Goal: Communication & Community: Answer question/provide support

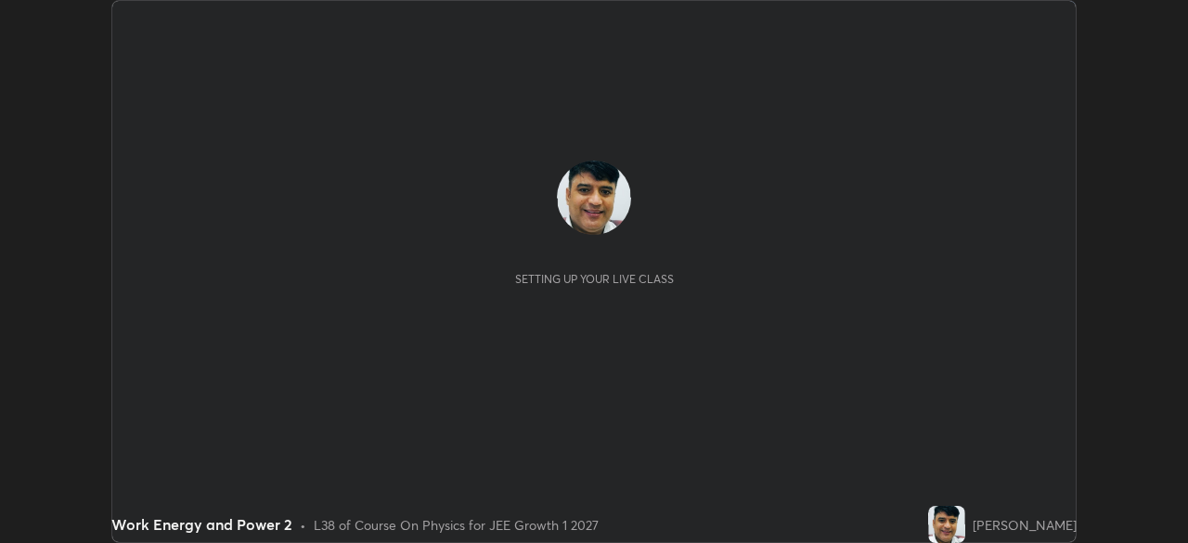
scroll to position [543, 1188]
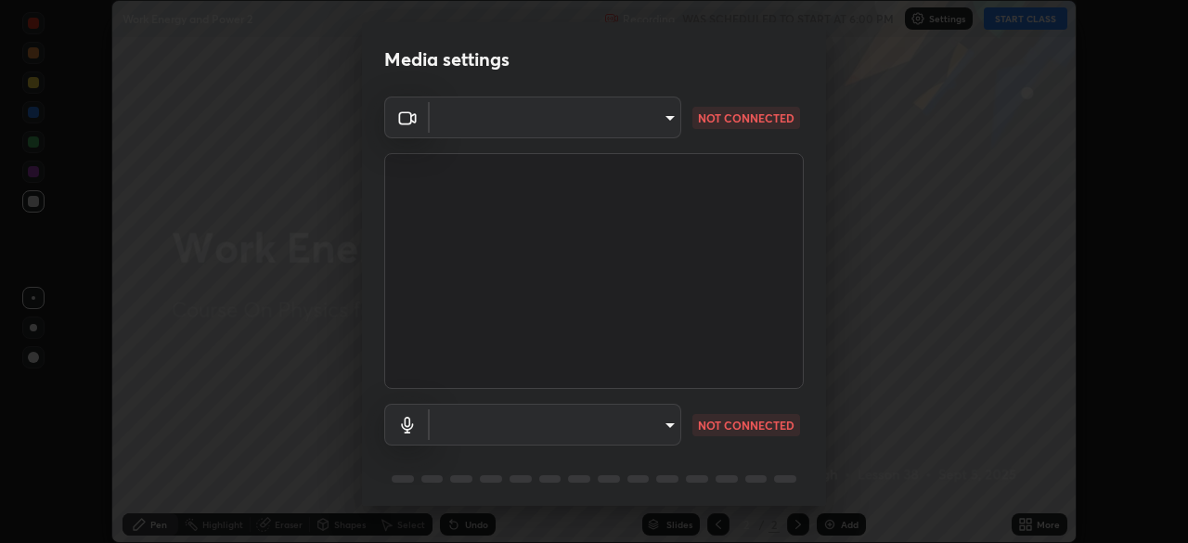
type input "45a9c953fc560ff4a06357cd143dcd85fc71fb1e664dcff5325b0048f3aa7c7e"
type input "communications"
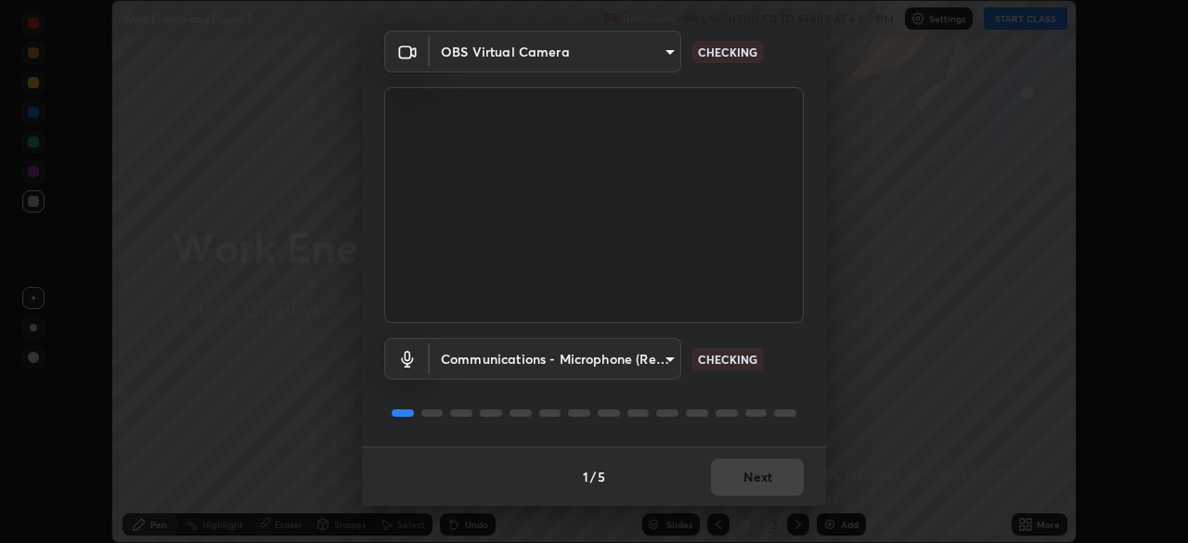
click at [749, 474] on div "1 / 5 Next" at bounding box center [594, 476] width 464 height 59
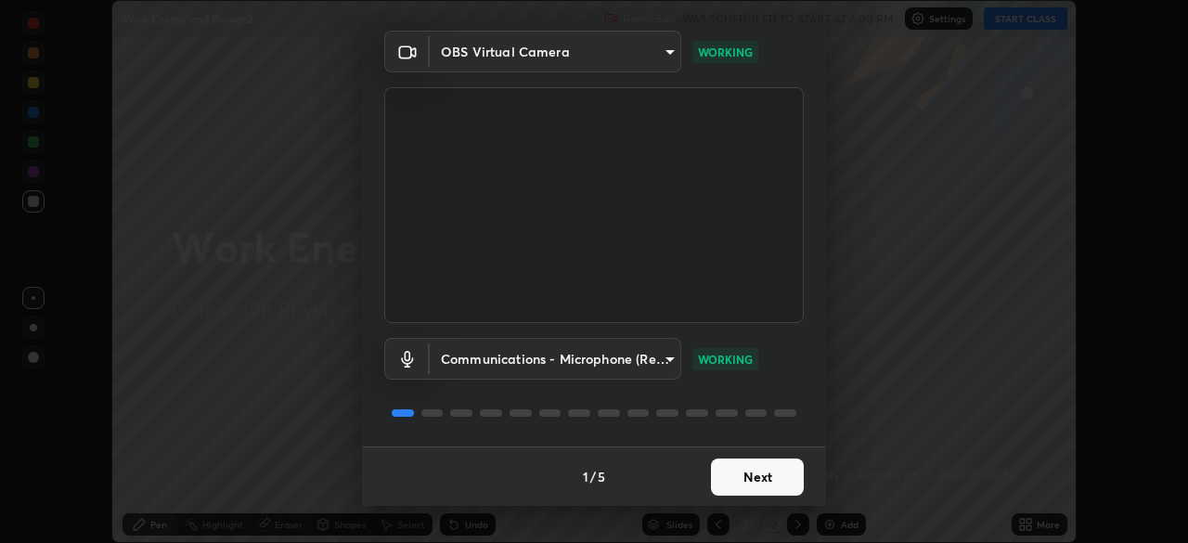
click at [750, 474] on button "Next" at bounding box center [757, 477] width 93 height 37
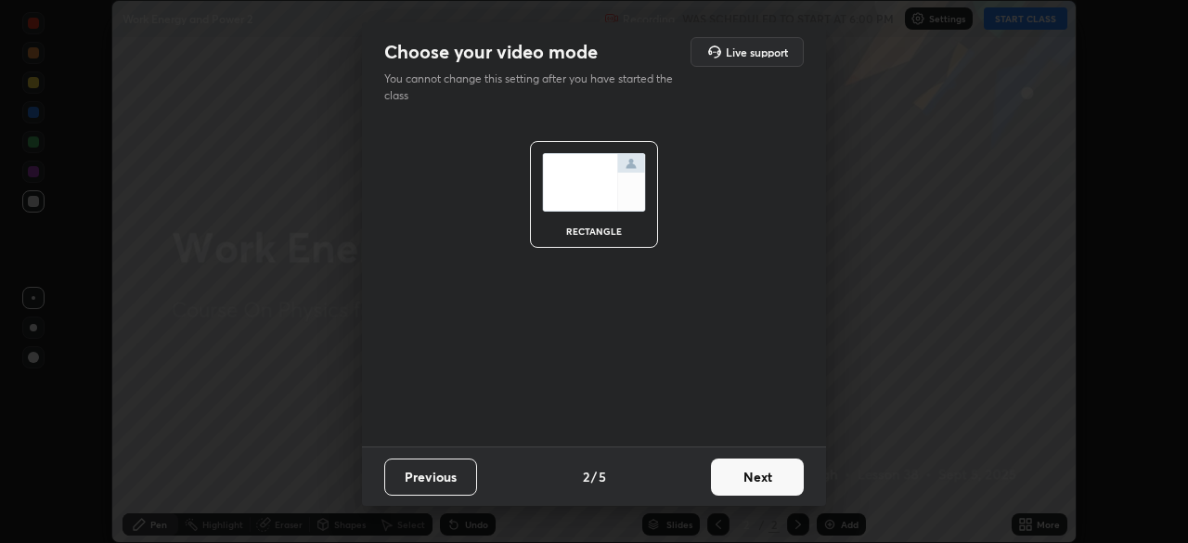
click at [758, 478] on button "Next" at bounding box center [757, 477] width 93 height 37
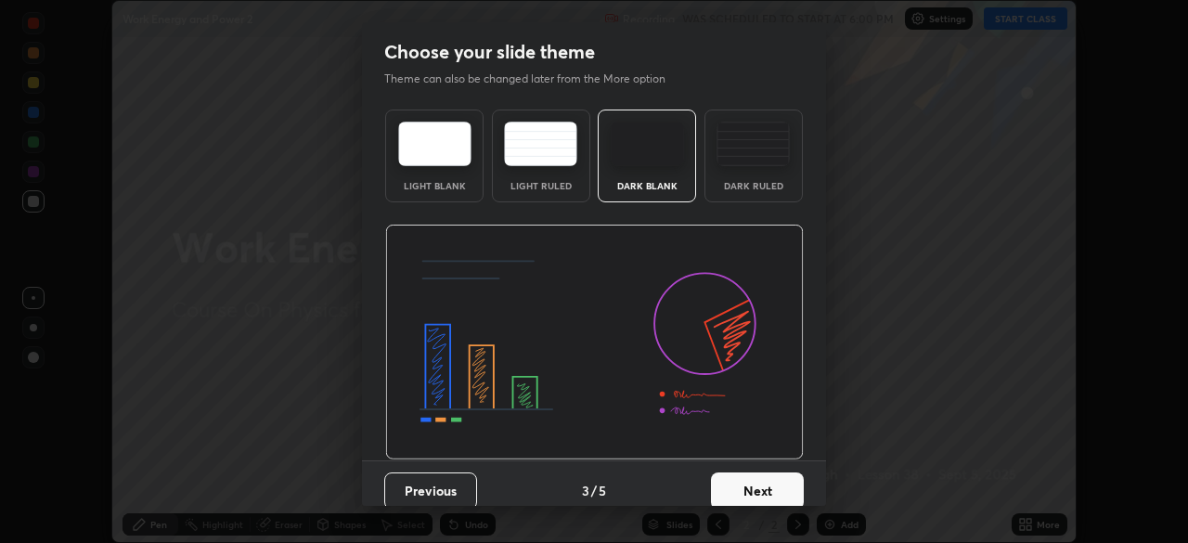
click at [756, 478] on button "Next" at bounding box center [757, 491] width 93 height 37
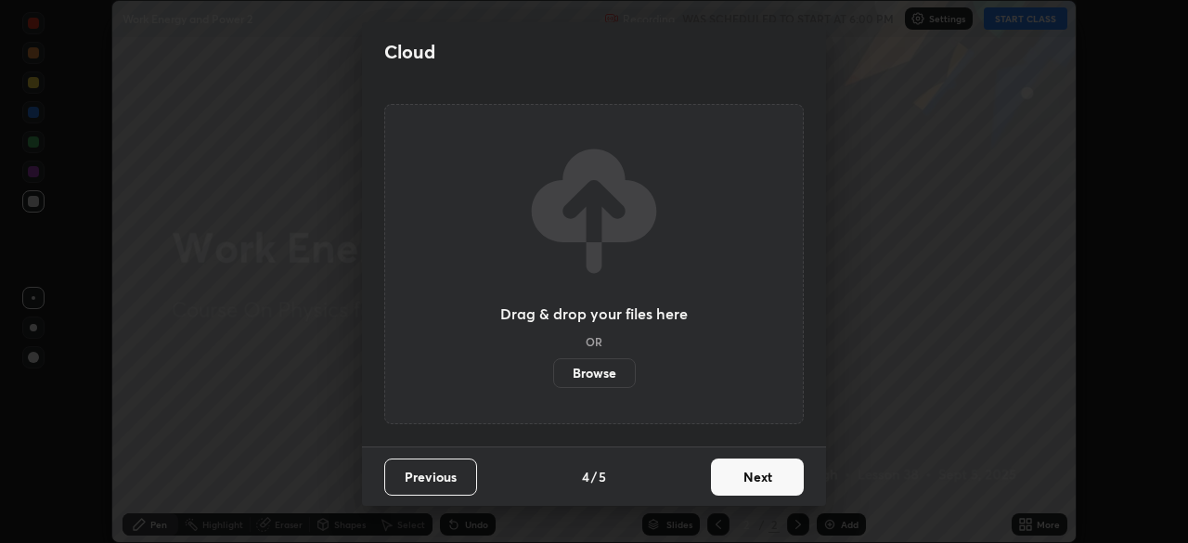
click at [757, 486] on button "Next" at bounding box center [757, 477] width 93 height 37
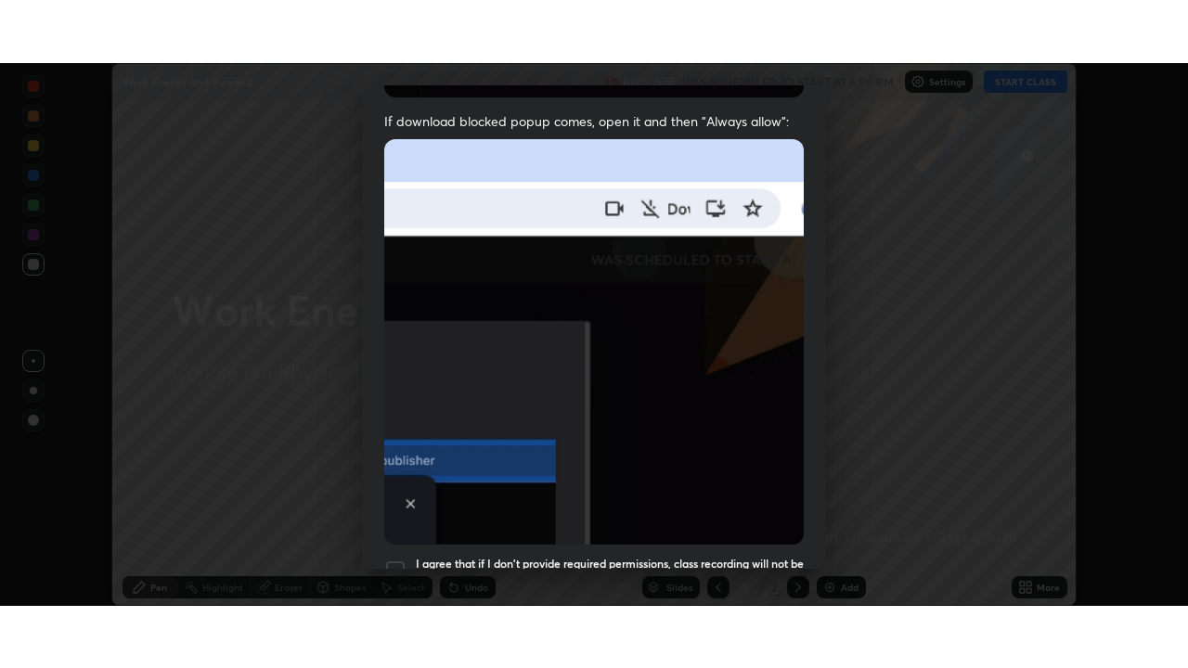
scroll to position [445, 0]
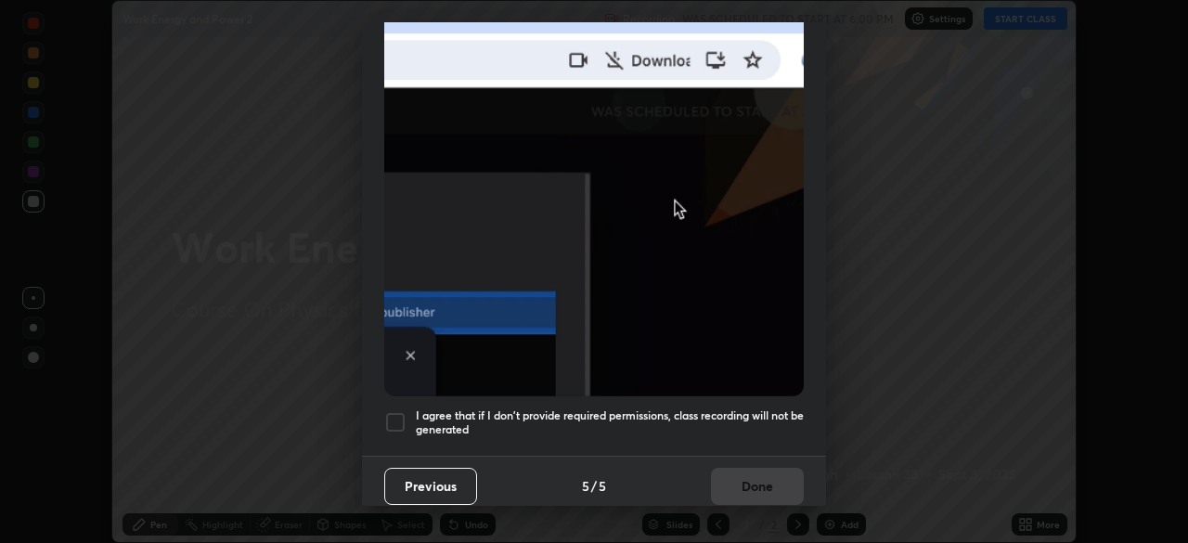
click at [390, 411] on div at bounding box center [395, 422] width 22 height 22
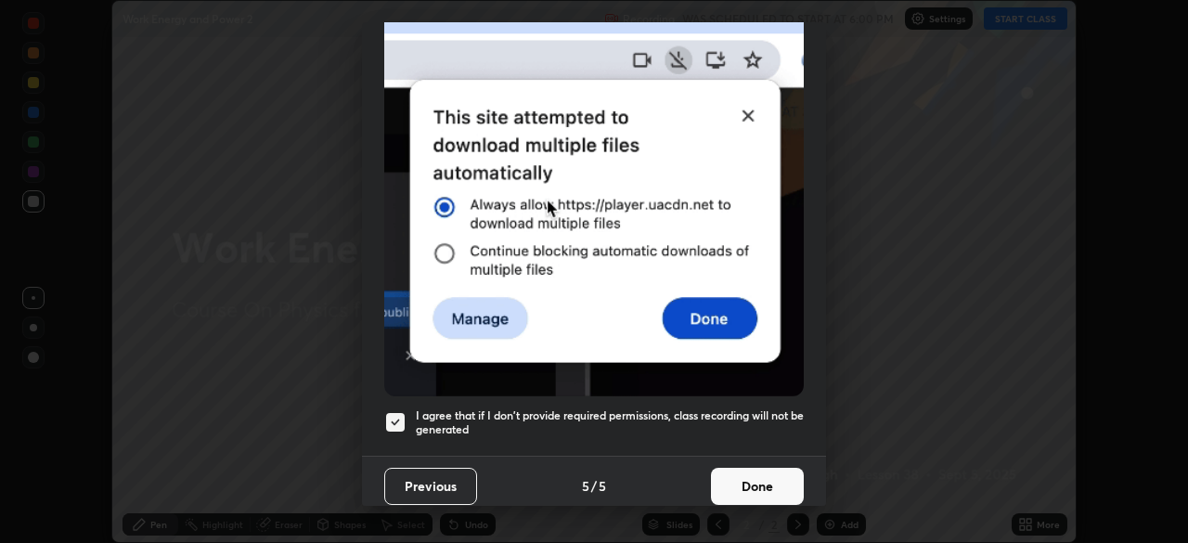
click at [765, 475] on button "Done" at bounding box center [757, 486] width 93 height 37
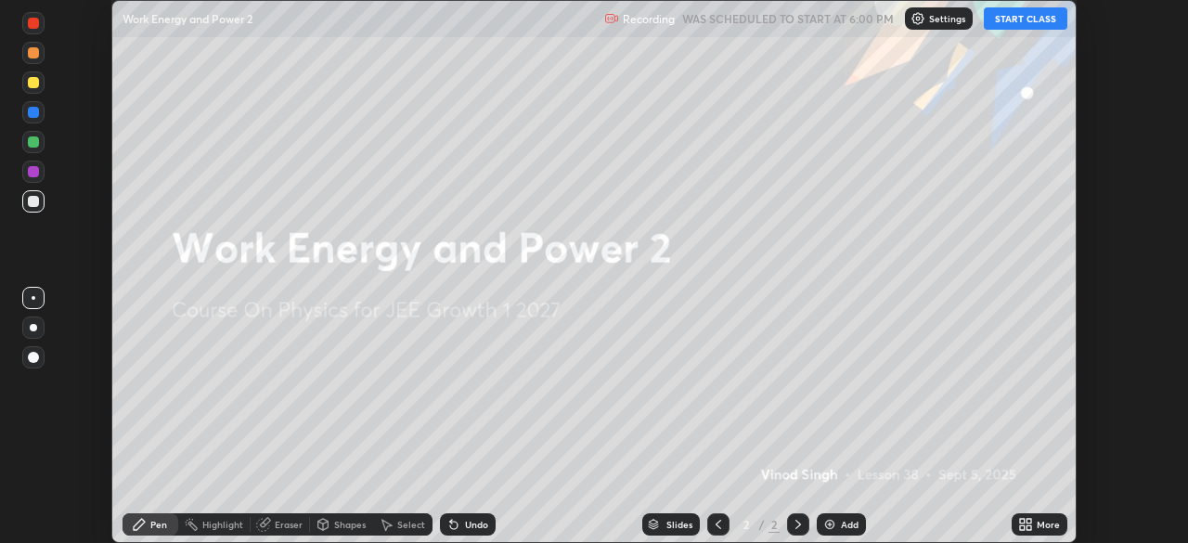
click at [1030, 16] on button "START CLASS" at bounding box center [1026, 18] width 84 height 22
click at [1030, 521] on icon at bounding box center [1029, 521] width 5 height 5
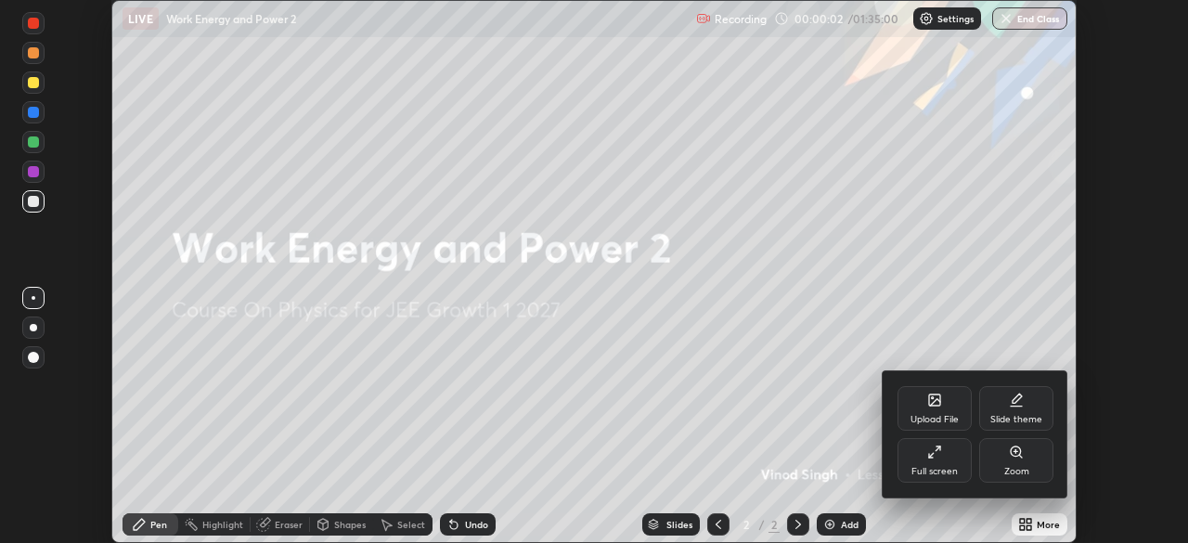
click at [941, 460] on div "Full screen" at bounding box center [935, 460] width 74 height 45
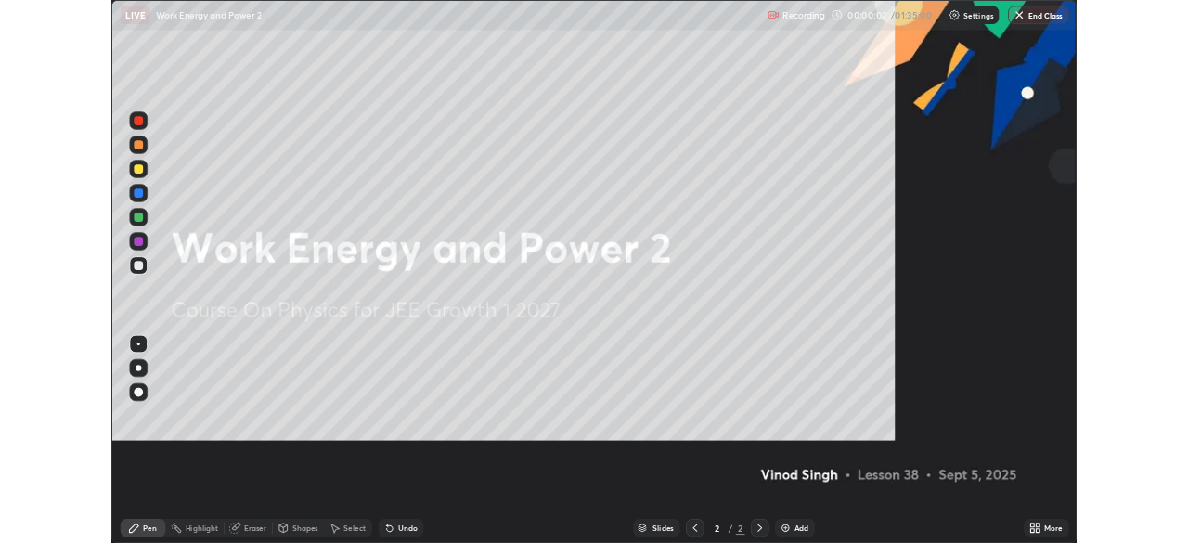
scroll to position [668, 1188]
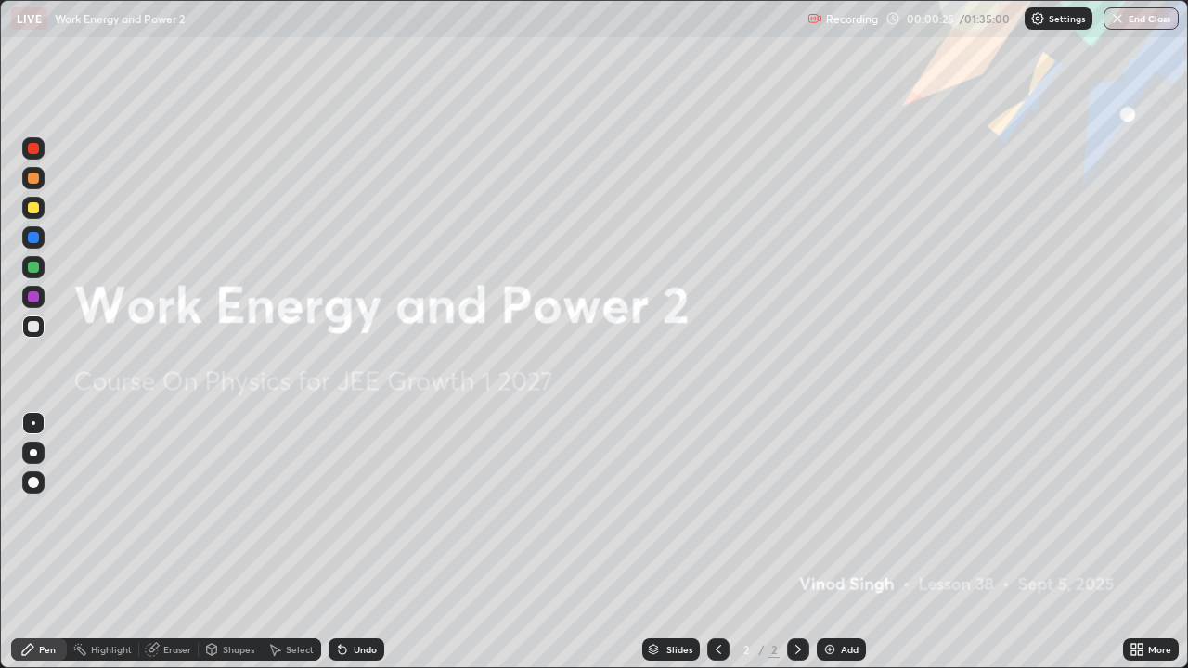
click at [822, 542] on img at bounding box center [829, 649] width 15 height 15
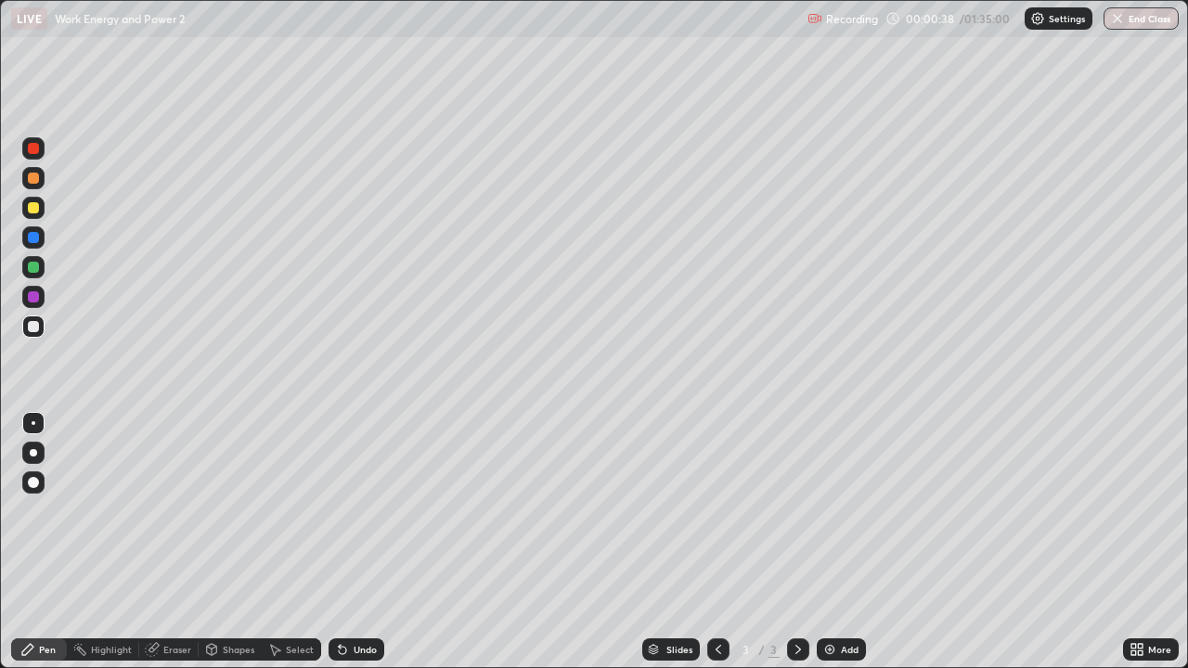
click at [242, 542] on div "Shapes" at bounding box center [239, 649] width 32 height 9
click at [51, 542] on div "Pen" at bounding box center [47, 649] width 17 height 9
click at [32, 267] on div at bounding box center [33, 267] width 11 height 11
click at [232, 542] on div "Shapes" at bounding box center [239, 649] width 32 height 9
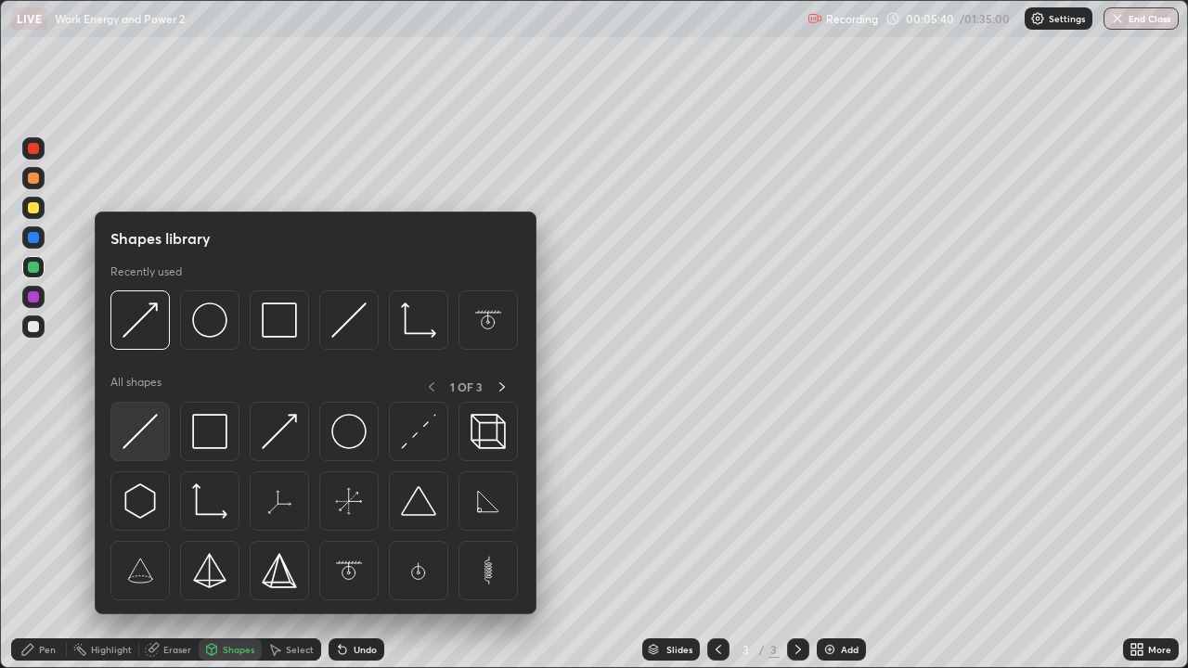
click at [141, 431] on img at bounding box center [140, 431] width 35 height 35
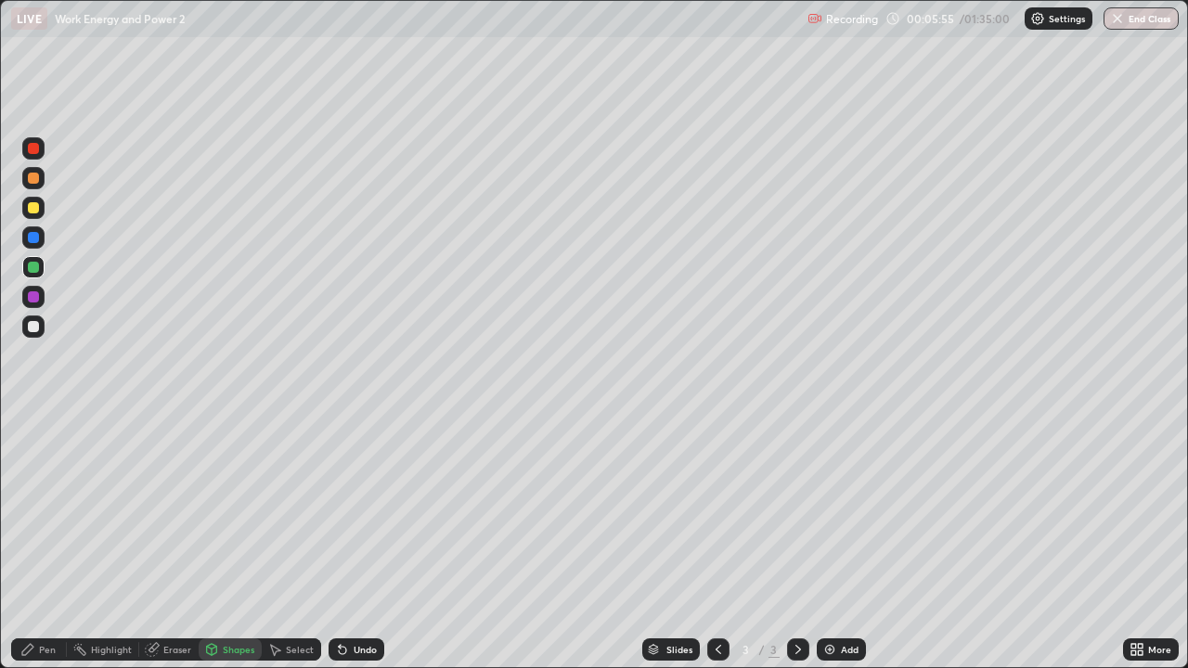
click at [37, 238] on div at bounding box center [33, 237] width 11 height 11
click at [51, 542] on div "Pen" at bounding box center [47, 649] width 17 height 9
click at [32, 240] on div at bounding box center [33, 237] width 11 height 11
click at [243, 542] on div "Shapes" at bounding box center [239, 649] width 32 height 9
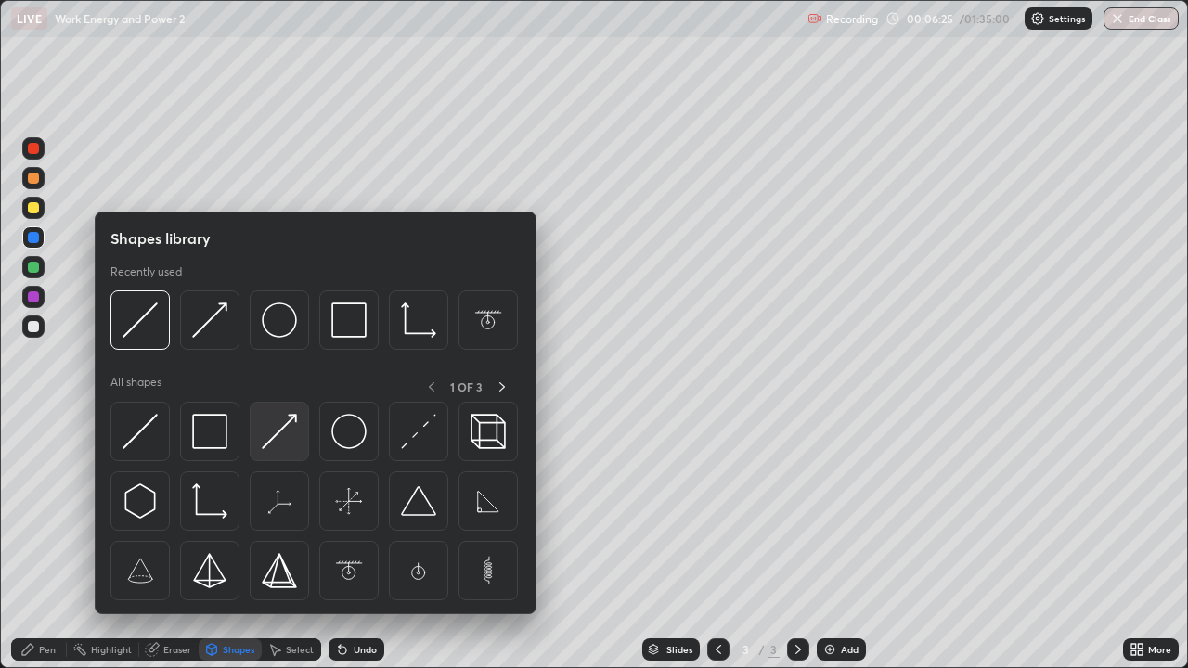
click at [265, 440] on img at bounding box center [279, 431] width 35 height 35
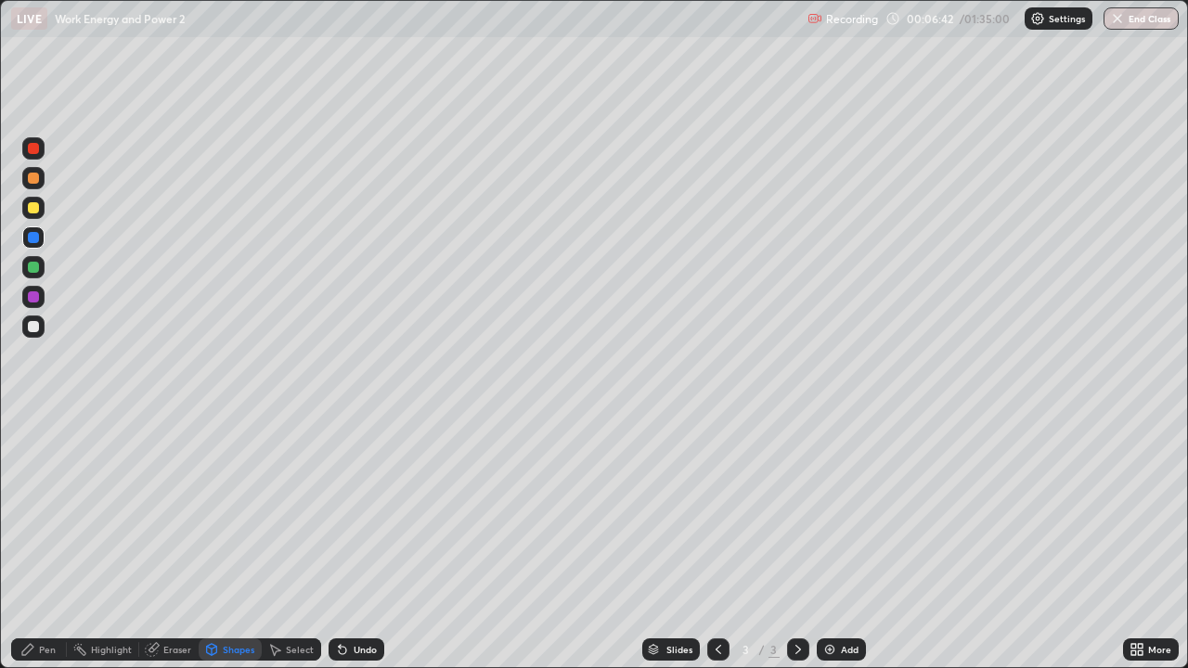
click at [32, 179] on div at bounding box center [33, 178] width 11 height 11
click at [171, 542] on div "Eraser" at bounding box center [177, 649] width 28 height 9
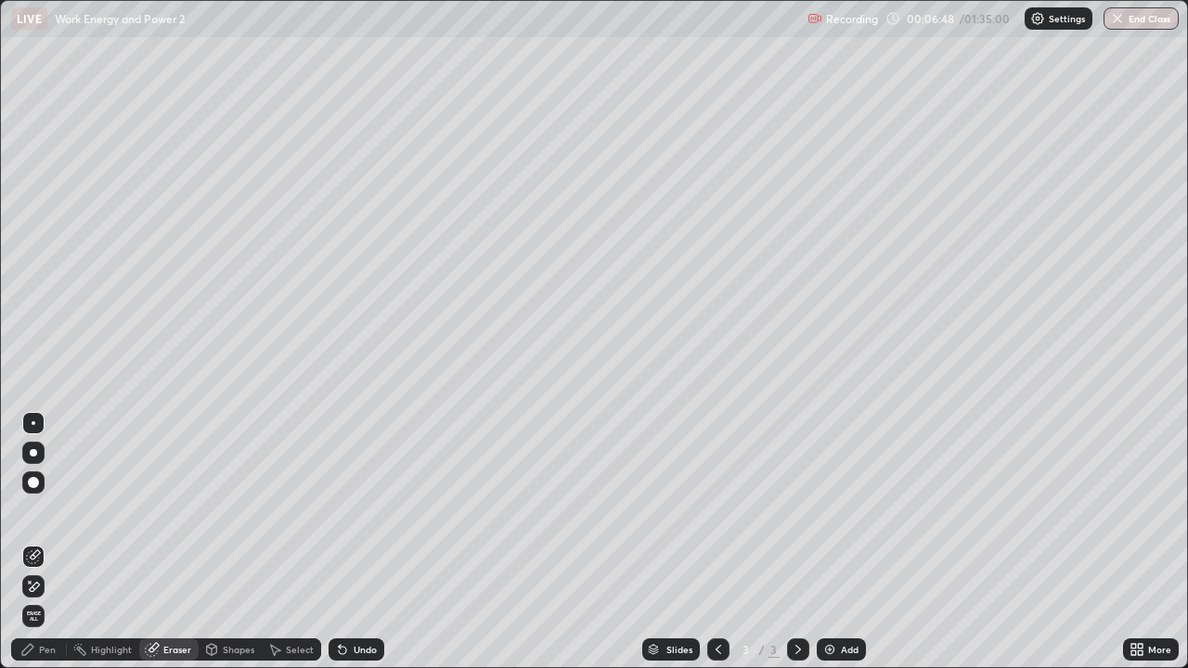
click at [44, 542] on div "Pen" at bounding box center [39, 650] width 56 height 22
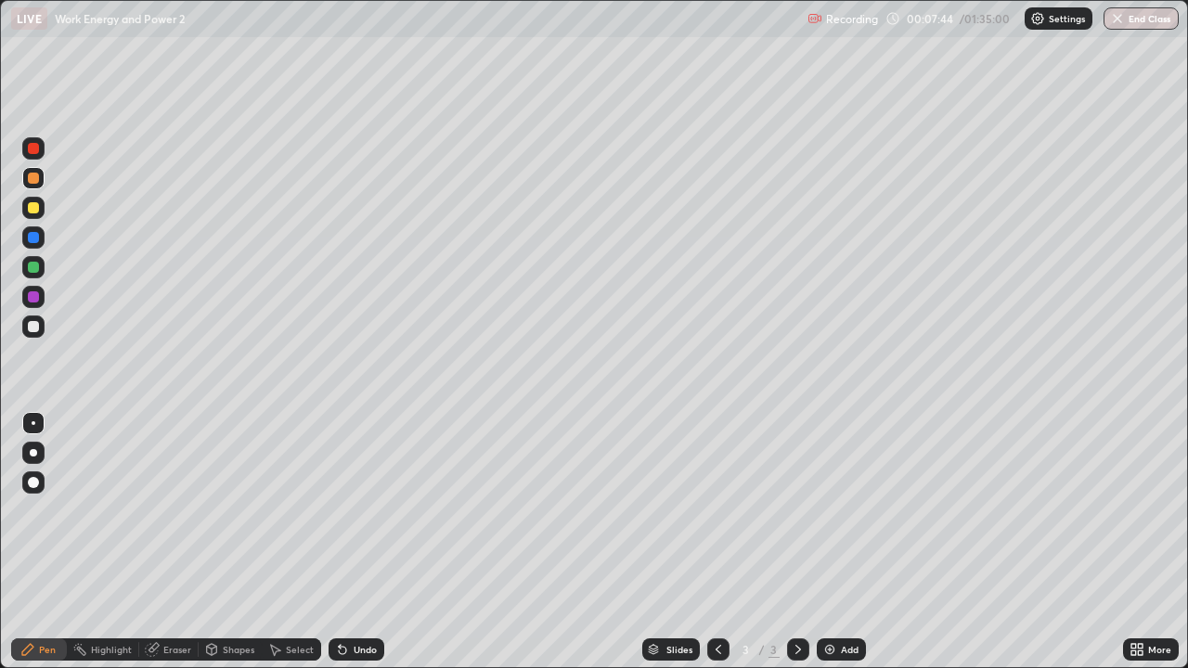
click at [179, 542] on div "Eraser" at bounding box center [177, 649] width 28 height 9
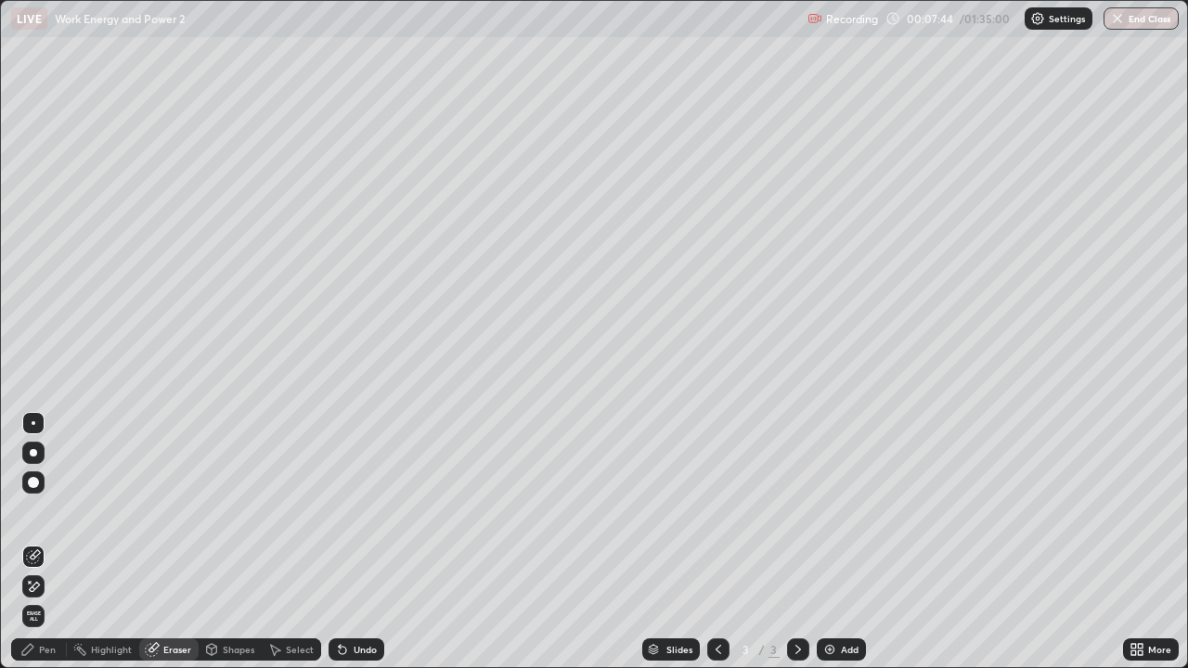
click at [232, 542] on div "Shapes" at bounding box center [230, 650] width 63 height 22
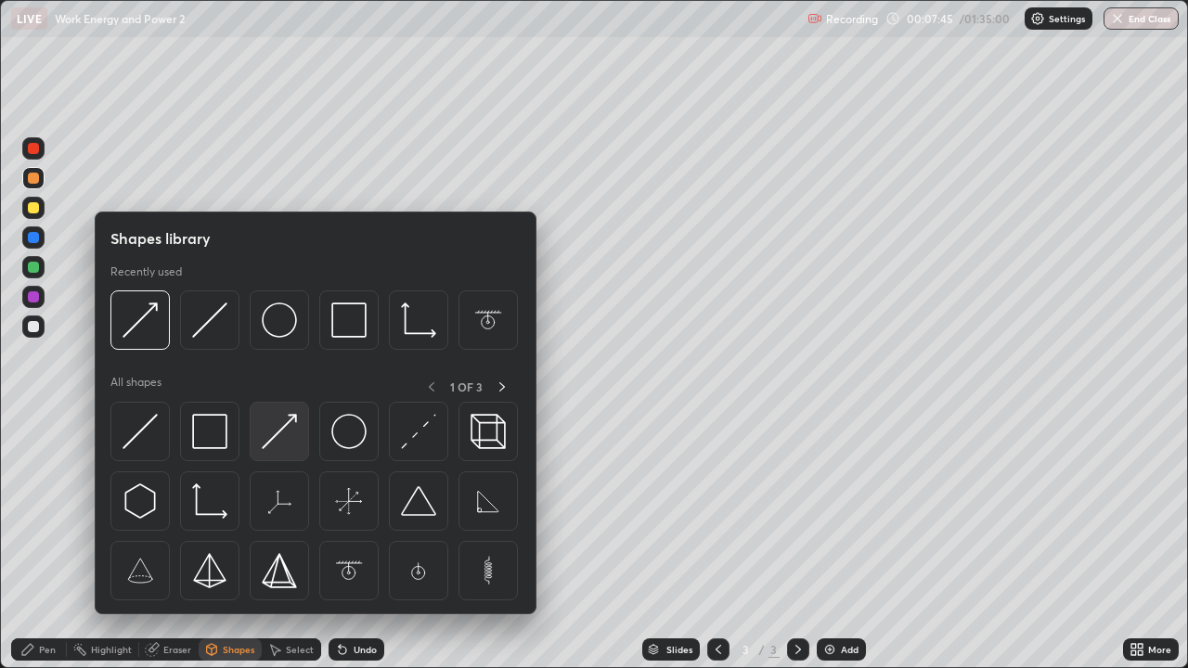
click at [269, 432] on img at bounding box center [279, 431] width 35 height 35
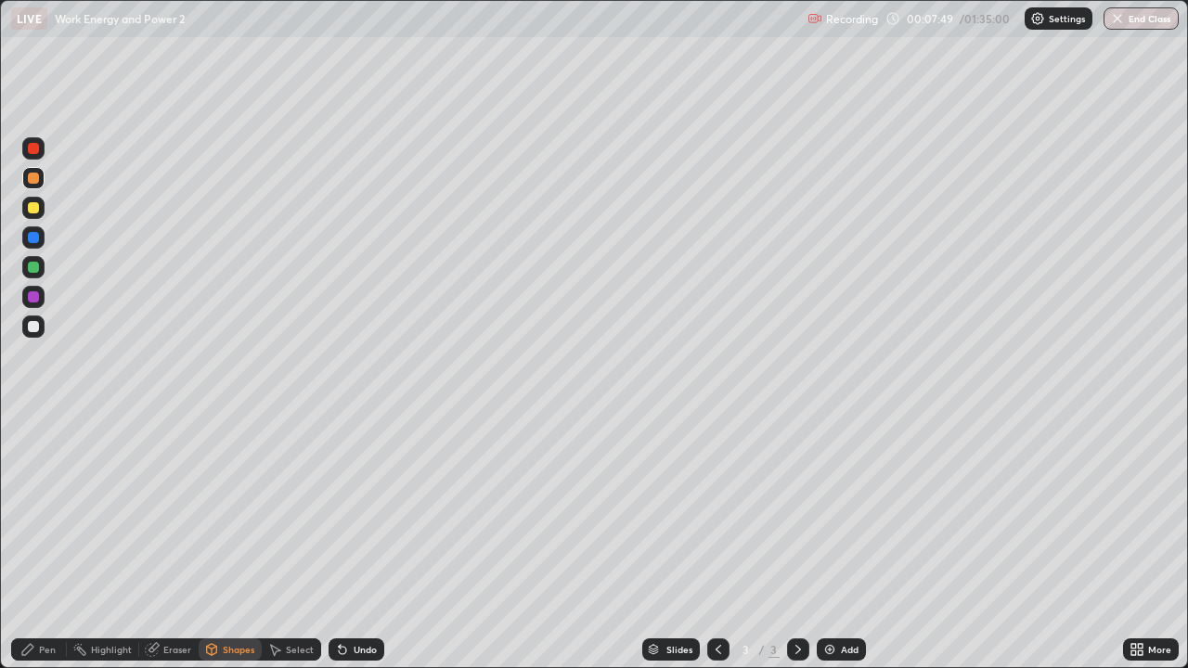
click at [54, 542] on div "Pen" at bounding box center [39, 650] width 56 height 22
click at [32, 296] on div at bounding box center [33, 296] width 11 height 11
click at [30, 150] on div at bounding box center [33, 148] width 11 height 11
click at [32, 210] on div at bounding box center [33, 207] width 11 height 11
click at [362, 542] on div "Undo" at bounding box center [365, 649] width 23 height 9
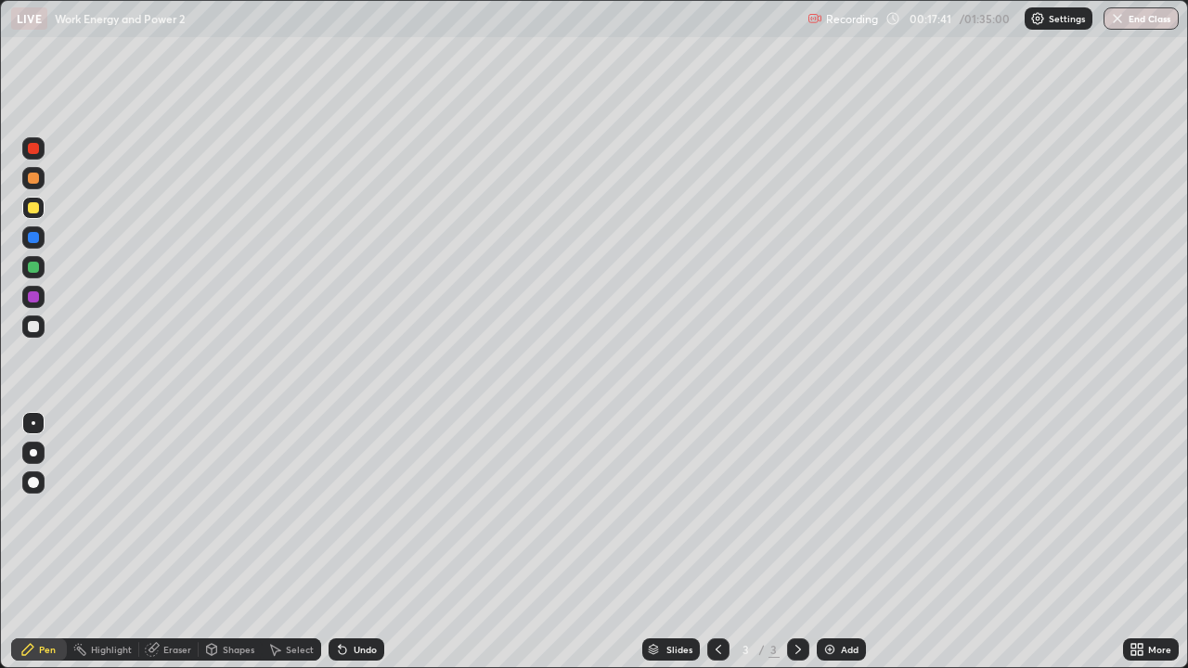
click at [359, 542] on div "Undo" at bounding box center [365, 649] width 23 height 9
click at [357, 542] on div "Undo" at bounding box center [365, 649] width 23 height 9
click at [356, 542] on div "Undo" at bounding box center [357, 650] width 56 height 22
click at [365, 542] on div "Undo" at bounding box center [365, 649] width 23 height 9
click at [360, 542] on div "Undo" at bounding box center [365, 649] width 23 height 9
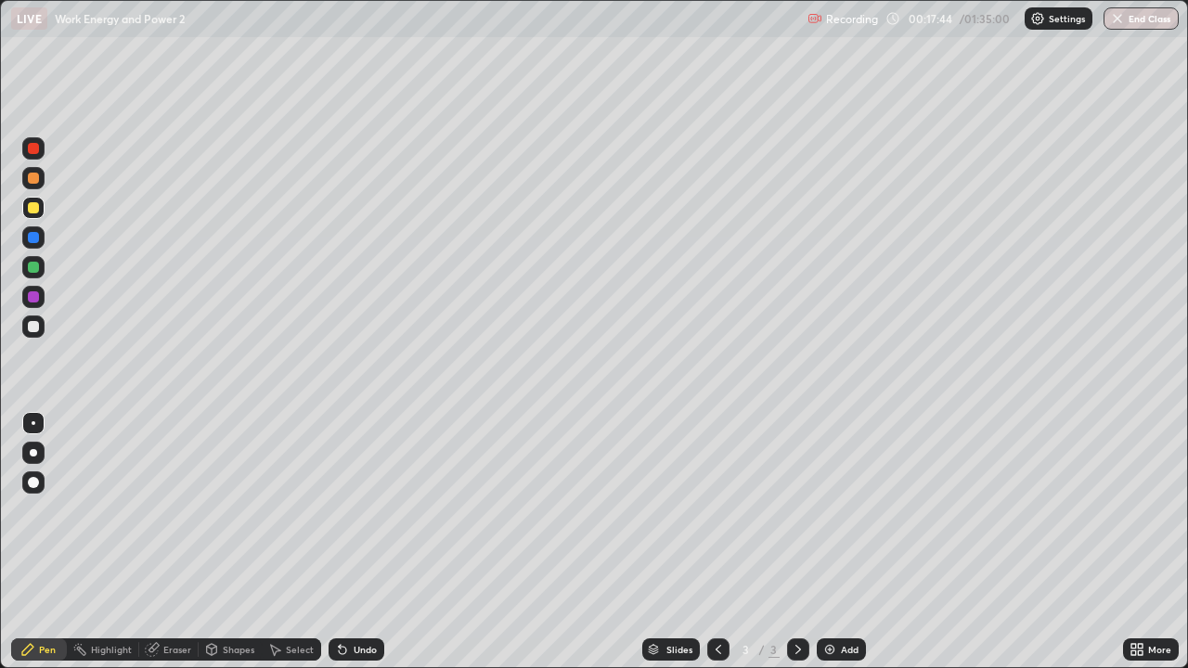
click at [355, 542] on div "Undo" at bounding box center [365, 649] width 23 height 9
click at [356, 542] on div "Undo" at bounding box center [365, 649] width 23 height 9
click at [366, 542] on div "Undo" at bounding box center [357, 650] width 56 height 22
click at [361, 542] on div "Undo" at bounding box center [365, 649] width 23 height 9
click at [364, 542] on div "Undo" at bounding box center [352, 649] width 63 height 37
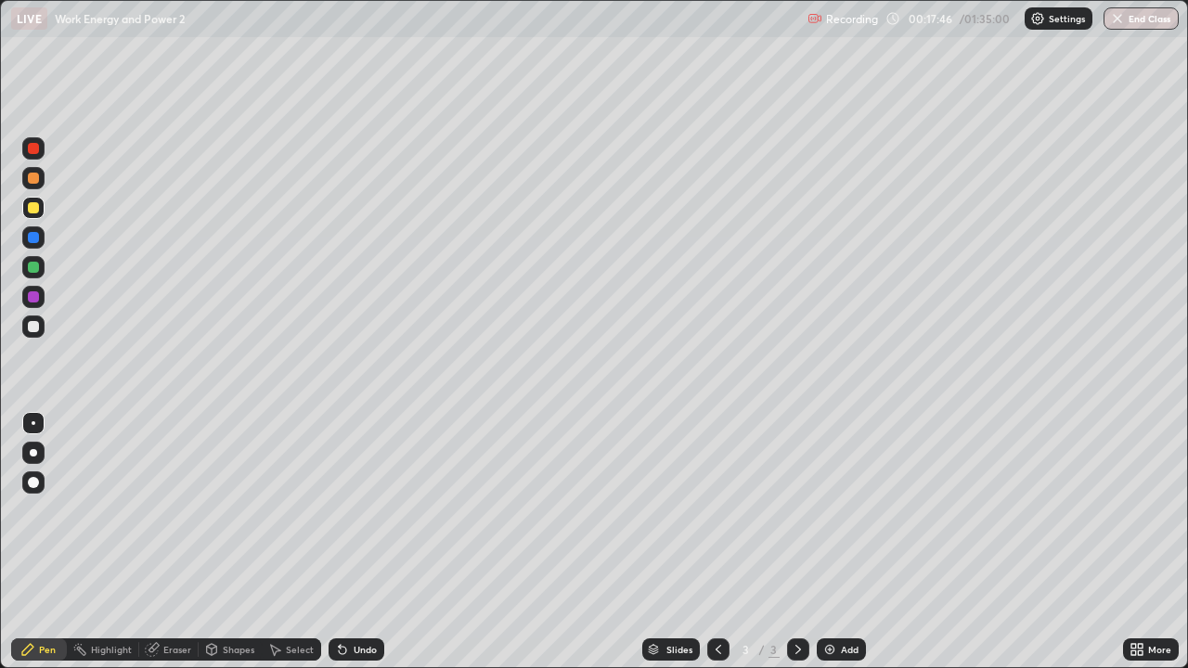
click at [361, 542] on div "Undo" at bounding box center [365, 649] width 23 height 9
click at [363, 542] on div "Undo" at bounding box center [365, 649] width 23 height 9
click at [361, 542] on div "Undo" at bounding box center [357, 650] width 56 height 22
click at [362, 542] on div "Undo" at bounding box center [365, 649] width 23 height 9
click at [369, 542] on div "Undo" at bounding box center [357, 650] width 56 height 22
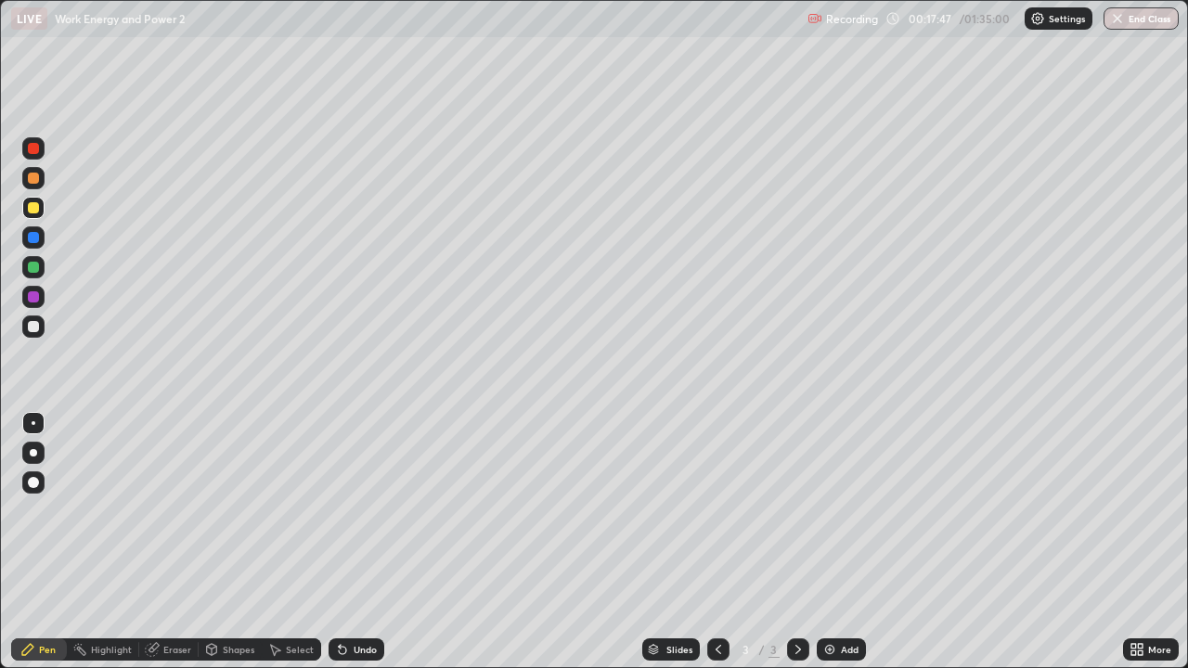
click at [369, 542] on div "Undo" at bounding box center [365, 649] width 23 height 9
click at [372, 542] on div "Undo" at bounding box center [357, 650] width 56 height 22
click at [373, 542] on div "Undo" at bounding box center [365, 649] width 23 height 9
click at [378, 542] on div "Undo" at bounding box center [357, 650] width 56 height 22
click at [374, 542] on div "Undo" at bounding box center [357, 650] width 56 height 22
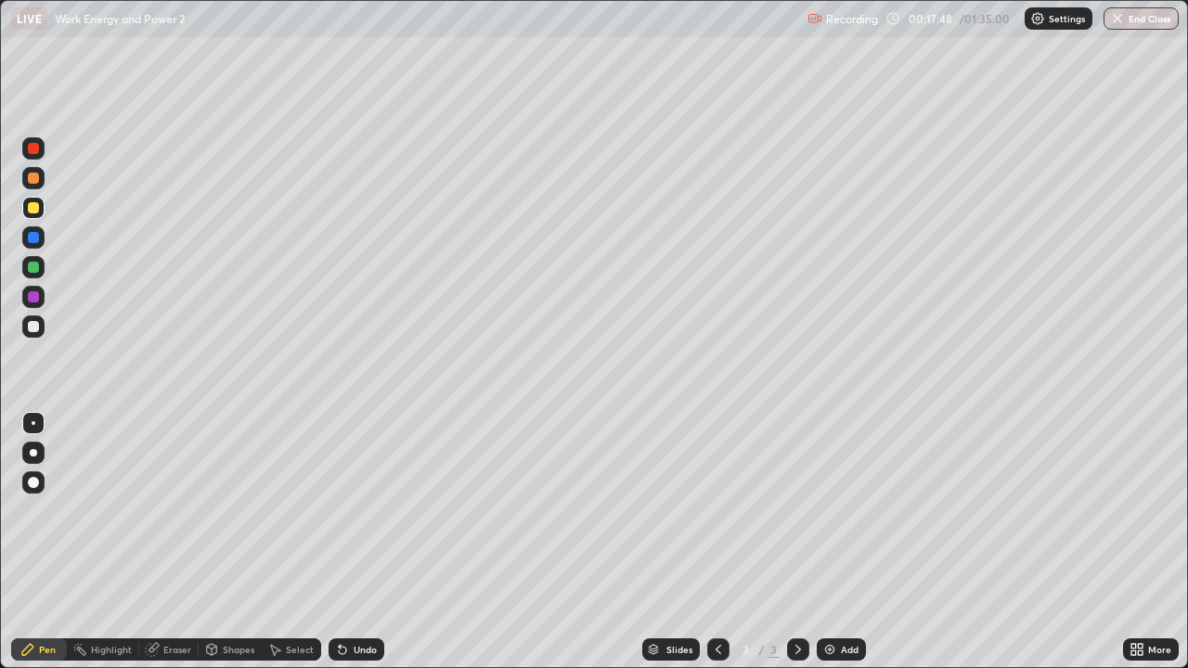
click at [369, 542] on div "Undo" at bounding box center [365, 649] width 23 height 9
click at [366, 542] on div "Undo" at bounding box center [357, 650] width 56 height 22
click at [373, 542] on div "Undo" at bounding box center [357, 650] width 56 height 22
click at [376, 542] on div "Undo" at bounding box center [357, 650] width 56 height 22
click at [374, 542] on div "Undo" at bounding box center [357, 650] width 56 height 22
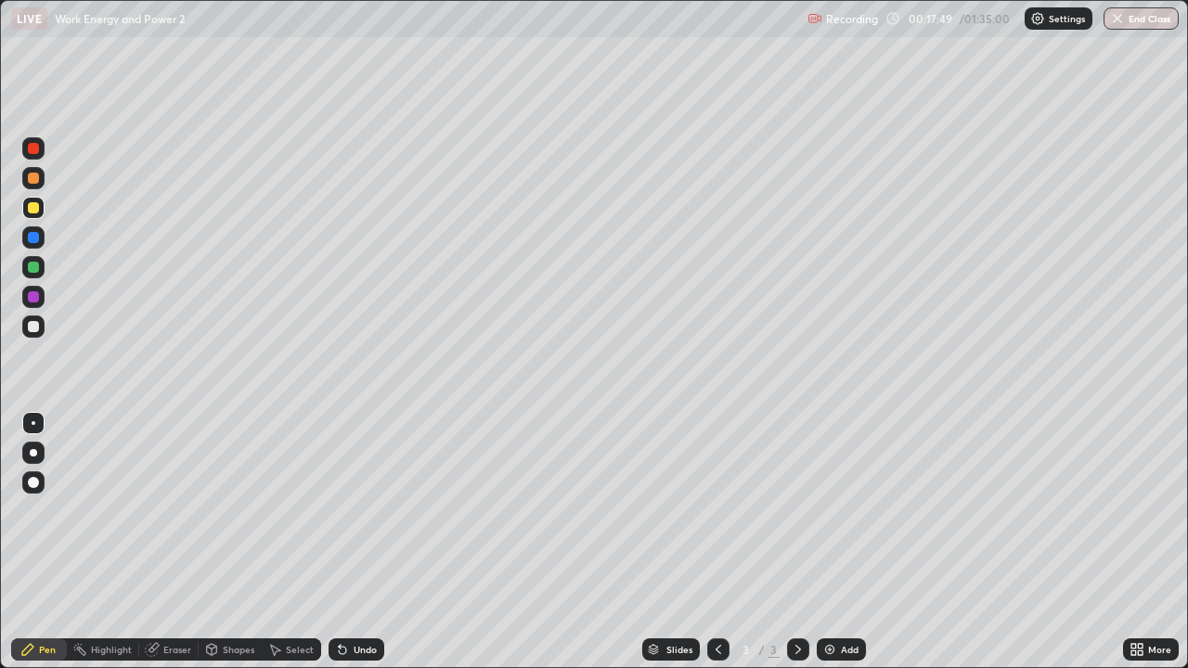
click at [375, 542] on div "Undo" at bounding box center [357, 650] width 56 height 22
click at [377, 542] on div "Undo" at bounding box center [357, 650] width 56 height 22
click at [372, 542] on div "Undo" at bounding box center [365, 649] width 23 height 9
click at [379, 542] on div "Undo" at bounding box center [357, 650] width 56 height 22
click at [369, 542] on div "Undo" at bounding box center [357, 650] width 56 height 22
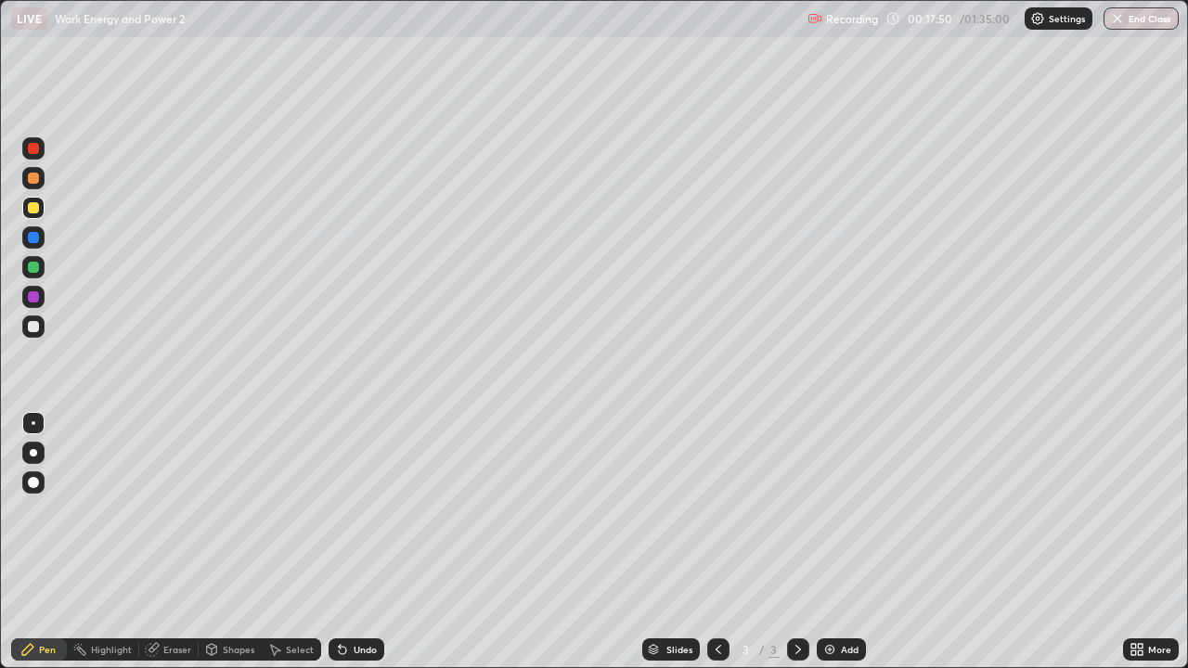
click at [371, 542] on div "Undo" at bounding box center [365, 649] width 23 height 9
click at [362, 542] on div "Undo" at bounding box center [365, 649] width 23 height 9
click at [364, 542] on div "Undo" at bounding box center [365, 649] width 23 height 9
click at [366, 542] on div "Undo" at bounding box center [365, 649] width 23 height 9
click at [369, 542] on div "Undo" at bounding box center [365, 649] width 23 height 9
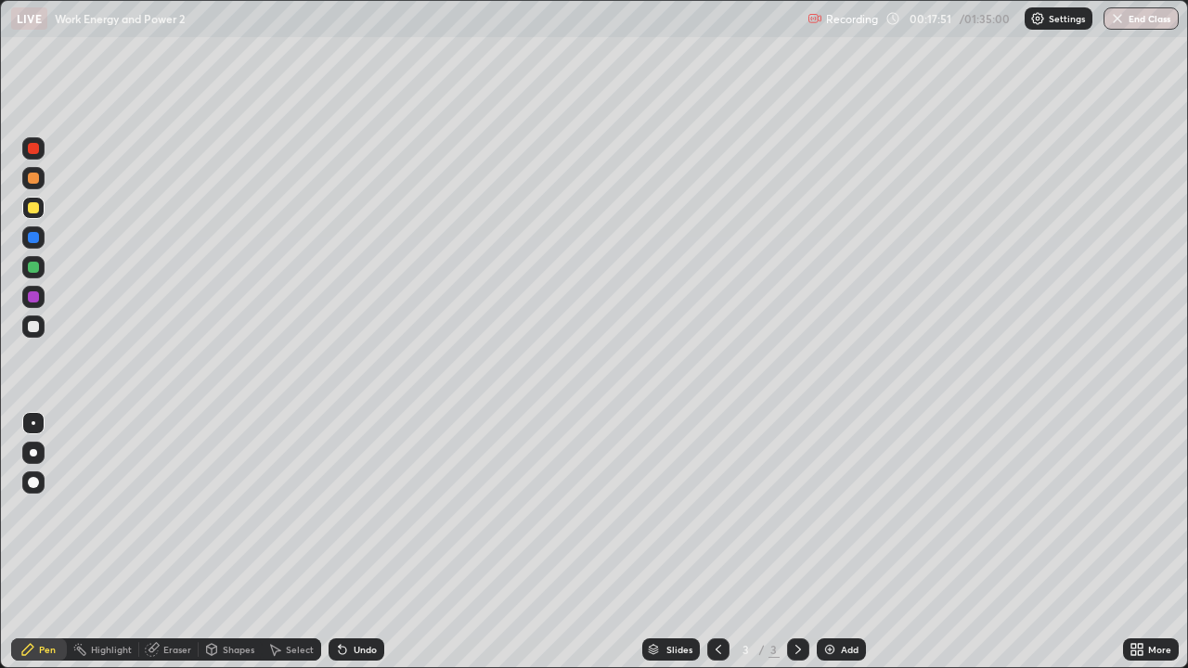
click at [371, 542] on div "Undo" at bounding box center [357, 650] width 56 height 22
click at [369, 542] on div "Undo" at bounding box center [357, 650] width 56 height 22
click at [367, 542] on div "Undo" at bounding box center [357, 650] width 56 height 22
click at [368, 542] on div "Undo" at bounding box center [357, 650] width 56 height 22
click at [365, 542] on div "Undo" at bounding box center [357, 650] width 56 height 22
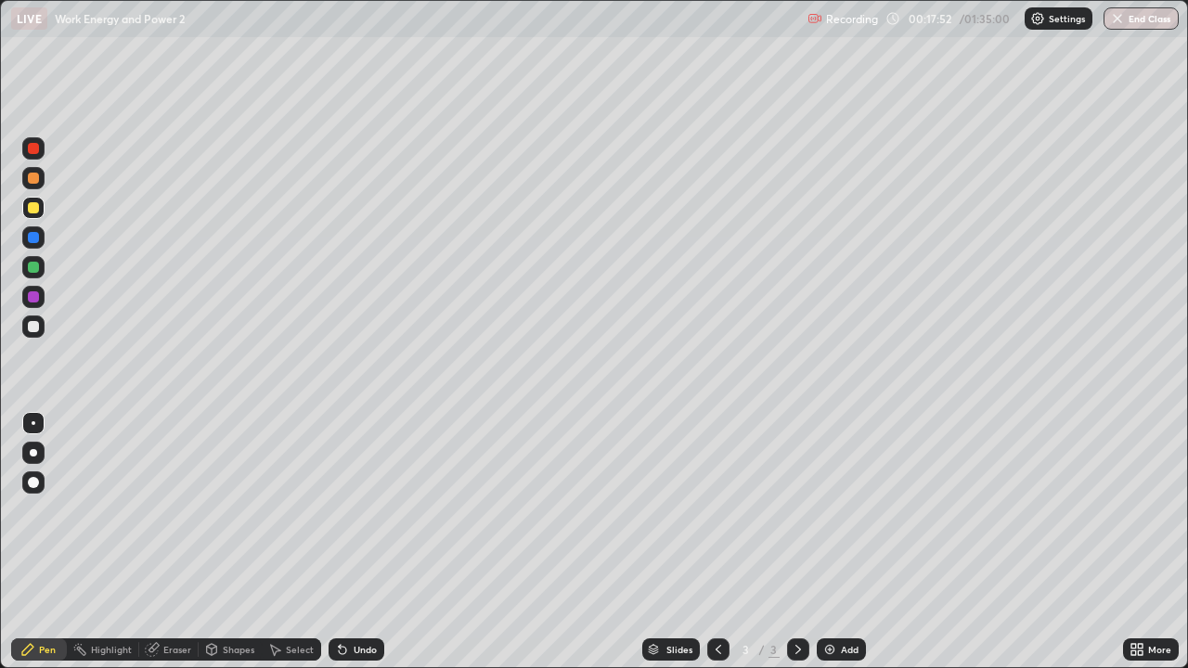
click at [368, 542] on div "Undo" at bounding box center [357, 650] width 56 height 22
click at [368, 542] on div "Undo" at bounding box center [352, 649] width 63 height 37
click at [373, 542] on div "Undo" at bounding box center [357, 650] width 56 height 22
click at [369, 542] on div "Undo" at bounding box center [357, 650] width 56 height 22
click at [371, 542] on div "Undo" at bounding box center [352, 649] width 63 height 37
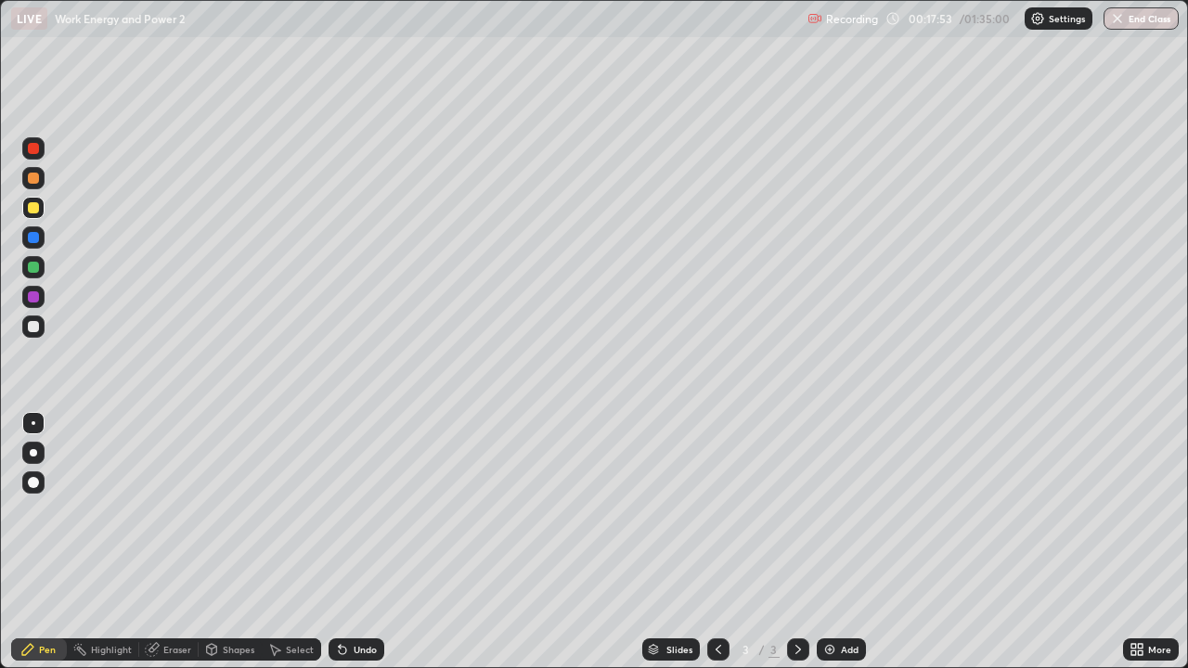
click at [376, 542] on div "Undo" at bounding box center [357, 650] width 56 height 22
click at [371, 542] on div "Undo" at bounding box center [352, 649] width 63 height 37
click at [36, 329] on div at bounding box center [33, 326] width 11 height 11
click at [32, 267] on div at bounding box center [33, 267] width 11 height 11
click at [231, 542] on div "Shapes" at bounding box center [239, 649] width 32 height 9
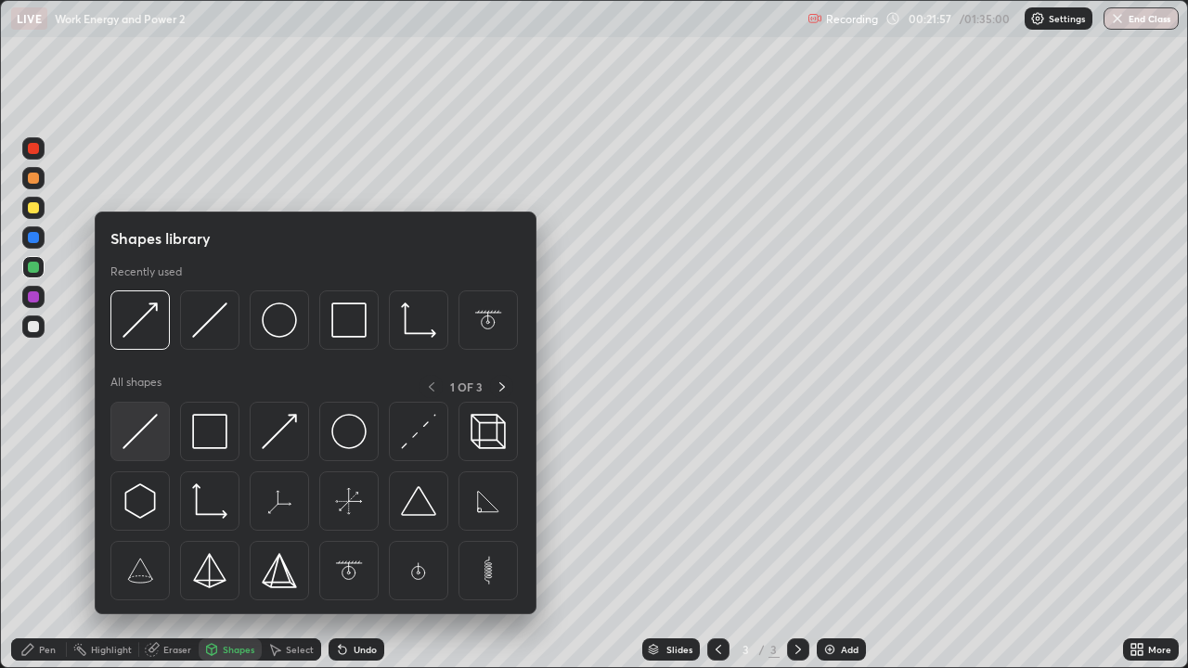
click at [141, 426] on img at bounding box center [140, 431] width 35 height 35
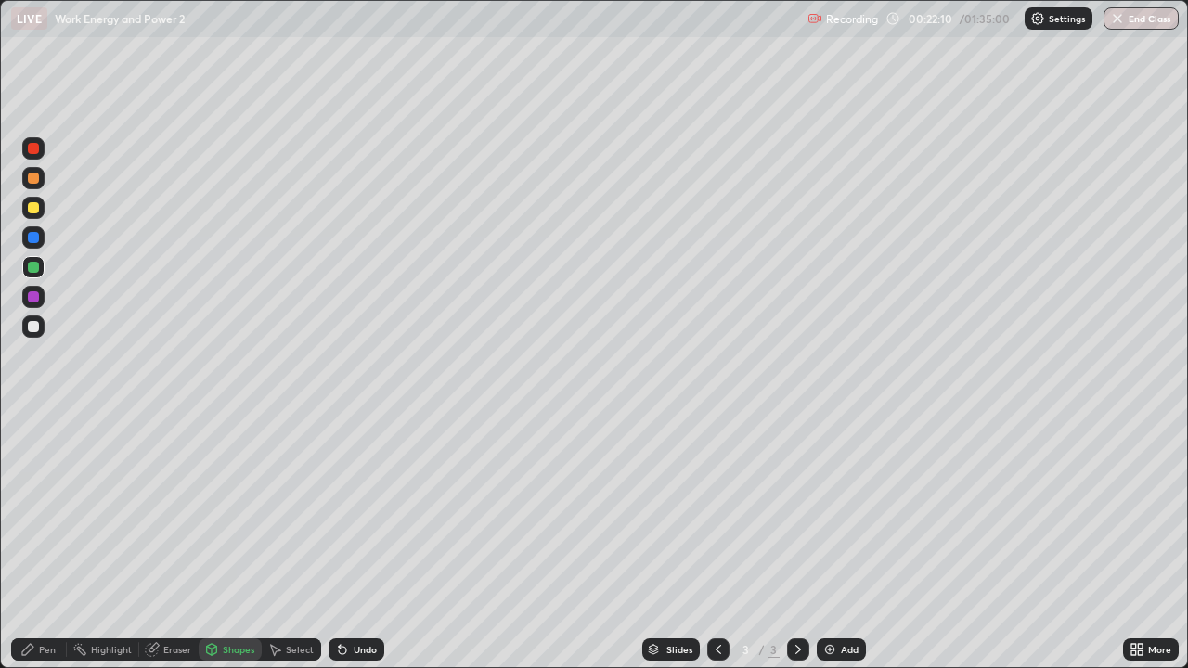
click at [33, 240] on div at bounding box center [33, 237] width 11 height 11
click at [51, 542] on div "Pen" at bounding box center [47, 649] width 17 height 9
click at [238, 542] on div "Shapes" at bounding box center [239, 649] width 32 height 9
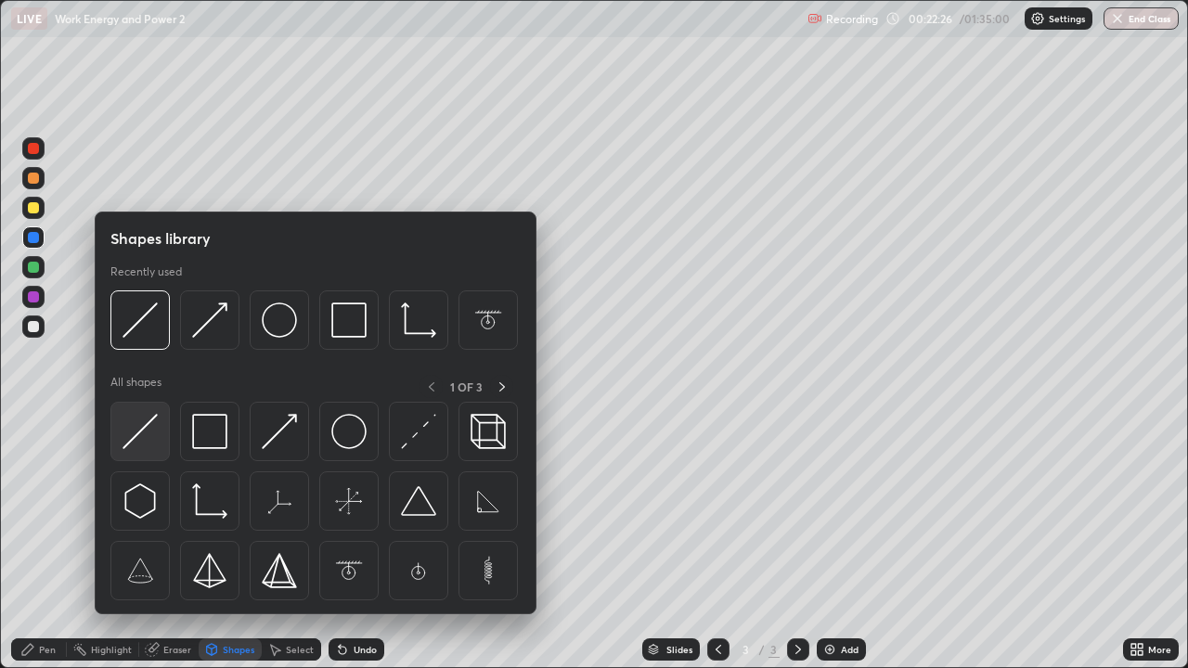
click at [145, 428] on img at bounding box center [140, 431] width 35 height 35
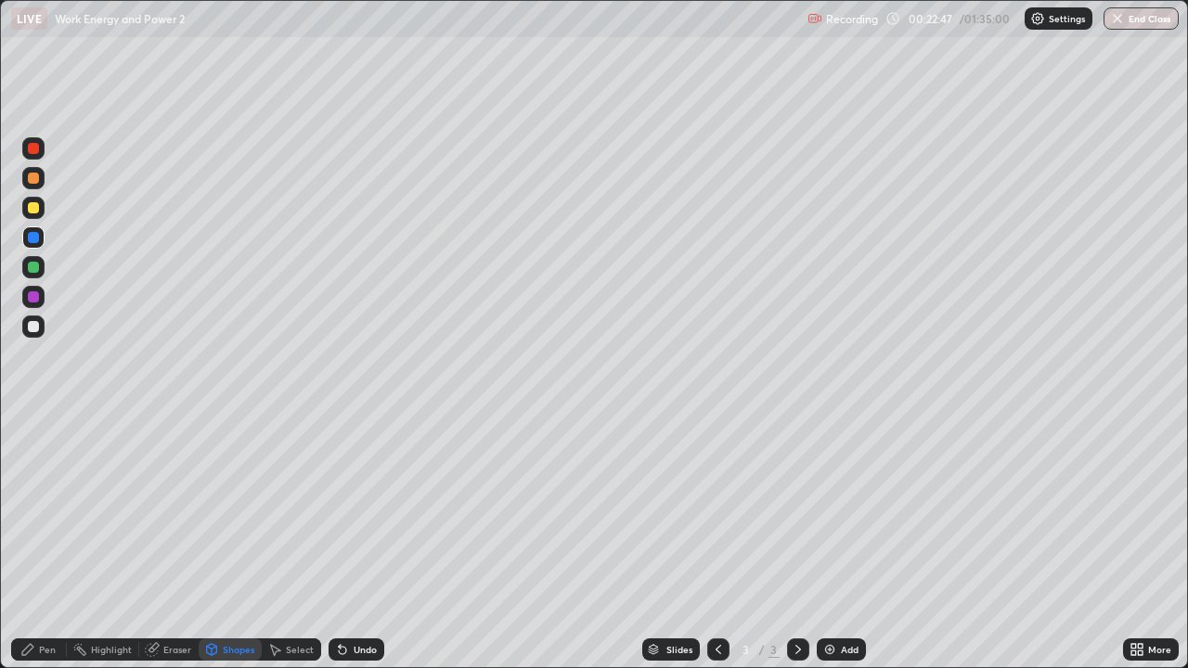
click at [51, 542] on div "Pen" at bounding box center [39, 650] width 56 height 22
click at [32, 182] on div at bounding box center [33, 178] width 11 height 11
click at [178, 542] on div "Eraser" at bounding box center [177, 649] width 28 height 9
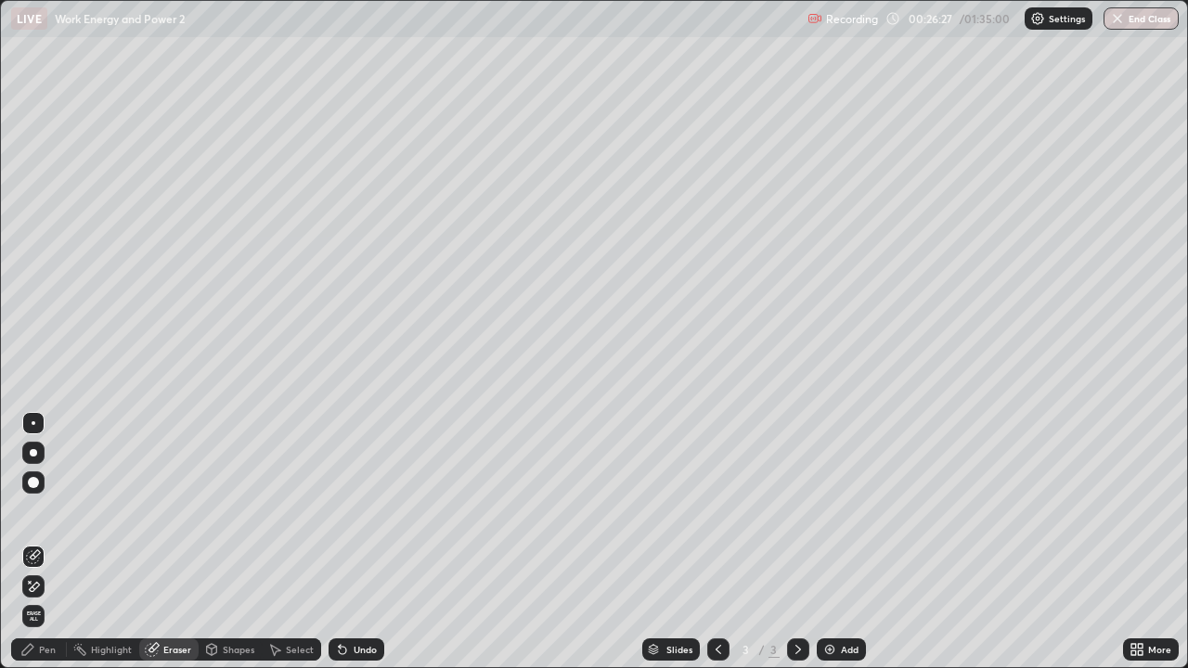
click at [49, 542] on div "Pen" at bounding box center [39, 650] width 56 height 22
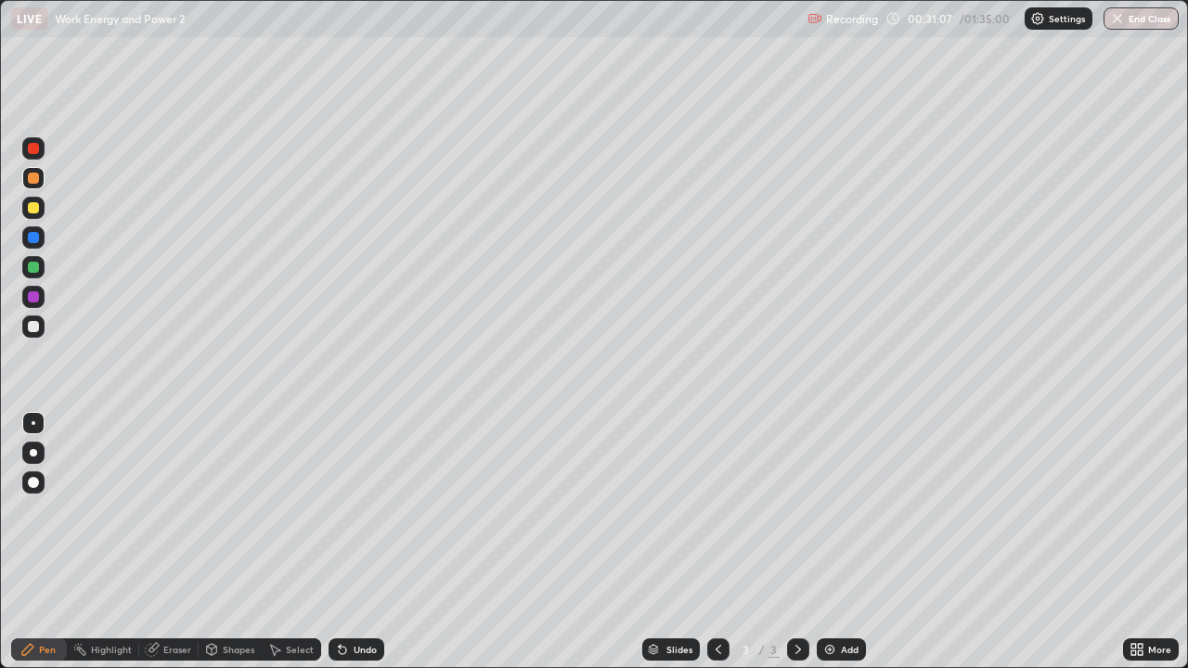
click at [826, 542] on img at bounding box center [829, 649] width 15 height 15
click at [34, 208] on div at bounding box center [33, 207] width 11 height 11
click at [717, 542] on icon at bounding box center [718, 649] width 15 height 15
click at [797, 542] on icon at bounding box center [798, 649] width 15 height 15
click at [33, 267] on div at bounding box center [33, 267] width 11 height 11
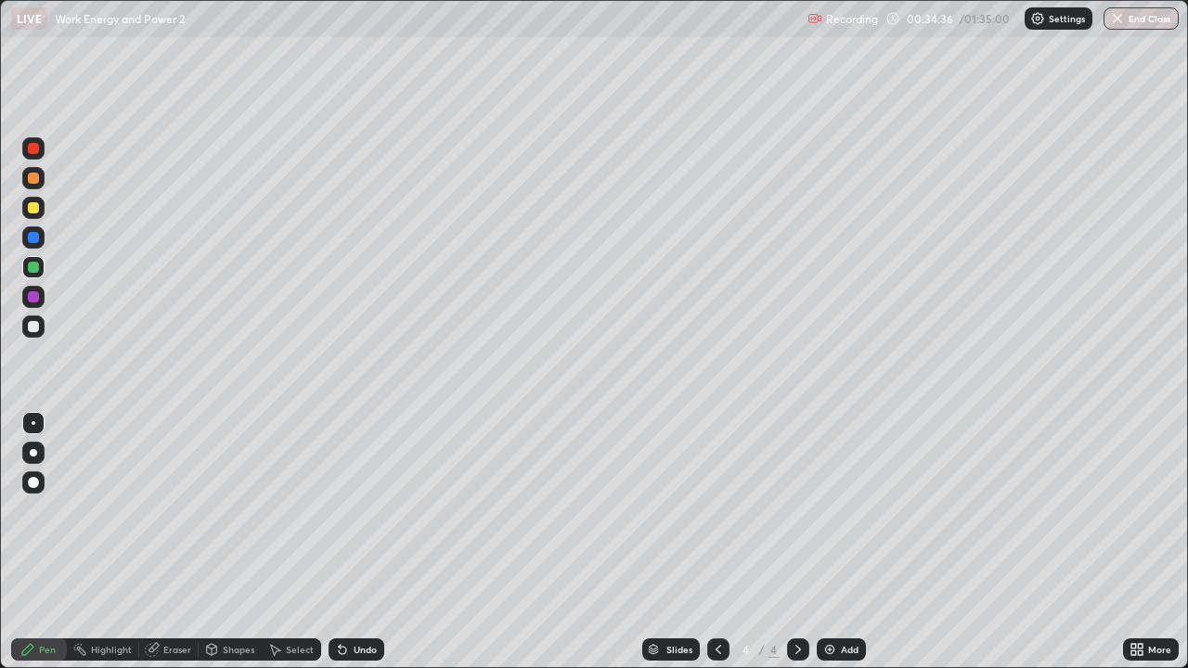
click at [33, 236] on div at bounding box center [33, 237] width 11 height 11
click at [32, 181] on div at bounding box center [33, 178] width 11 height 11
click at [825, 542] on img at bounding box center [829, 649] width 15 height 15
click at [33, 267] on div at bounding box center [33, 267] width 11 height 11
click at [32, 324] on div at bounding box center [33, 326] width 11 height 11
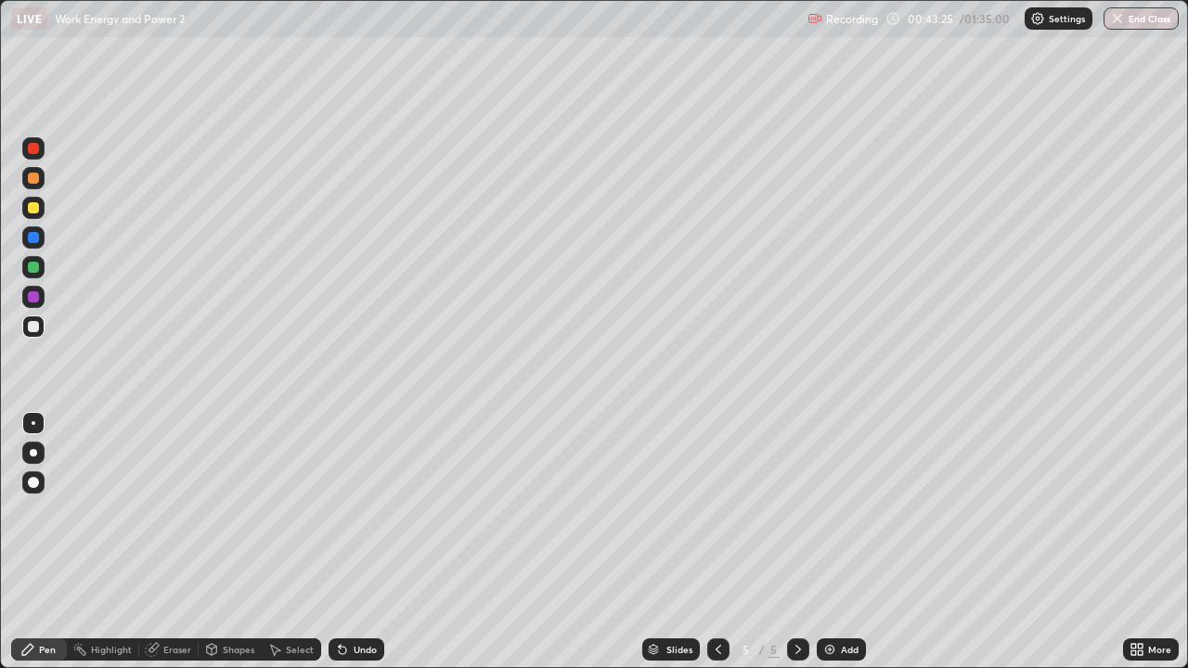
click at [227, 542] on div "Shapes" at bounding box center [239, 649] width 32 height 9
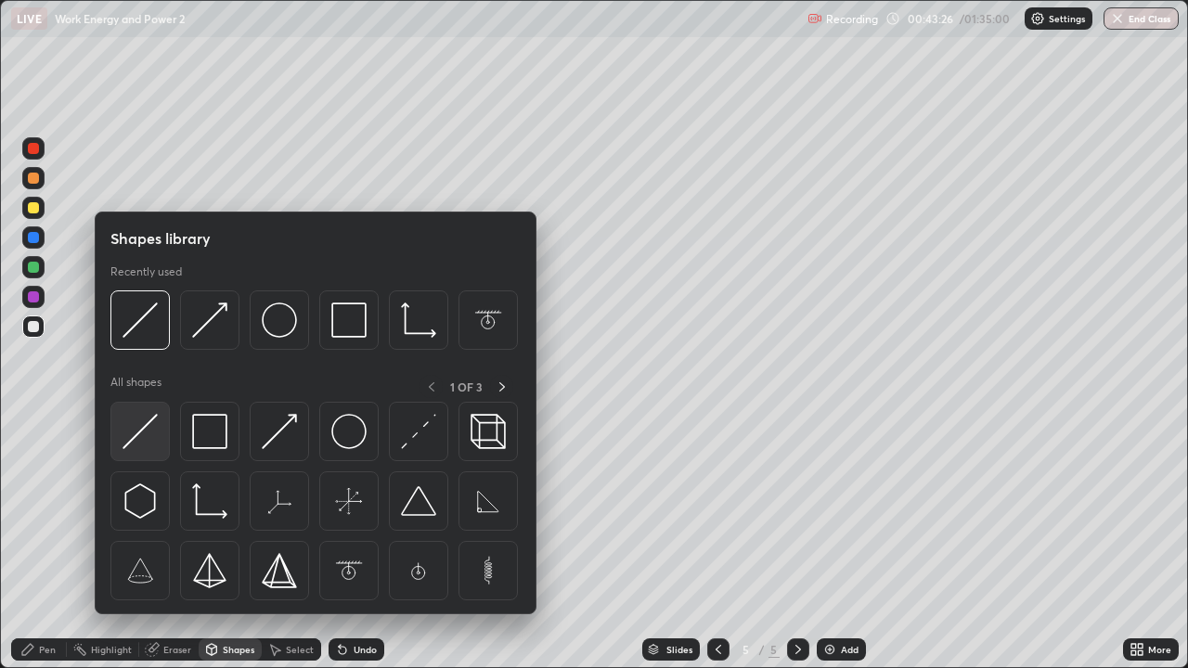
click at [136, 433] on img at bounding box center [140, 431] width 35 height 35
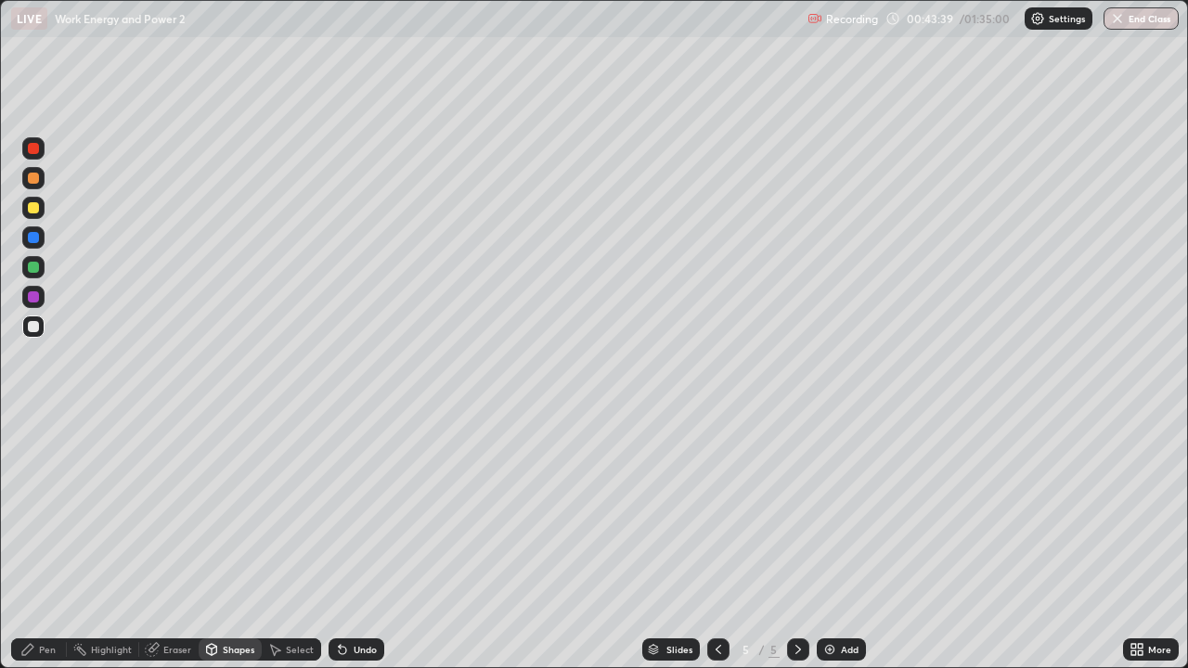
click at [50, 542] on div "Pen" at bounding box center [39, 649] width 56 height 37
click at [31, 208] on div at bounding box center [33, 207] width 11 height 11
click at [231, 542] on div "Shapes" at bounding box center [239, 649] width 32 height 9
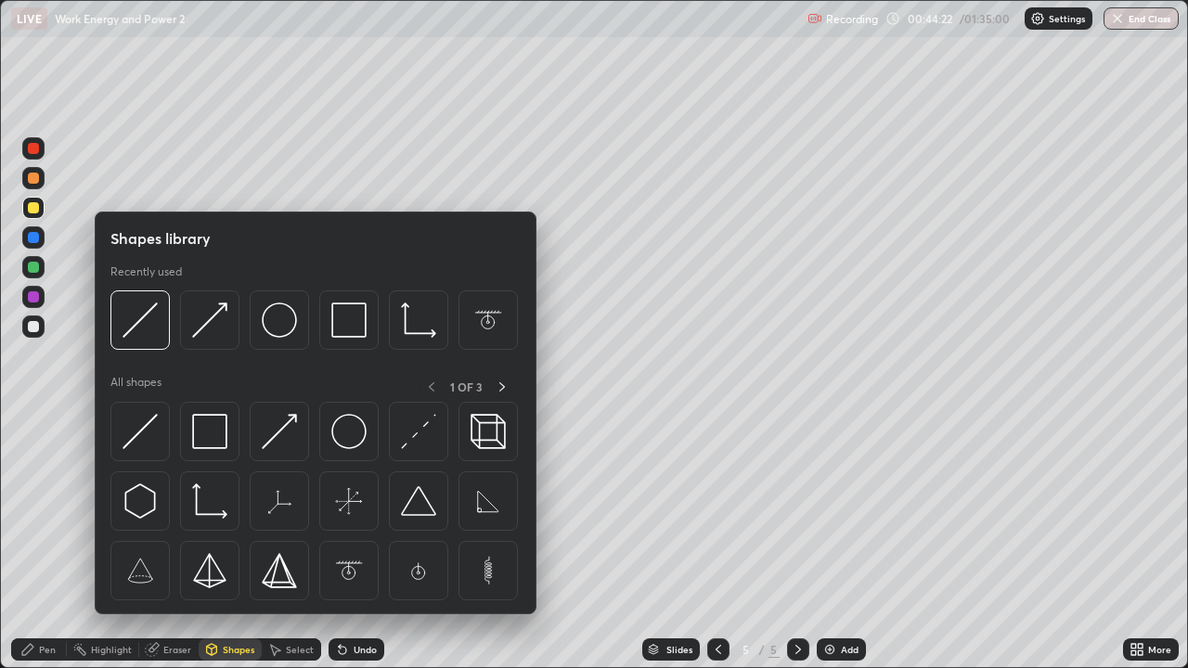
click at [198, 445] on img at bounding box center [209, 431] width 35 height 35
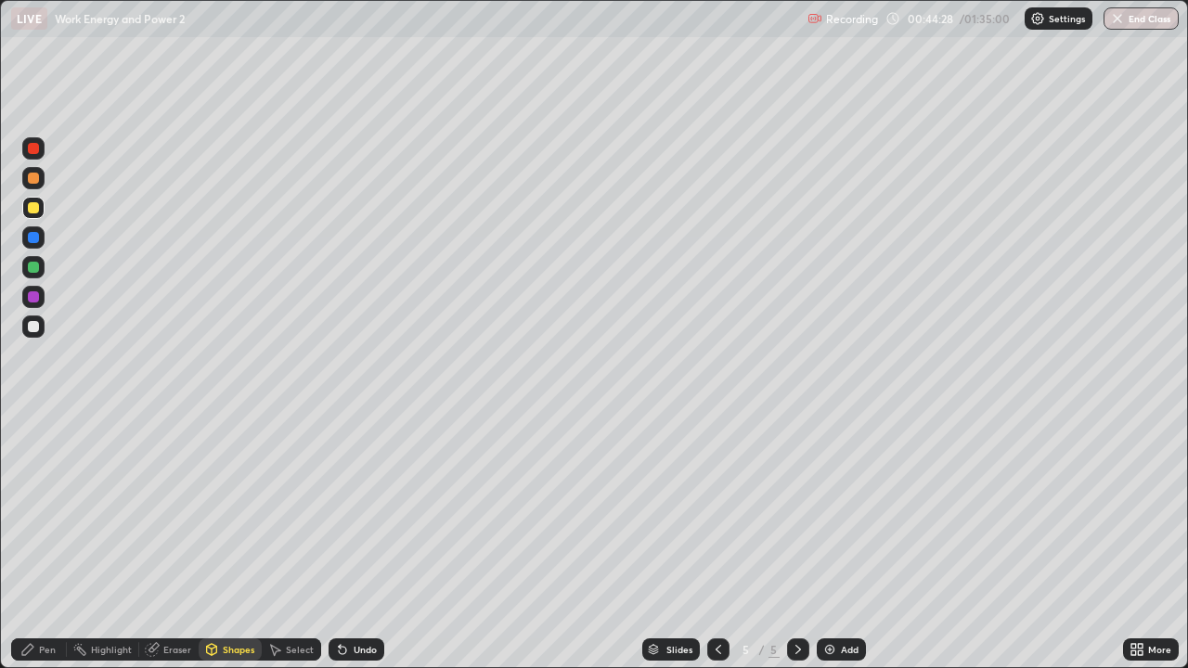
click at [173, 542] on div "Eraser" at bounding box center [177, 649] width 28 height 9
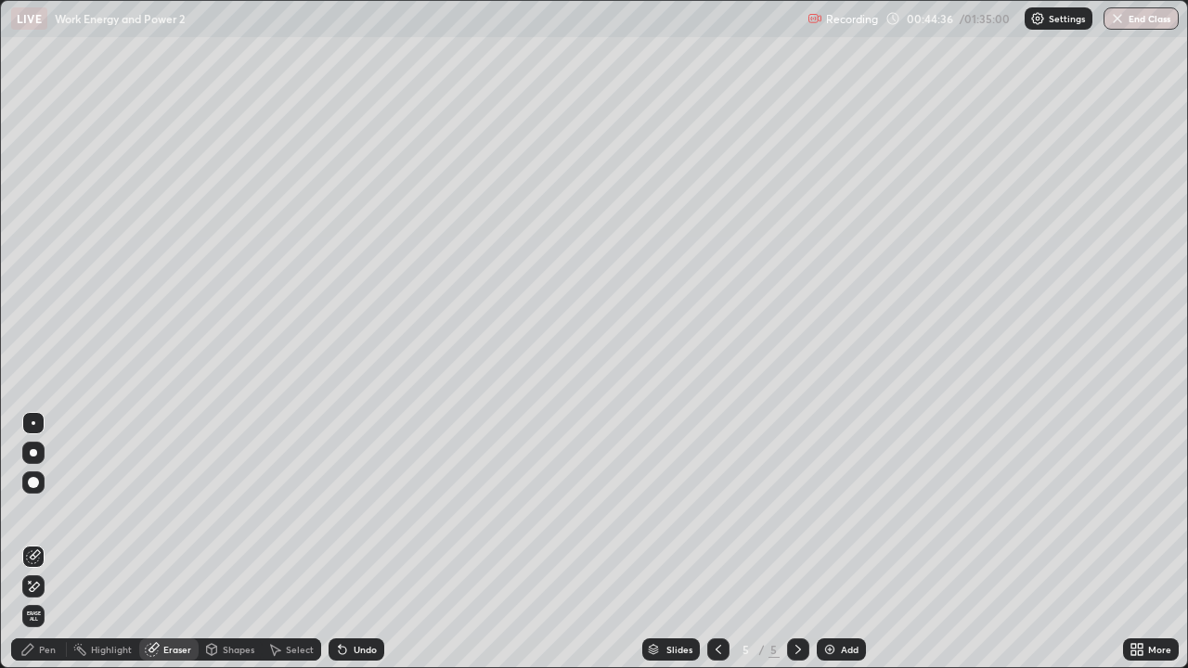
click at [46, 542] on div "Pen" at bounding box center [47, 649] width 17 height 9
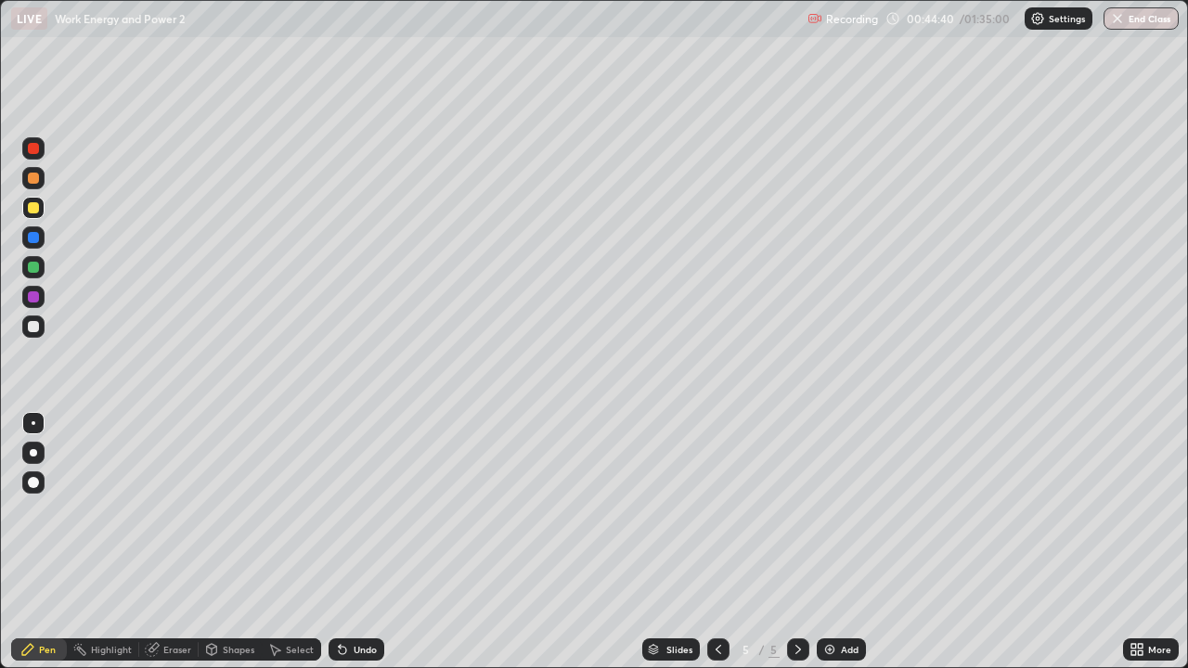
click at [48, 542] on div "Pen" at bounding box center [47, 649] width 17 height 9
click at [30, 266] on div at bounding box center [33, 267] width 11 height 11
click at [33, 330] on div at bounding box center [33, 326] width 11 height 11
click at [32, 324] on div at bounding box center [33, 326] width 11 height 11
click at [32, 149] on div at bounding box center [33, 148] width 11 height 11
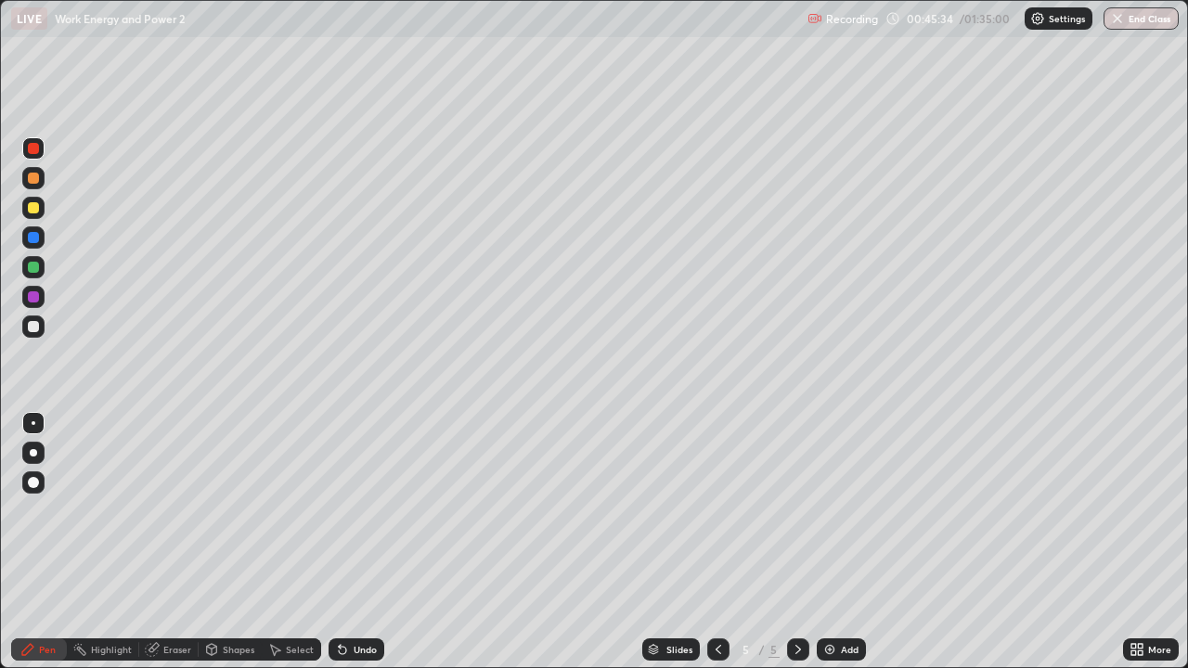
click at [34, 265] on div at bounding box center [33, 267] width 11 height 11
click at [240, 542] on div "Shapes" at bounding box center [239, 649] width 32 height 9
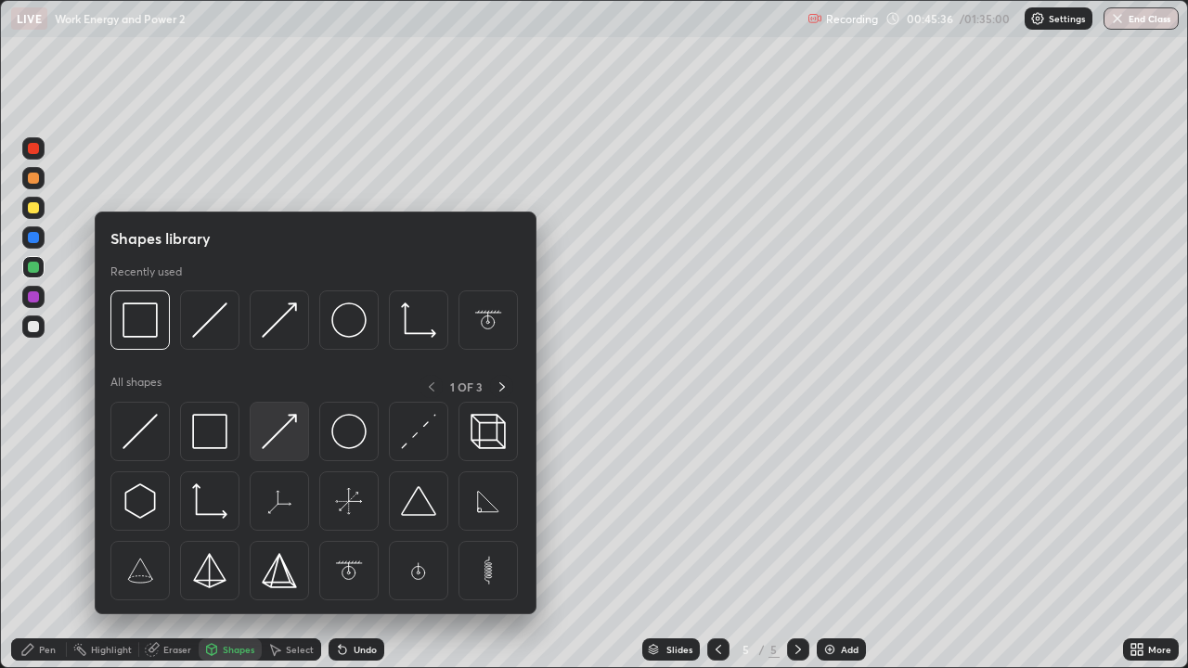
click at [265, 439] on img at bounding box center [279, 431] width 35 height 35
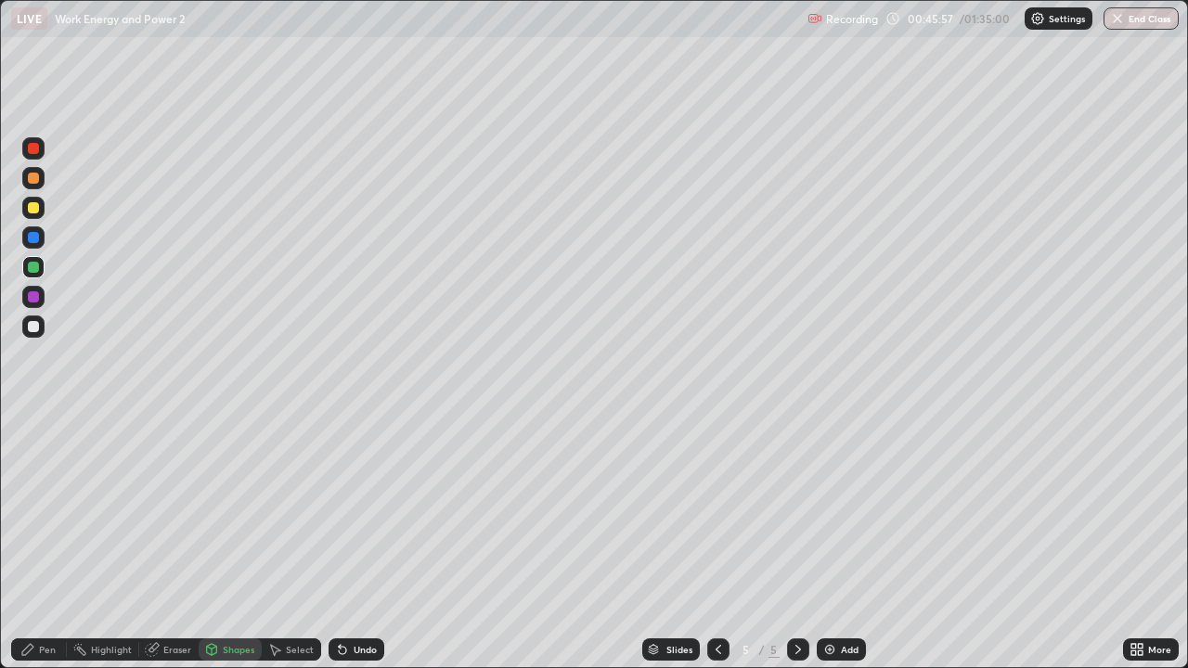
click at [175, 542] on div "Eraser" at bounding box center [177, 649] width 28 height 9
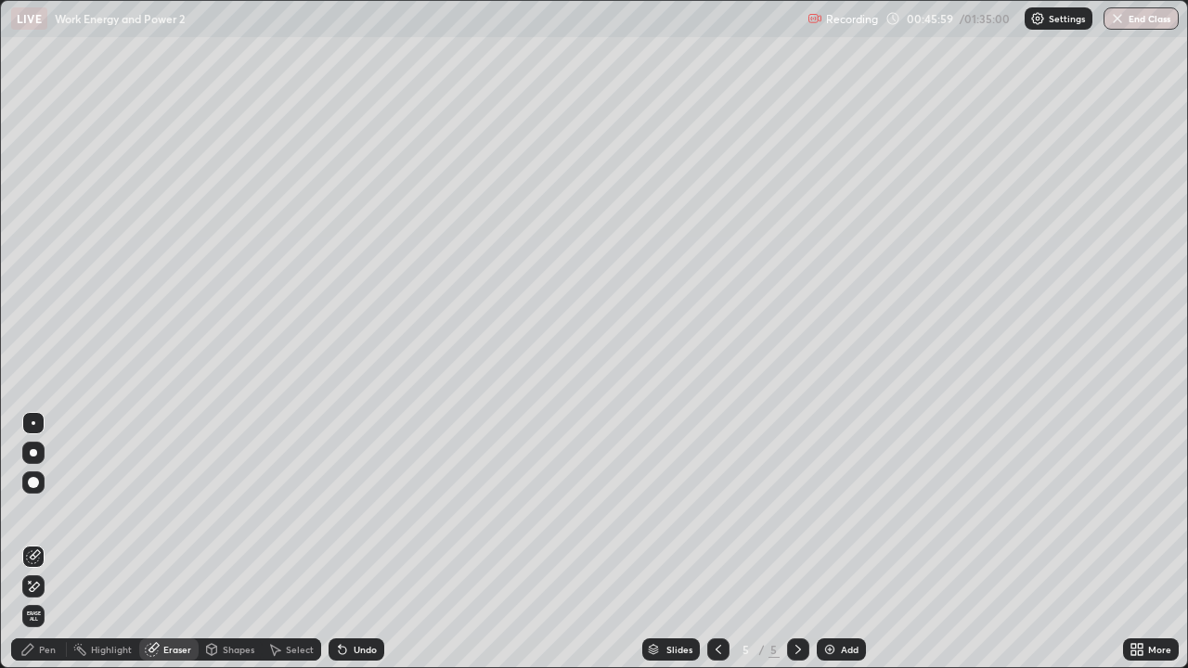
click at [51, 542] on div "Pen" at bounding box center [47, 649] width 17 height 9
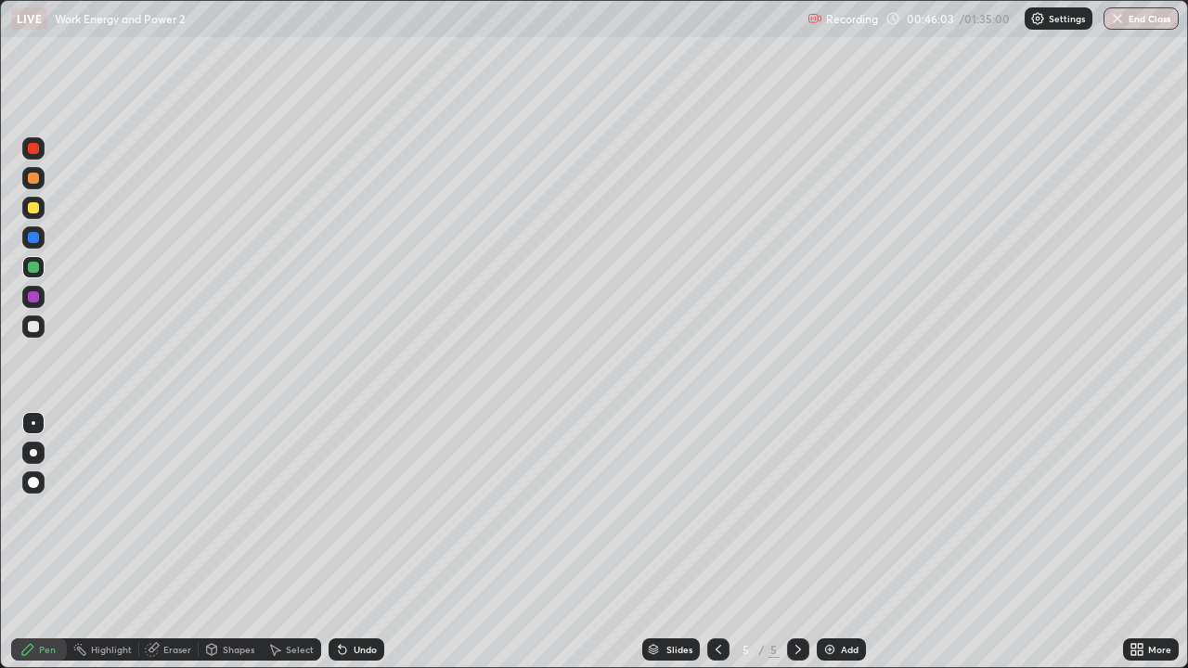
click at [28, 296] on div at bounding box center [33, 296] width 11 height 11
click at [233, 542] on div "Shapes" at bounding box center [230, 650] width 63 height 22
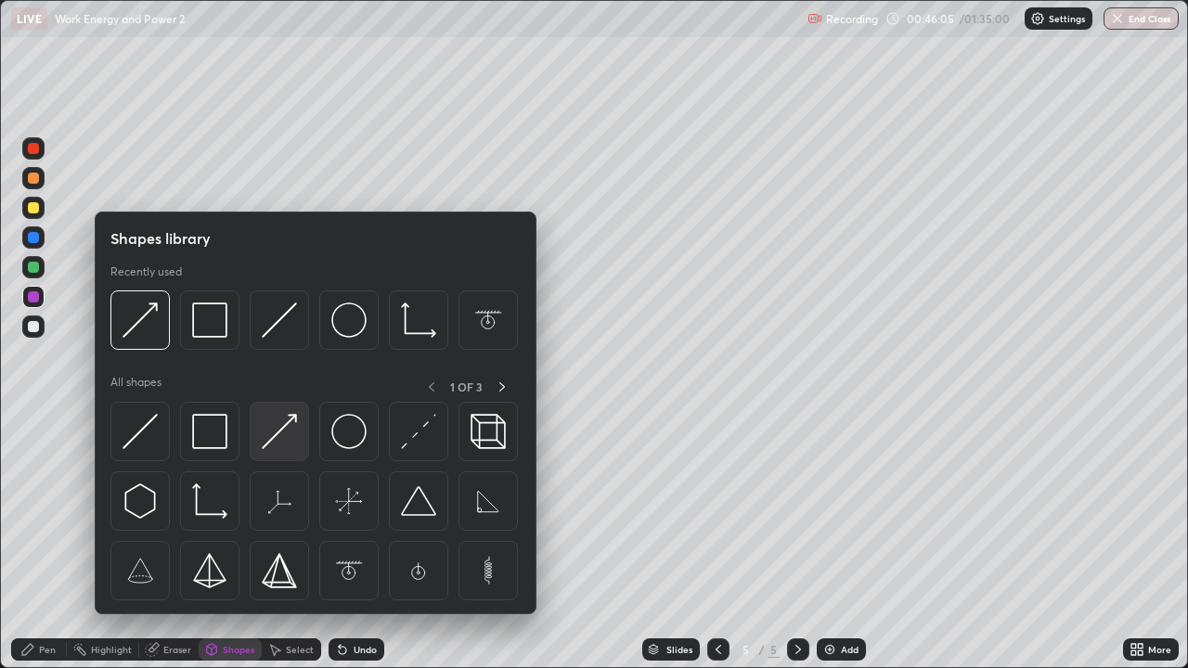
click at [266, 442] on img at bounding box center [279, 431] width 35 height 35
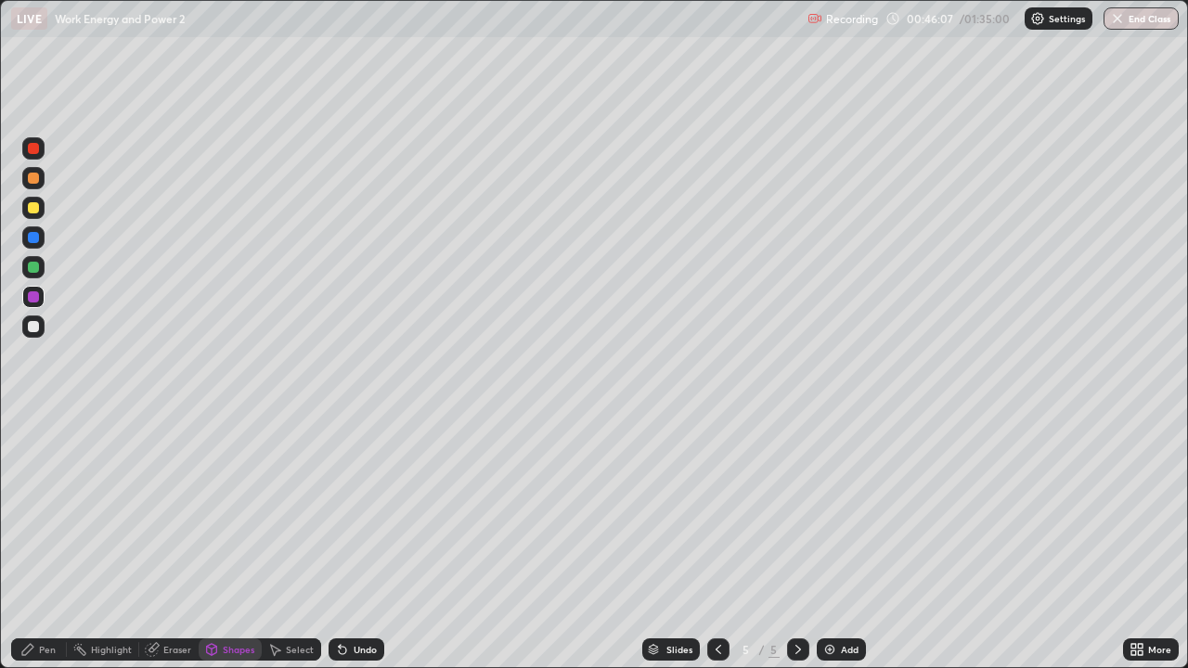
click at [33, 181] on div at bounding box center [33, 178] width 11 height 11
click at [34, 152] on div at bounding box center [33, 148] width 11 height 11
click at [175, 542] on div "Eraser" at bounding box center [177, 649] width 28 height 9
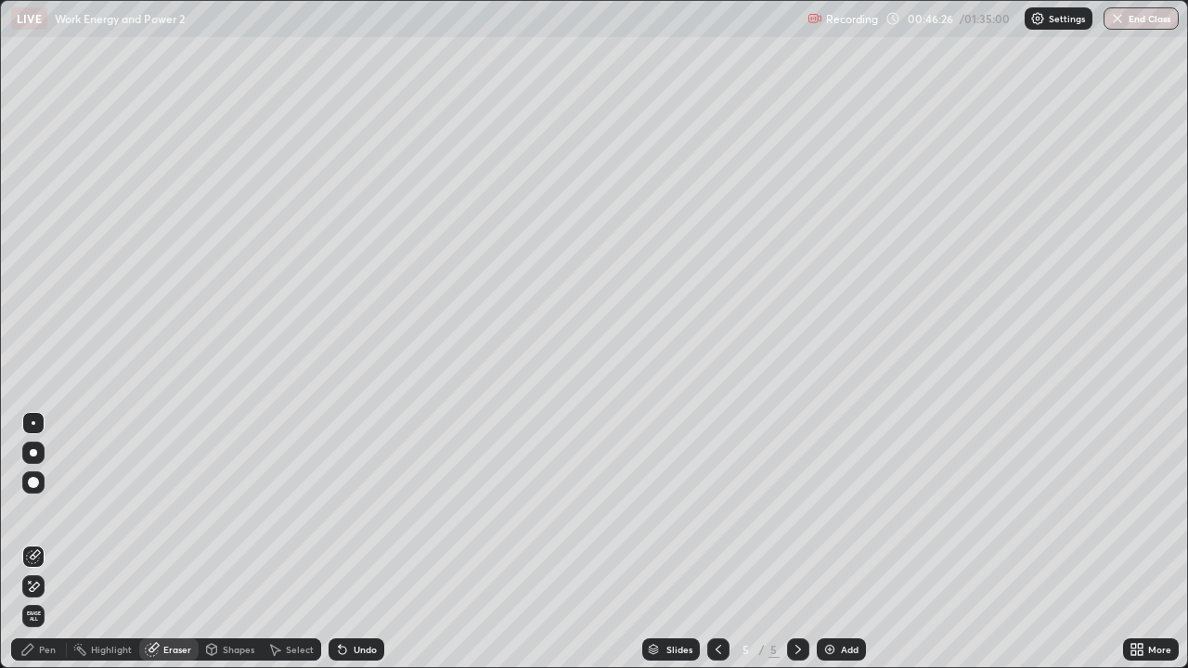
click at [51, 542] on div "Pen" at bounding box center [39, 650] width 56 height 22
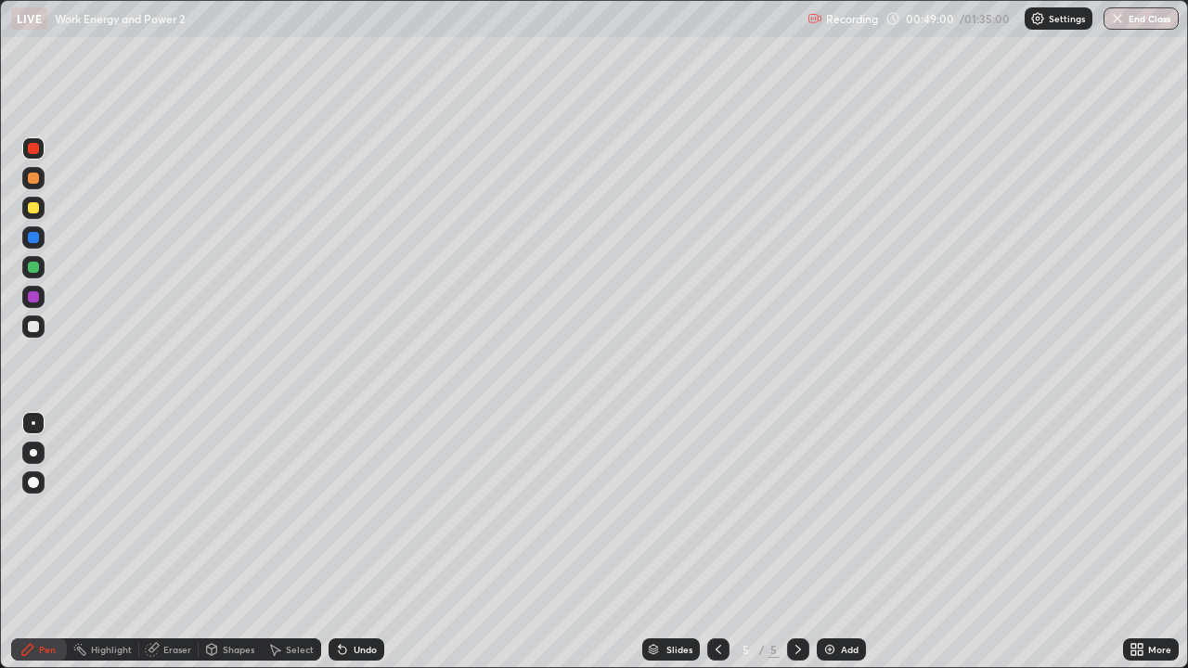
click at [32, 267] on div at bounding box center [33, 267] width 11 height 11
click at [239, 542] on div "Shapes" at bounding box center [230, 650] width 63 height 22
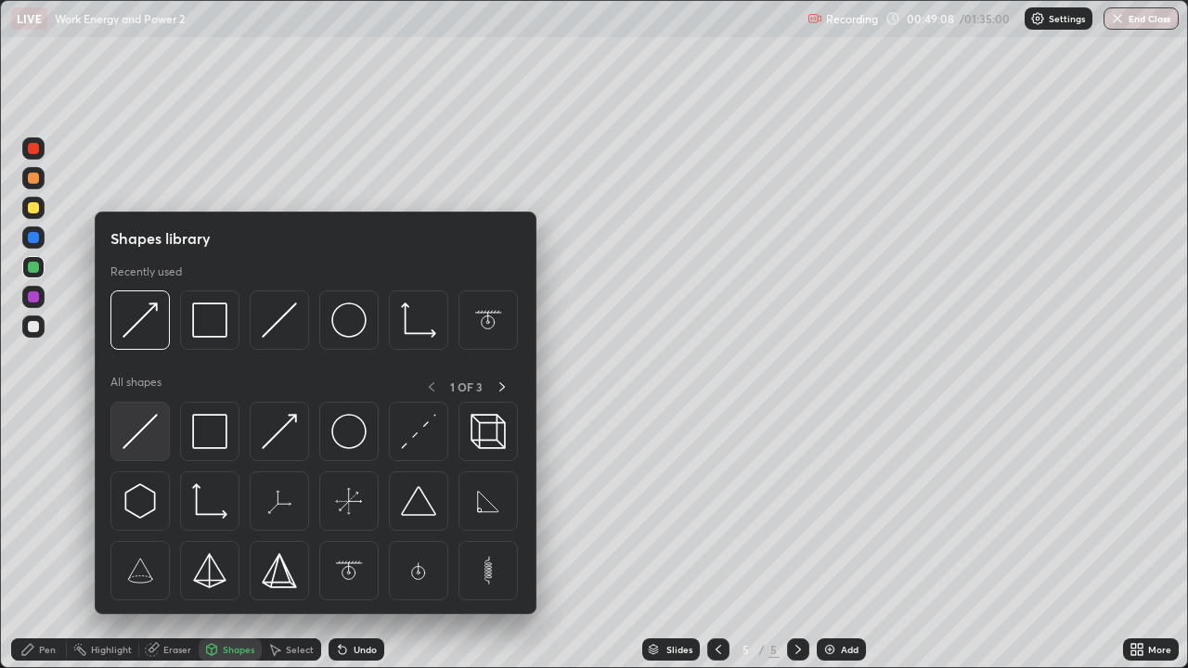
click at [137, 434] on img at bounding box center [140, 431] width 35 height 35
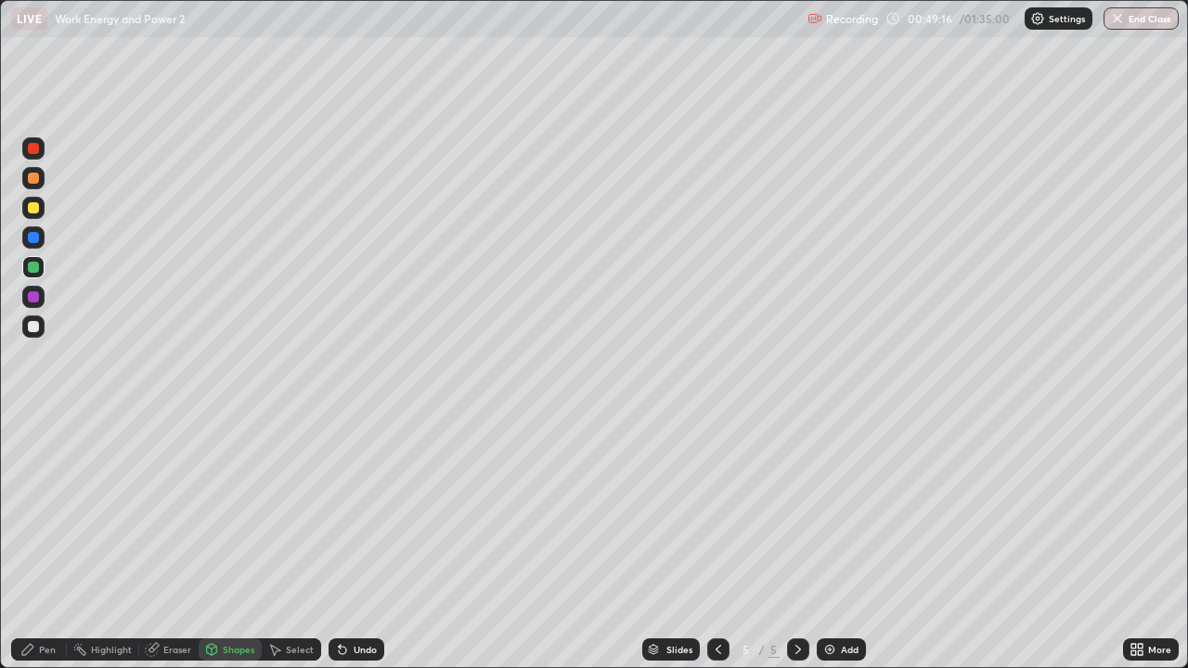
click at [37, 318] on div at bounding box center [33, 327] width 22 height 22
click at [59, 542] on div "Pen" at bounding box center [39, 650] width 56 height 22
click at [33, 209] on div at bounding box center [33, 207] width 11 height 11
click at [221, 542] on div "Shapes" at bounding box center [230, 650] width 63 height 22
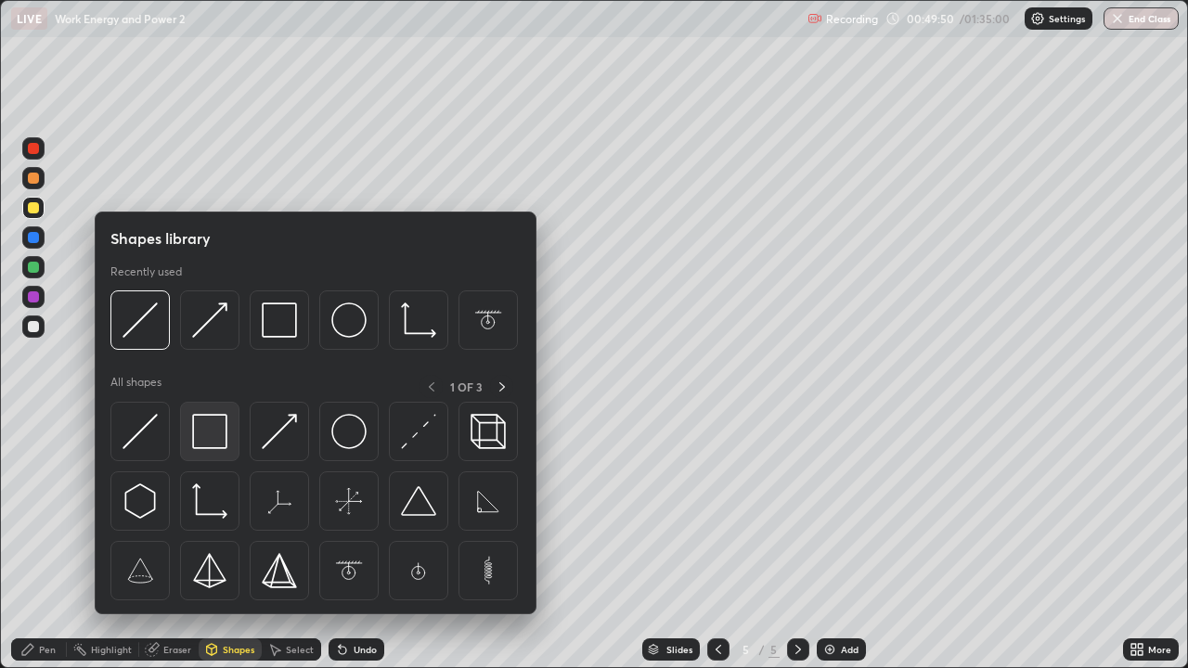
click at [199, 439] on img at bounding box center [209, 431] width 35 height 35
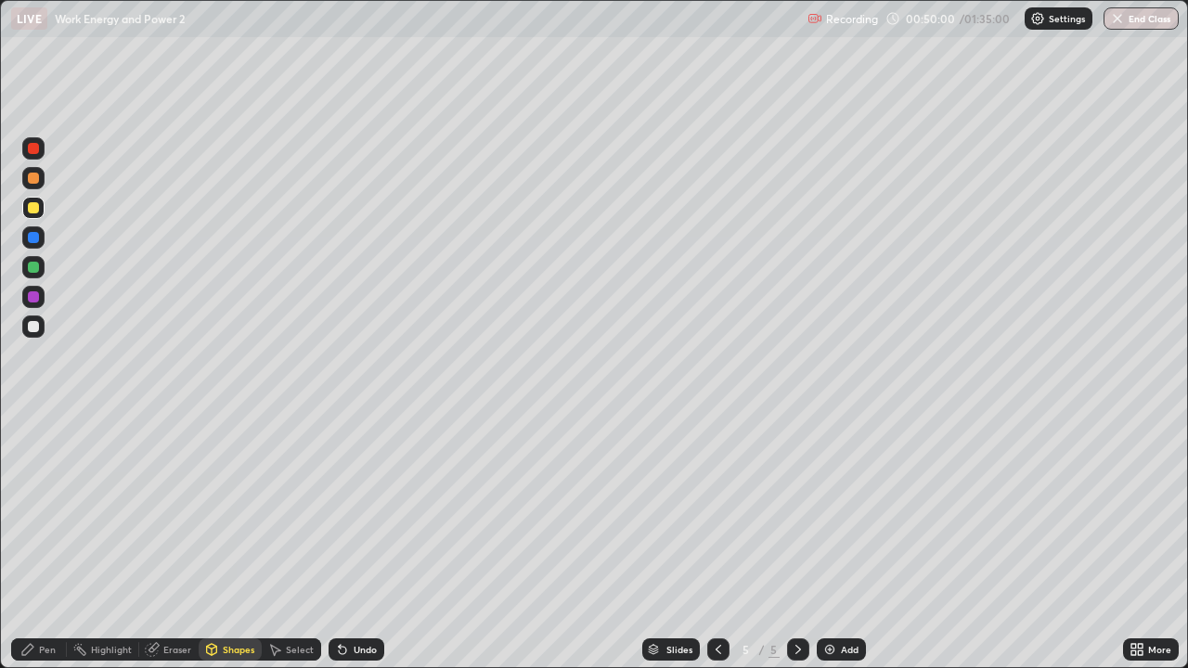
click at [51, 542] on div "Pen" at bounding box center [47, 649] width 17 height 9
click at [35, 238] on div at bounding box center [33, 237] width 11 height 11
click at [239, 542] on div "Shapes" at bounding box center [239, 649] width 32 height 9
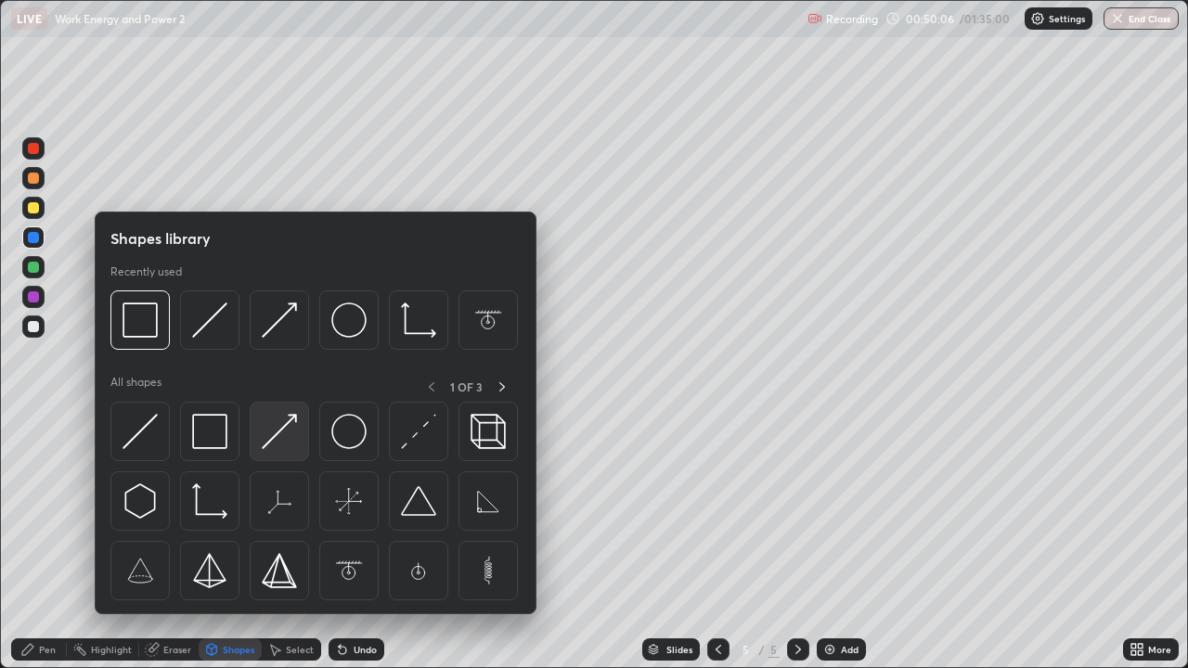
click at [265, 441] on img at bounding box center [279, 431] width 35 height 35
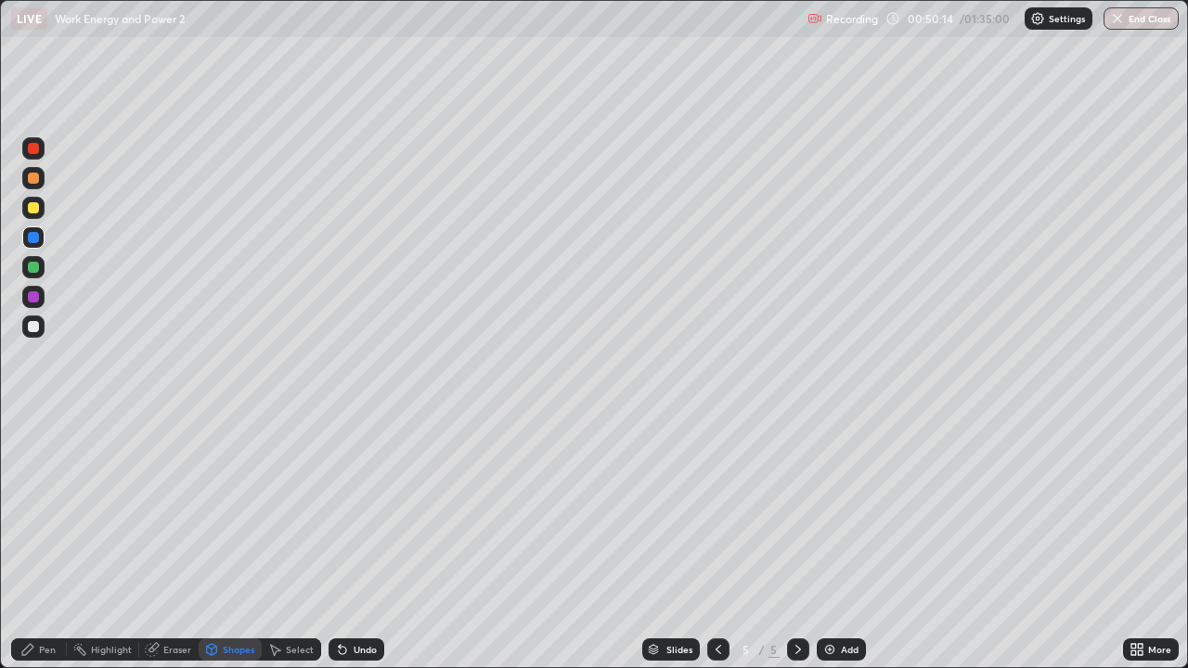
click at [45, 542] on div "Pen" at bounding box center [47, 649] width 17 height 9
click at [37, 205] on div at bounding box center [33, 207] width 11 height 11
click at [27, 297] on div at bounding box center [33, 297] width 22 height 22
click at [240, 542] on div "Shapes" at bounding box center [239, 649] width 32 height 9
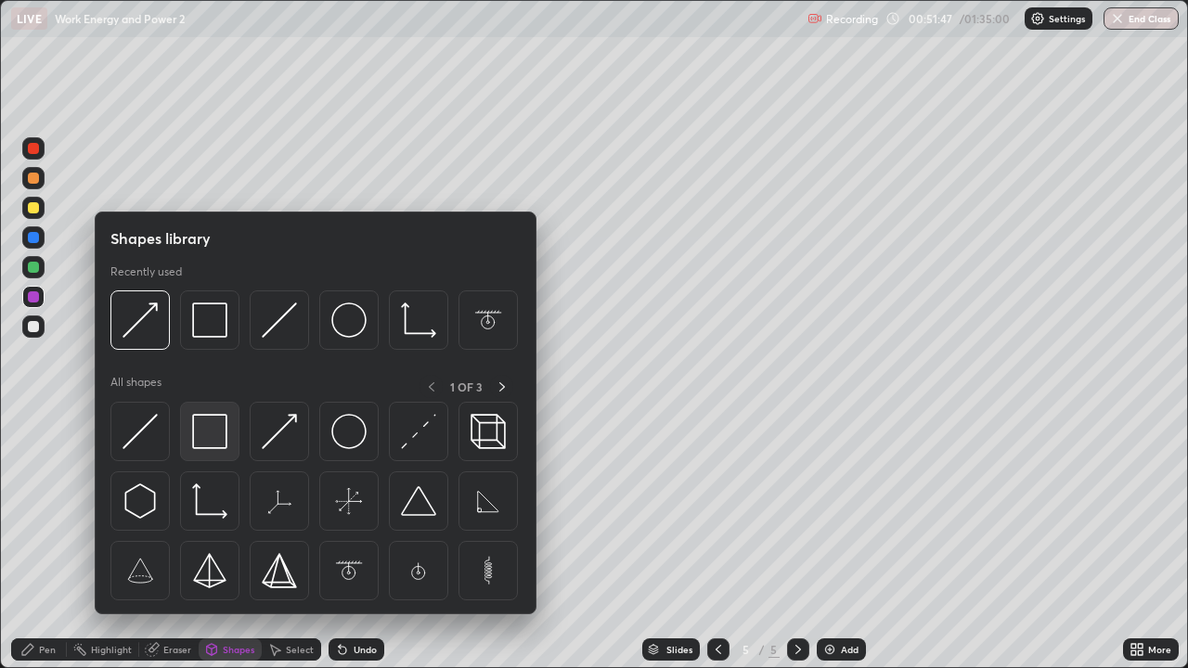
click at [211, 434] on img at bounding box center [209, 431] width 35 height 35
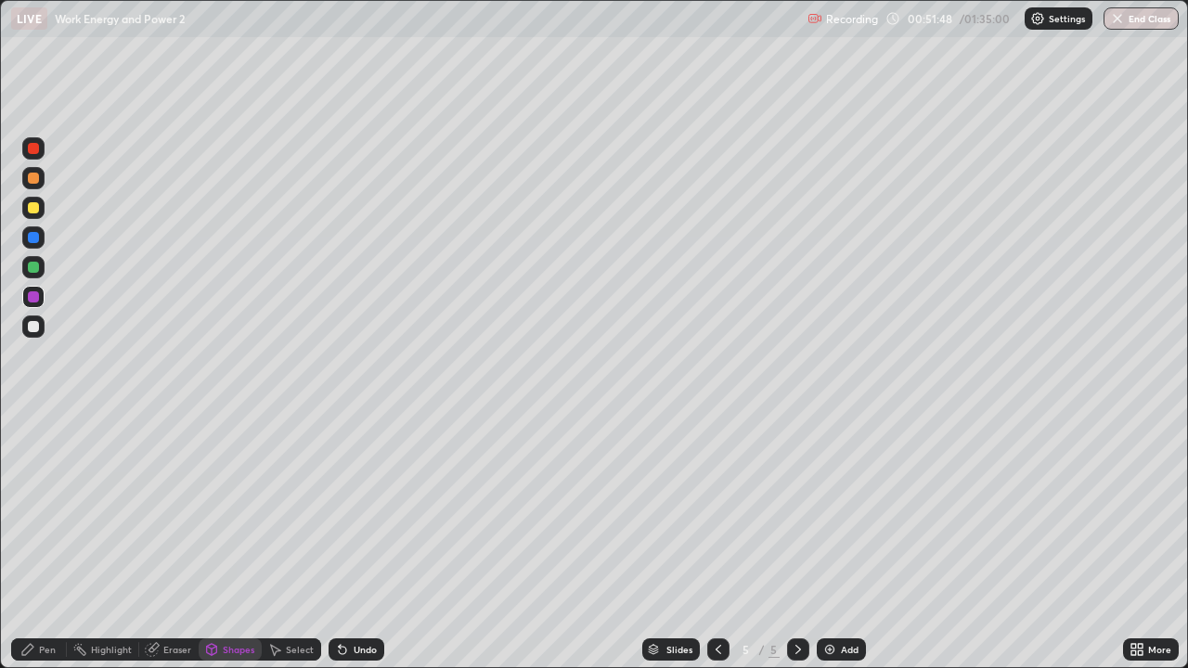
click at [34, 205] on div at bounding box center [33, 207] width 11 height 11
click at [231, 542] on div "Shapes" at bounding box center [239, 649] width 32 height 9
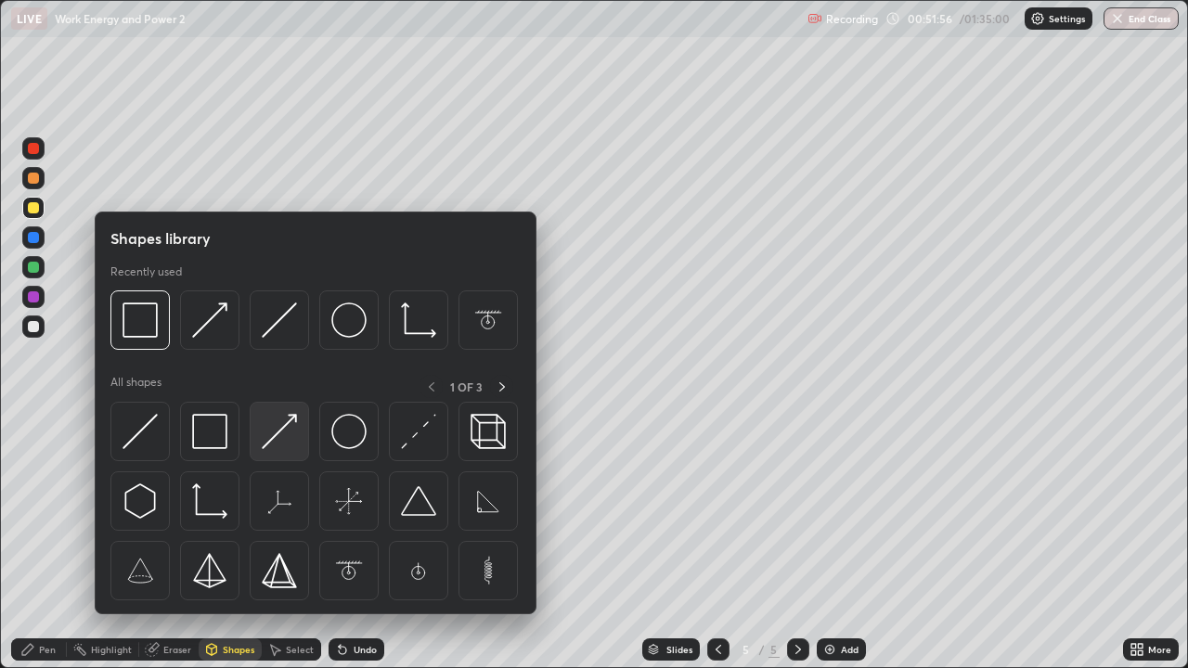
click at [281, 434] on img at bounding box center [279, 431] width 35 height 35
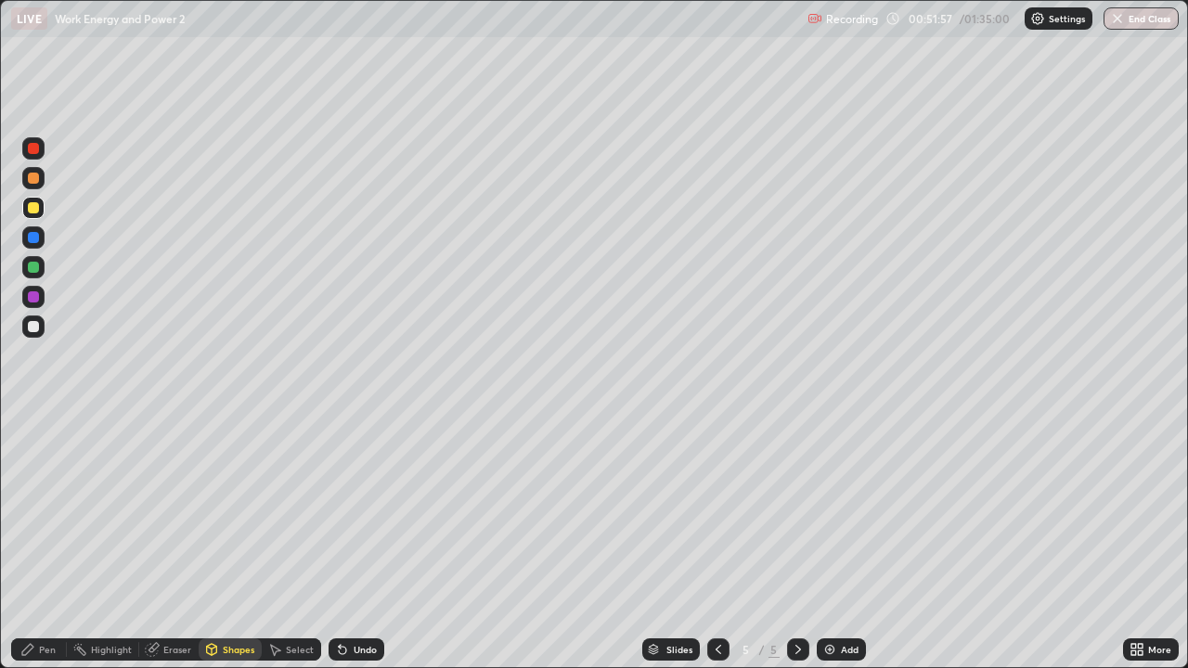
click at [33, 239] on div at bounding box center [33, 237] width 11 height 11
click at [55, 542] on div "Pen" at bounding box center [47, 649] width 17 height 9
click at [33, 328] on div at bounding box center [33, 326] width 11 height 11
click at [178, 542] on div "Eraser" at bounding box center [177, 649] width 28 height 9
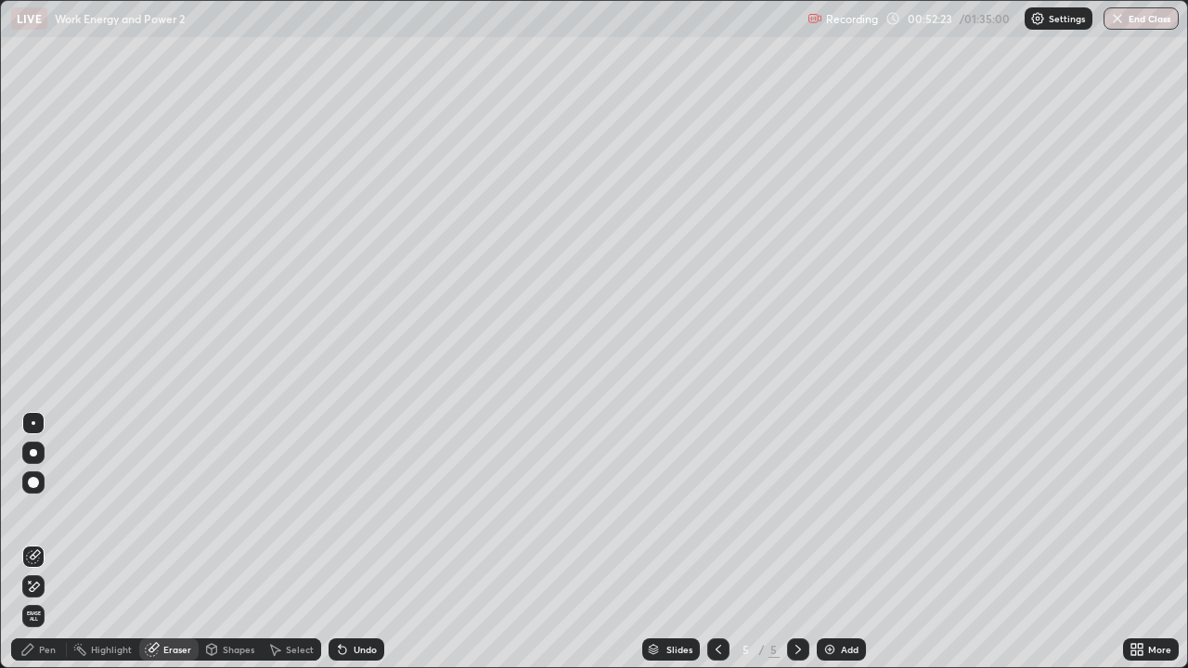
click at [49, 542] on div "Pen" at bounding box center [47, 649] width 17 height 9
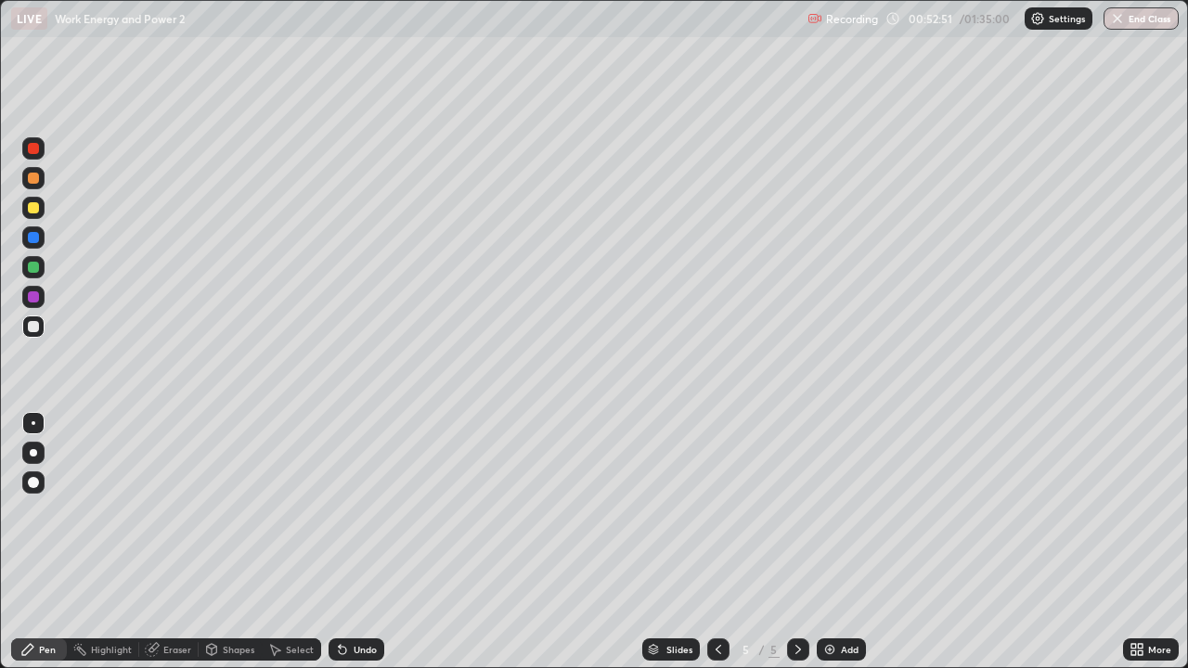
click at [187, 542] on div "Eraser" at bounding box center [168, 650] width 59 height 22
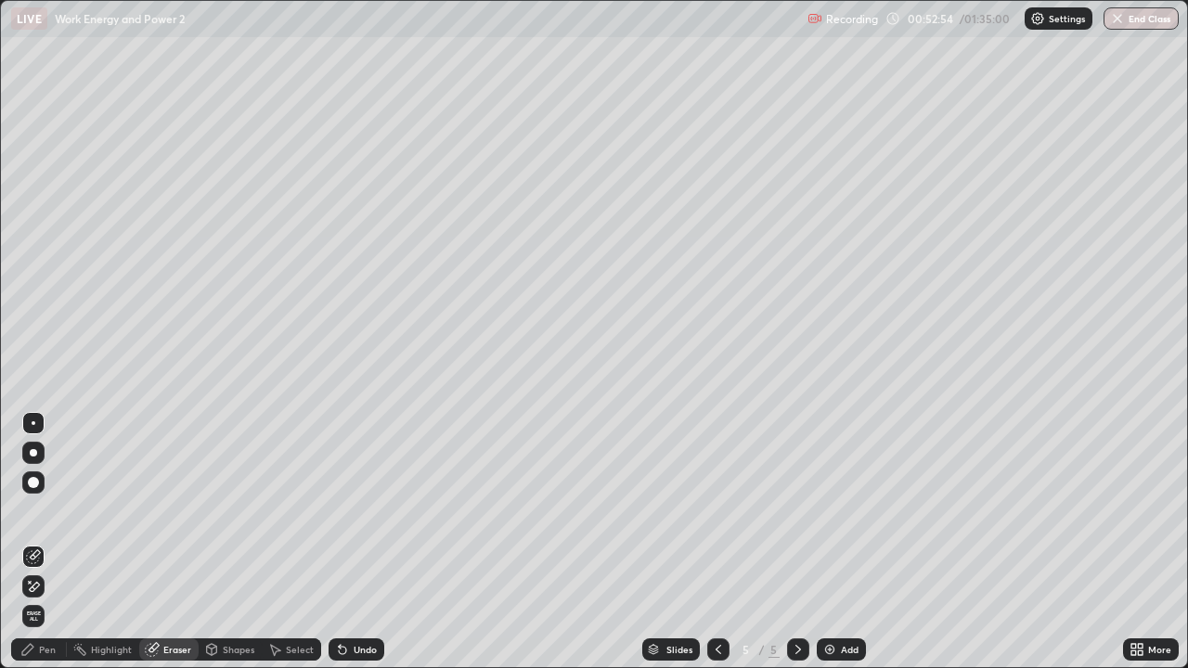
click at [50, 542] on div "Pen" at bounding box center [47, 649] width 17 height 9
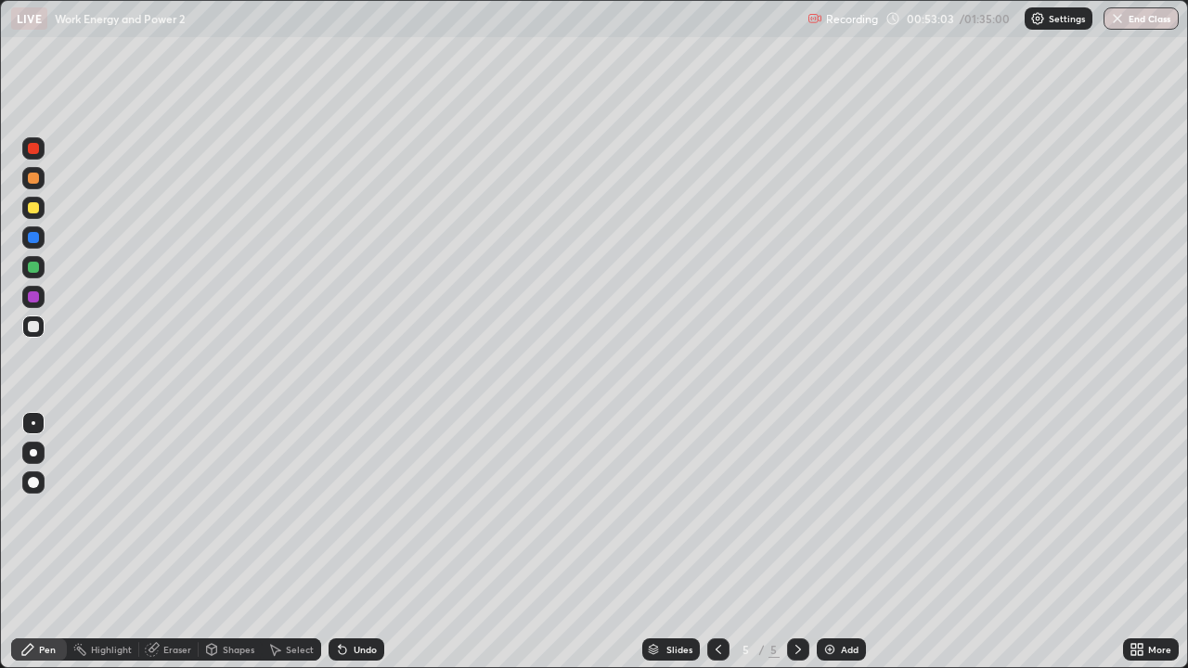
click at [234, 542] on div "Shapes" at bounding box center [239, 649] width 32 height 9
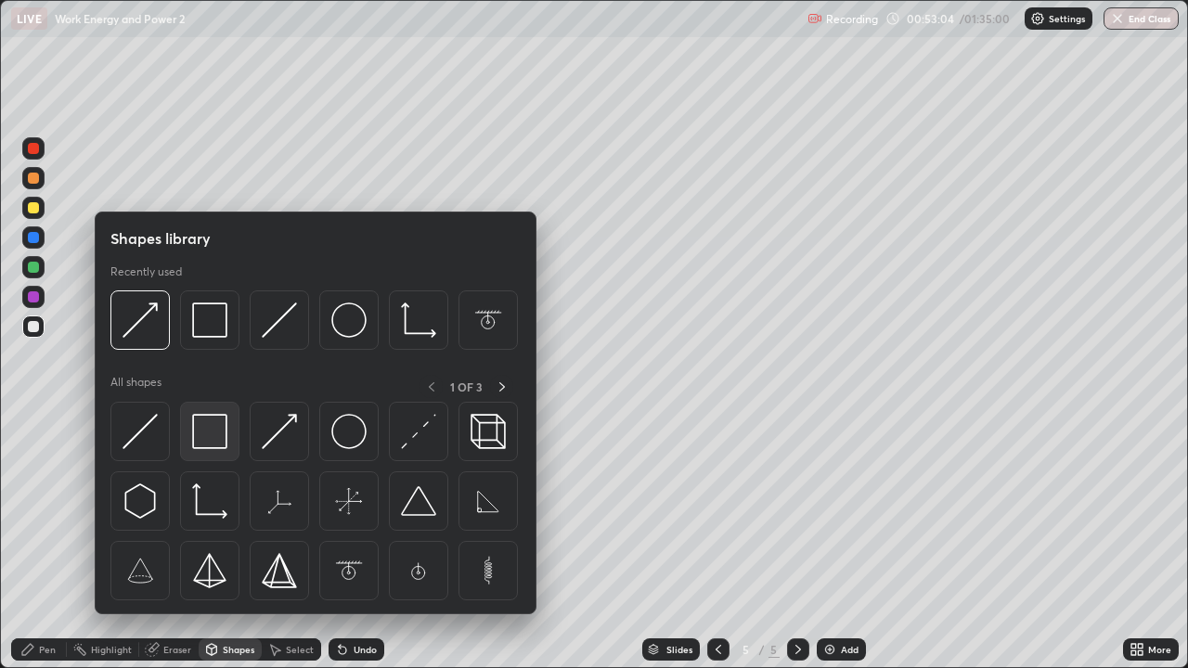
click at [214, 438] on img at bounding box center [209, 431] width 35 height 35
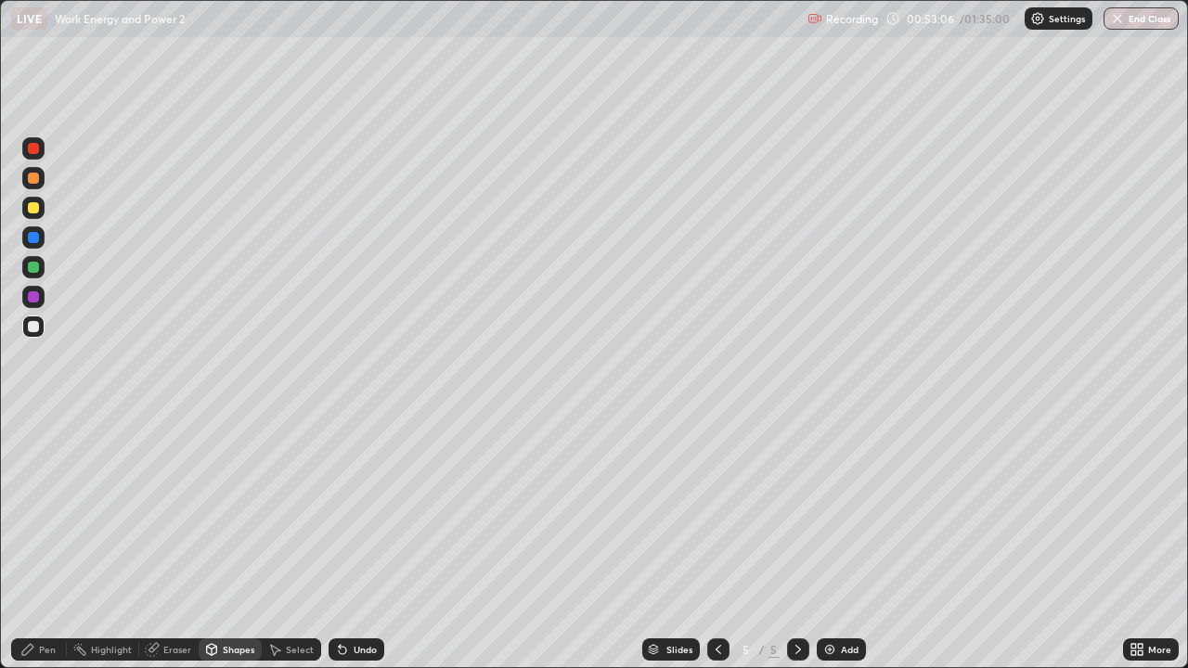
click at [32, 268] on div at bounding box center [33, 267] width 11 height 11
click at [52, 542] on div "Pen" at bounding box center [47, 649] width 17 height 9
click at [41, 324] on div at bounding box center [33, 327] width 22 height 22
click at [240, 542] on div "Shapes" at bounding box center [230, 650] width 63 height 22
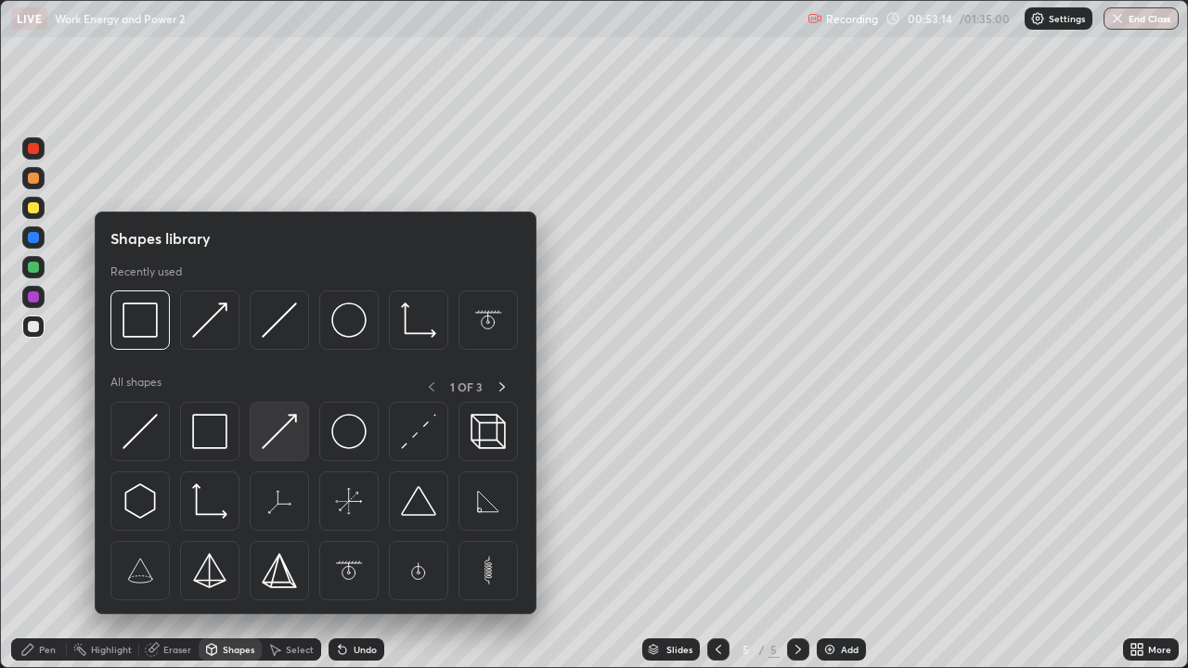
click at [266, 445] on img at bounding box center [279, 431] width 35 height 35
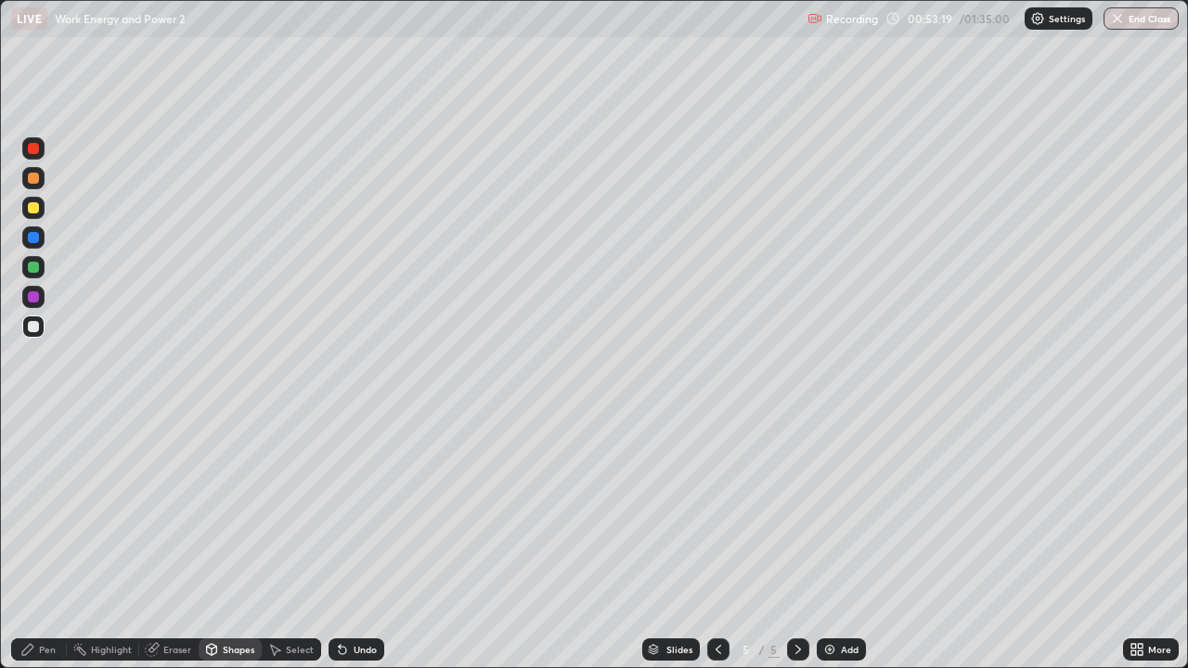
click at [43, 542] on div "Pen" at bounding box center [47, 649] width 17 height 9
click at [822, 542] on img at bounding box center [829, 649] width 15 height 15
click at [717, 542] on icon at bounding box center [718, 649] width 15 height 15
click at [796, 542] on icon at bounding box center [798, 649] width 15 height 15
click at [717, 542] on icon at bounding box center [718, 649] width 15 height 15
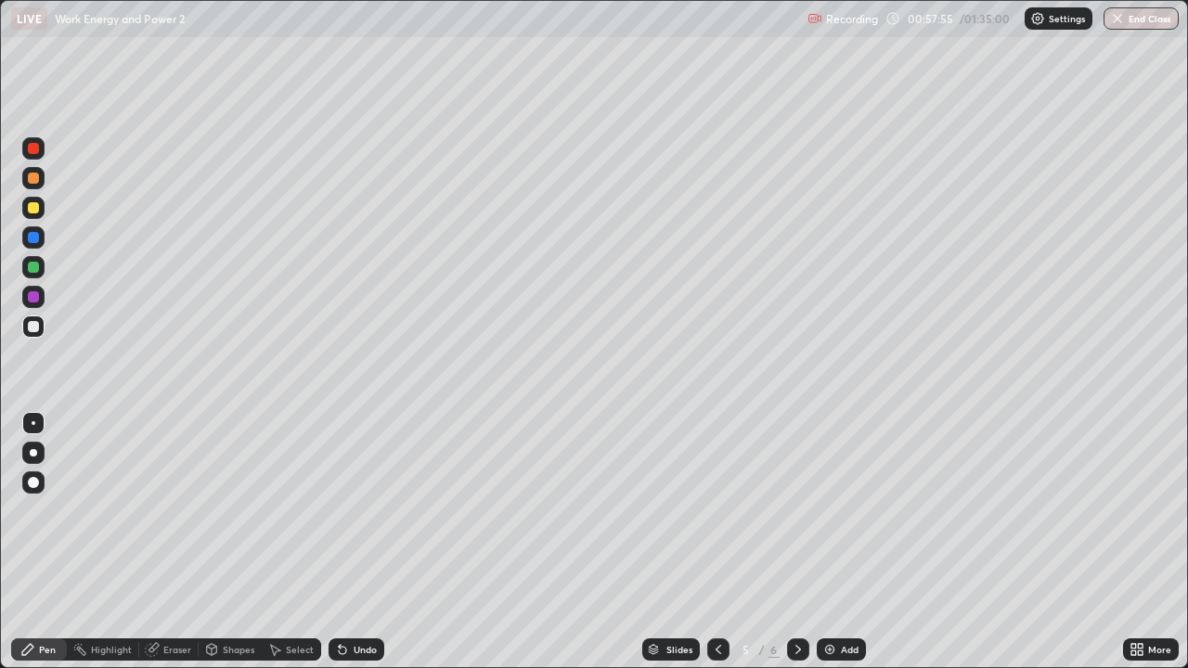
click at [804, 542] on div at bounding box center [798, 650] width 22 height 22
click at [33, 268] on div at bounding box center [33, 267] width 11 height 11
click at [830, 542] on img at bounding box center [829, 649] width 15 height 15
click at [718, 542] on icon at bounding box center [718, 649] width 15 height 15
click at [799, 542] on icon at bounding box center [798, 649] width 15 height 15
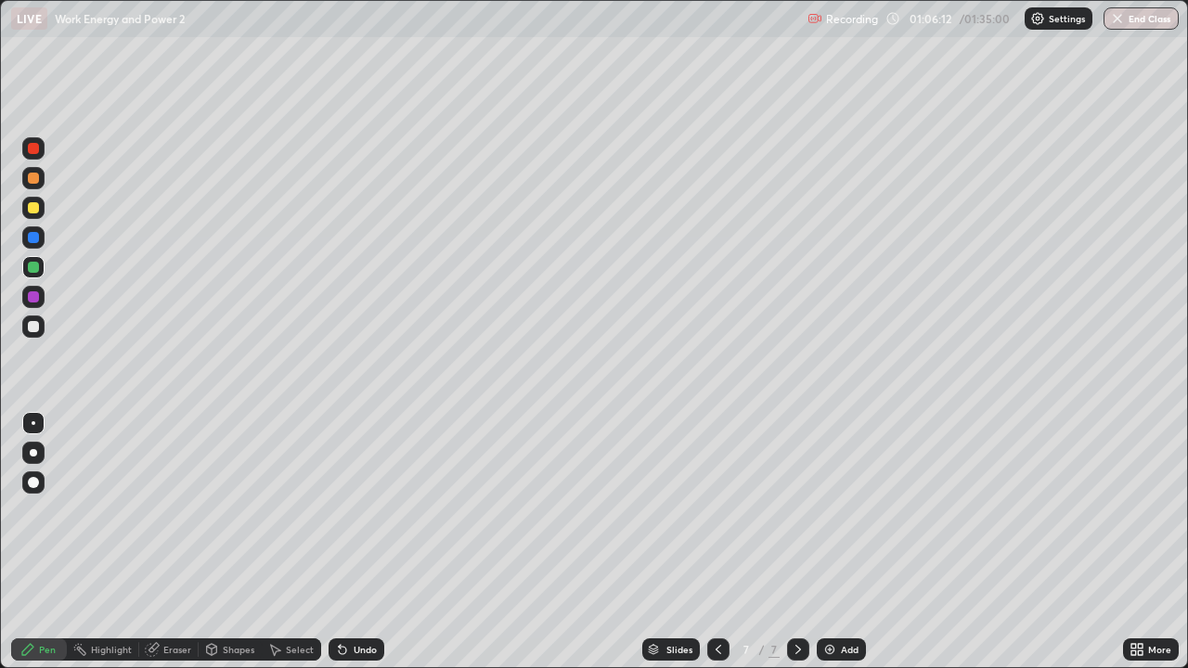
click at [35, 267] on div at bounding box center [33, 267] width 11 height 11
click at [35, 268] on div at bounding box center [33, 267] width 11 height 11
click at [176, 542] on div "Eraser" at bounding box center [177, 649] width 28 height 9
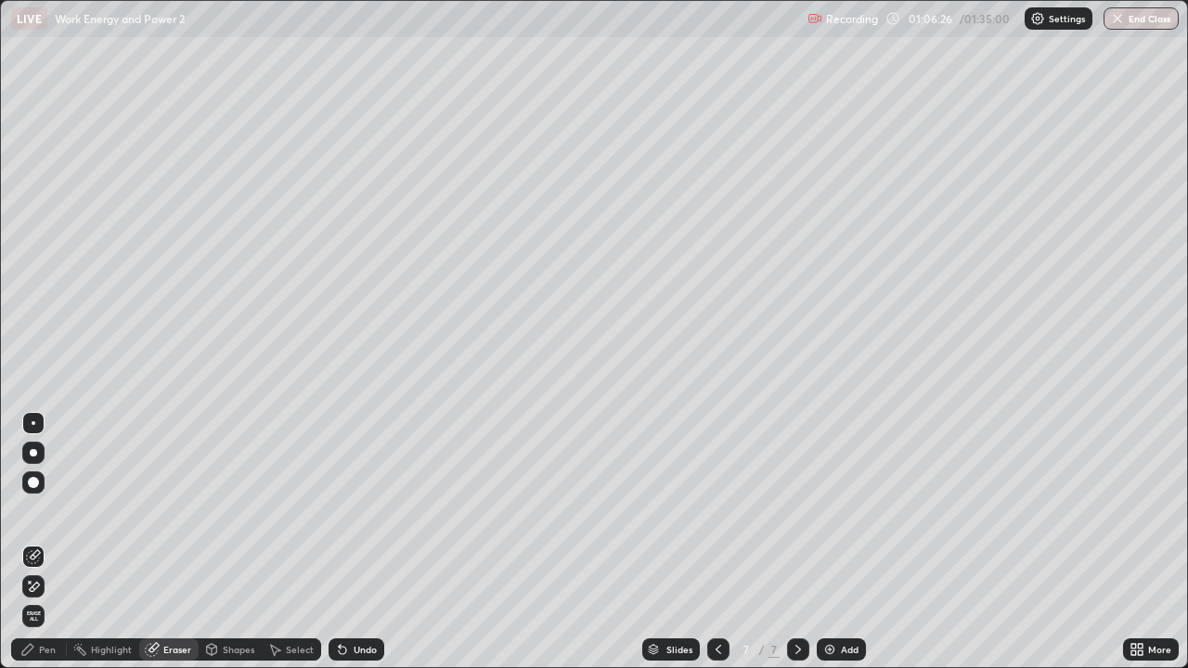
click at [48, 542] on div "Pen" at bounding box center [47, 649] width 17 height 9
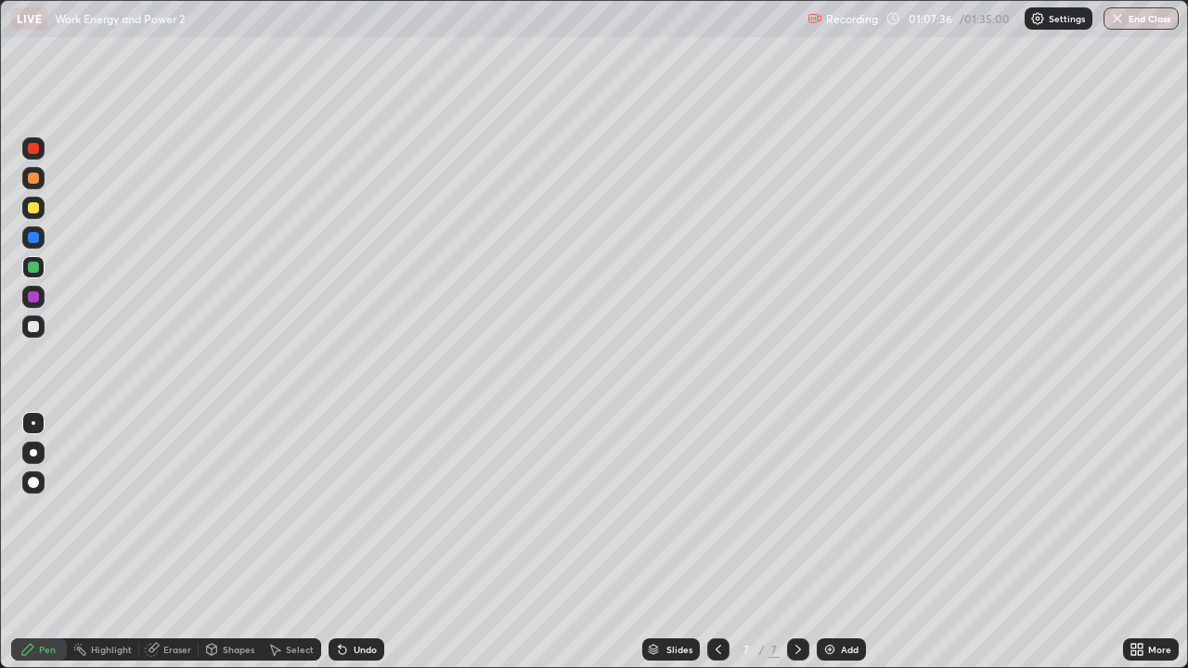
click at [230, 542] on div "Shapes" at bounding box center [239, 649] width 32 height 9
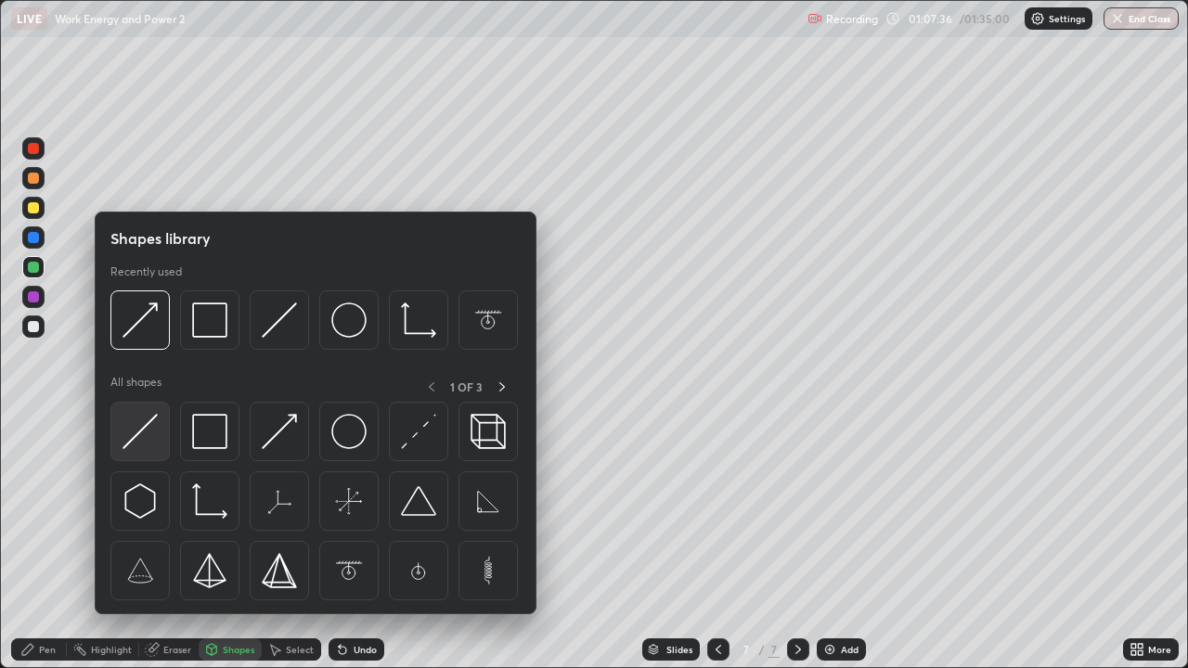
click at [136, 433] on img at bounding box center [140, 431] width 35 height 35
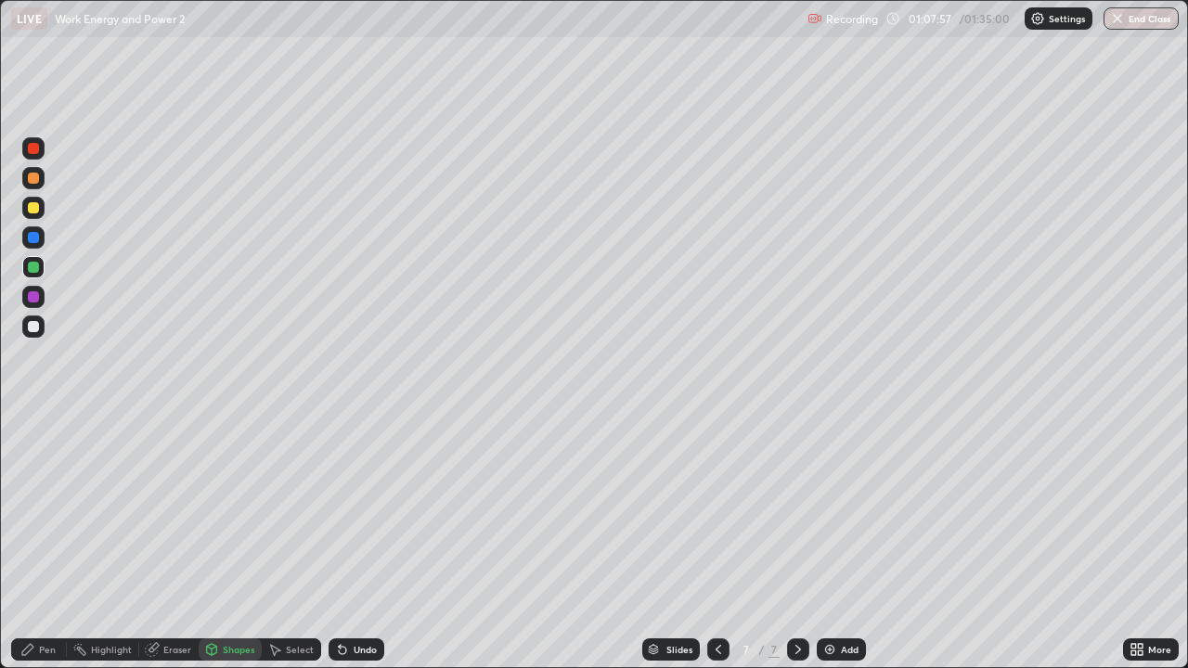
click at [31, 325] on div at bounding box center [33, 326] width 11 height 11
click at [52, 542] on div "Pen" at bounding box center [47, 649] width 17 height 9
click at [179, 542] on div "Eraser" at bounding box center [177, 649] width 28 height 9
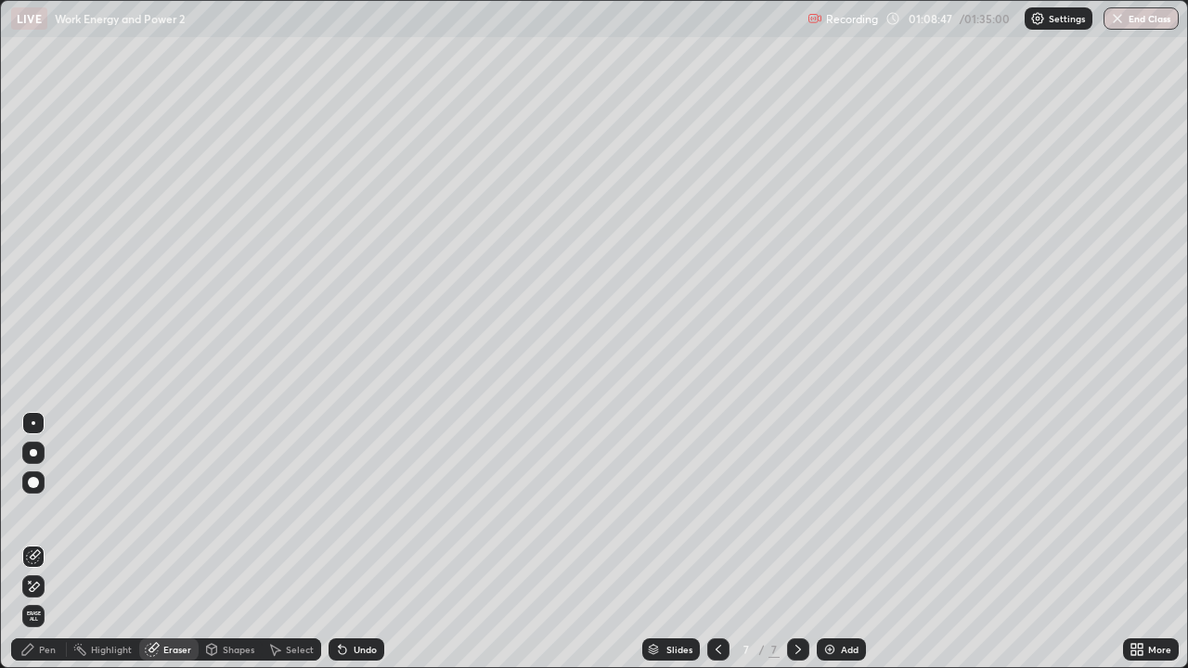
click at [53, 542] on div "Pen" at bounding box center [47, 649] width 17 height 9
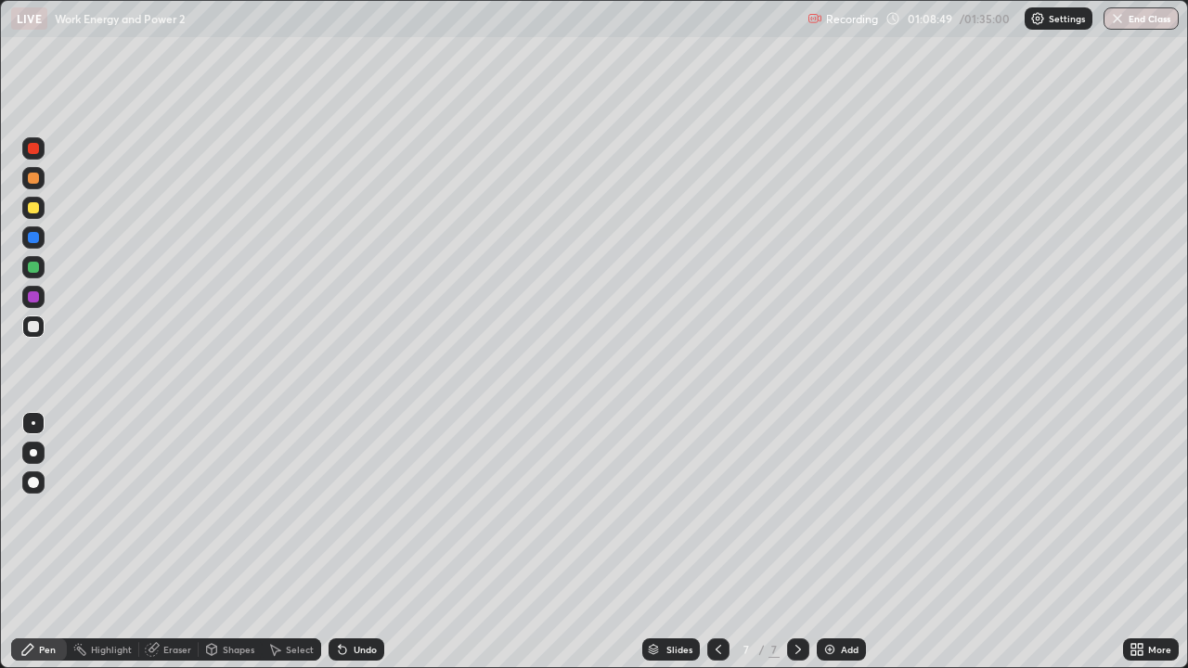
click at [32, 207] on div at bounding box center [33, 207] width 11 height 11
click at [354, 542] on div "Undo" at bounding box center [365, 649] width 23 height 9
click at [1146, 19] on button "End Class" at bounding box center [1141, 18] width 75 height 22
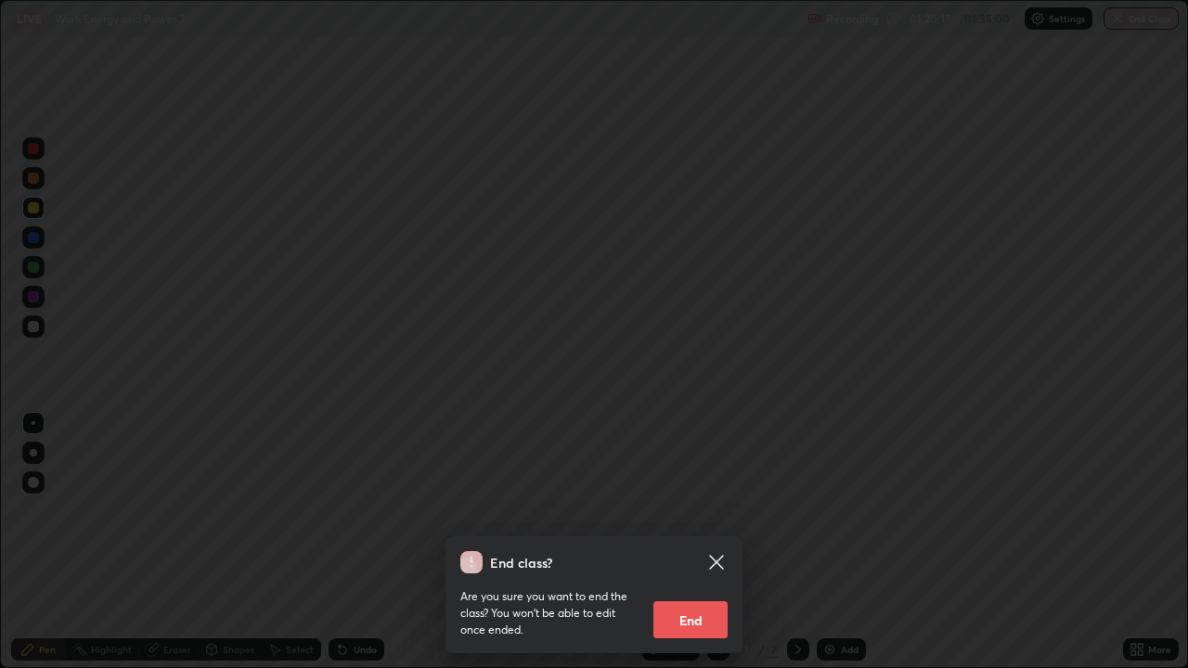
click at [695, 542] on button "End" at bounding box center [691, 620] width 74 height 37
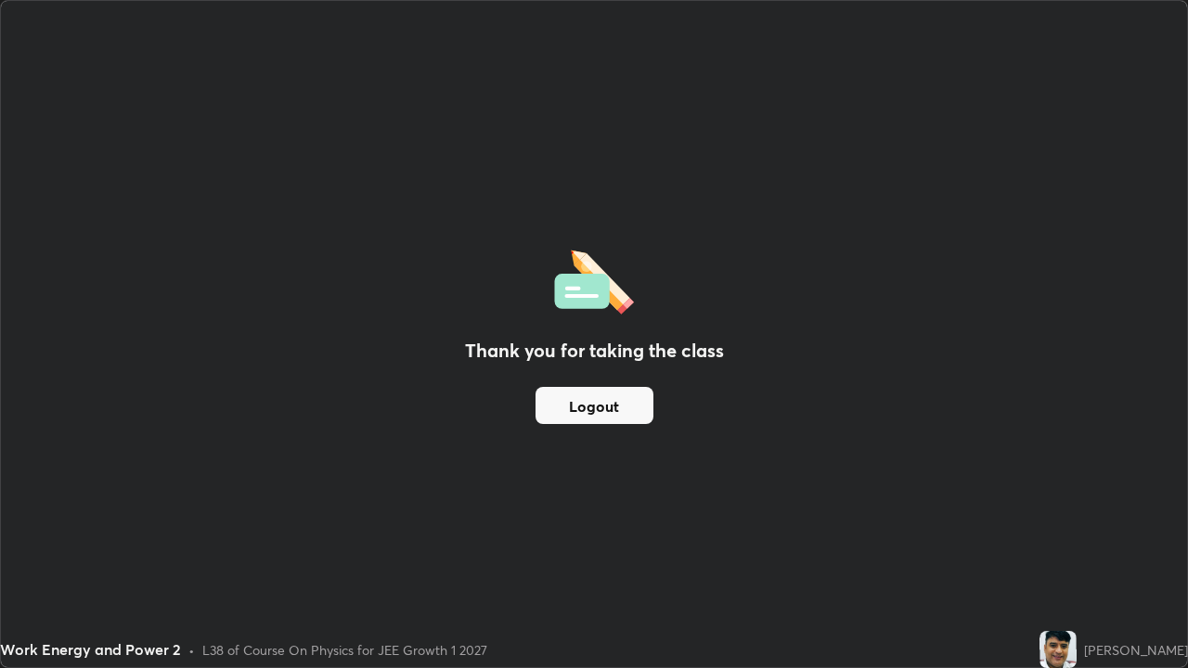
click at [619, 414] on button "Logout" at bounding box center [595, 405] width 118 height 37
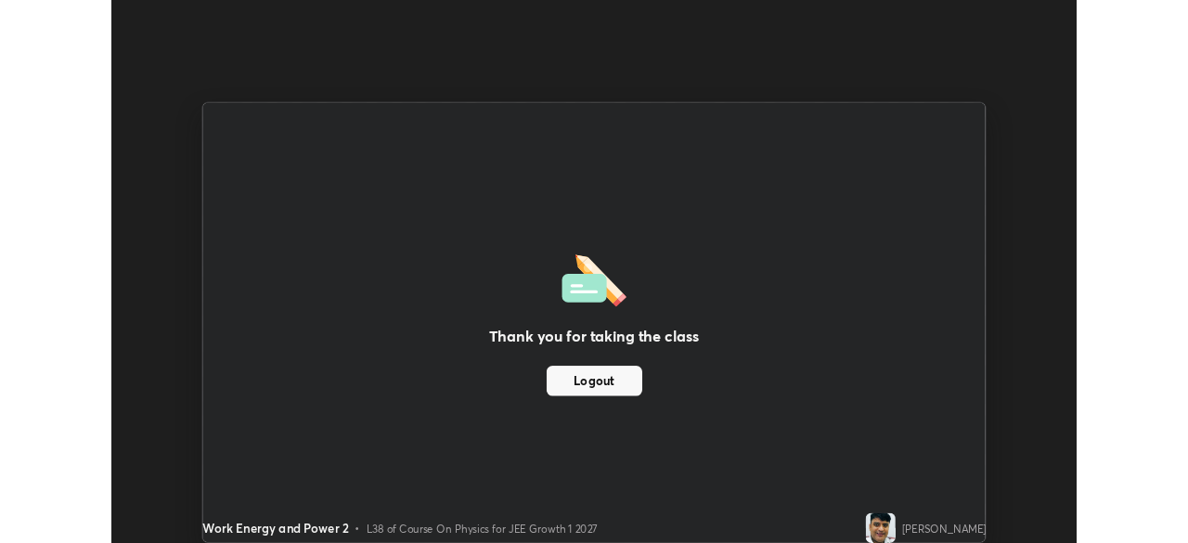
scroll to position [92288, 91643]
